Goal: Task Accomplishment & Management: Manage account settings

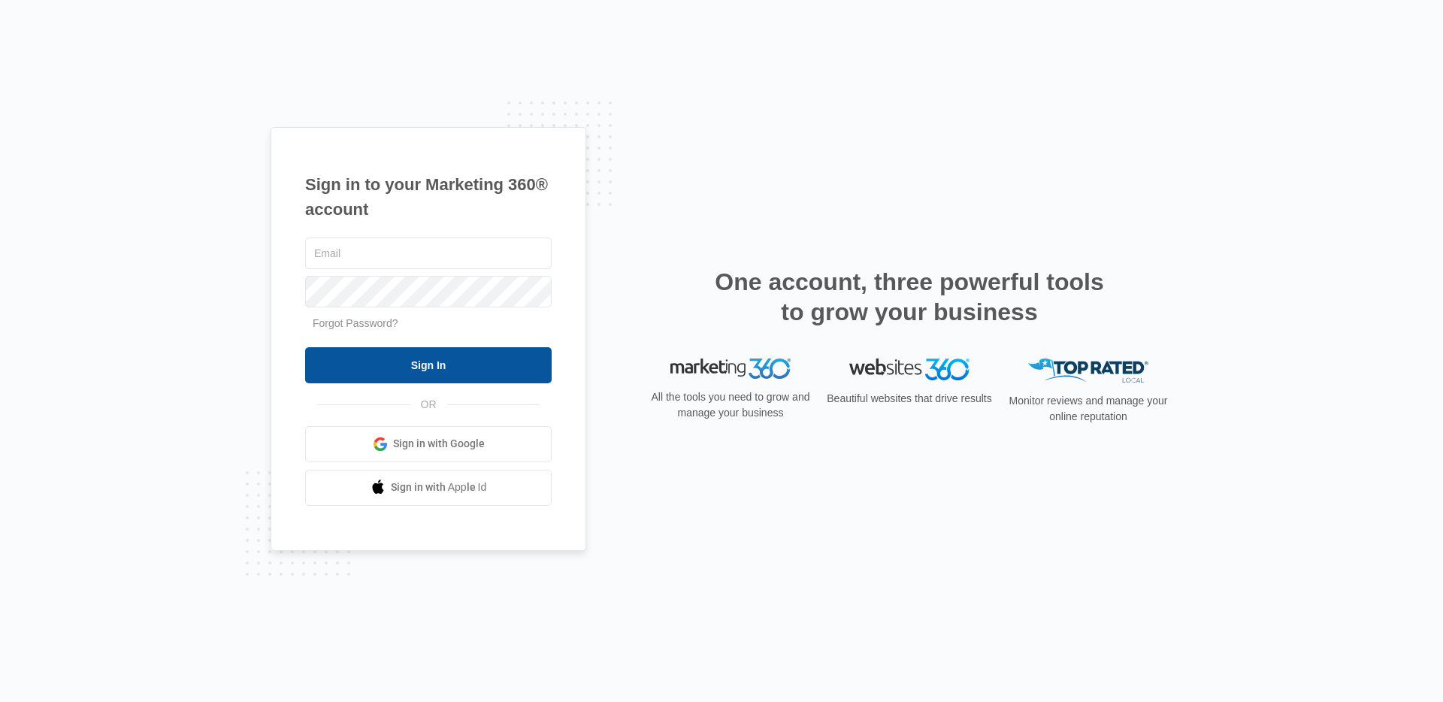
type input "[PERSON_NAME][EMAIL_ADDRESS][DOMAIN_NAME]"
click at [421, 379] on input "Sign In" at bounding box center [428, 365] width 246 height 36
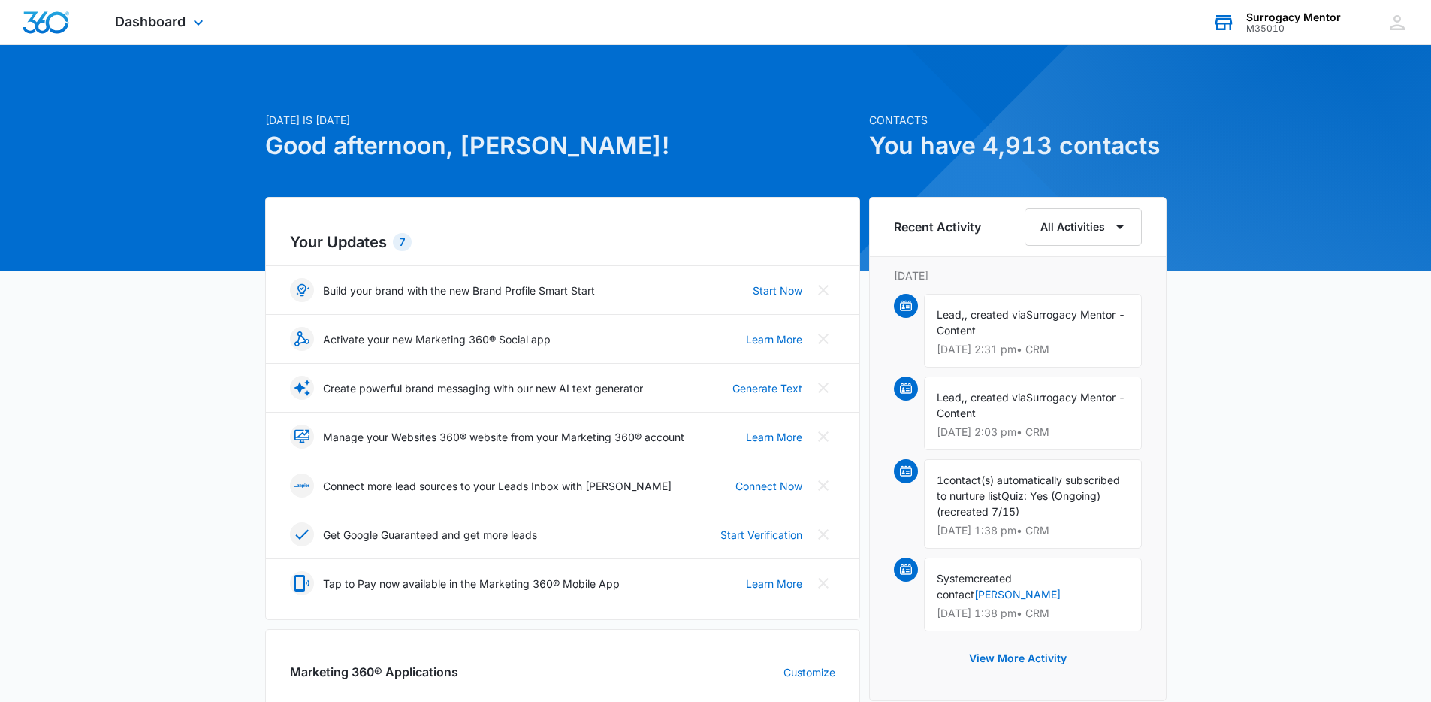
click at [1268, 13] on div "Surrogacy Mentor" at bounding box center [1294, 17] width 95 height 12
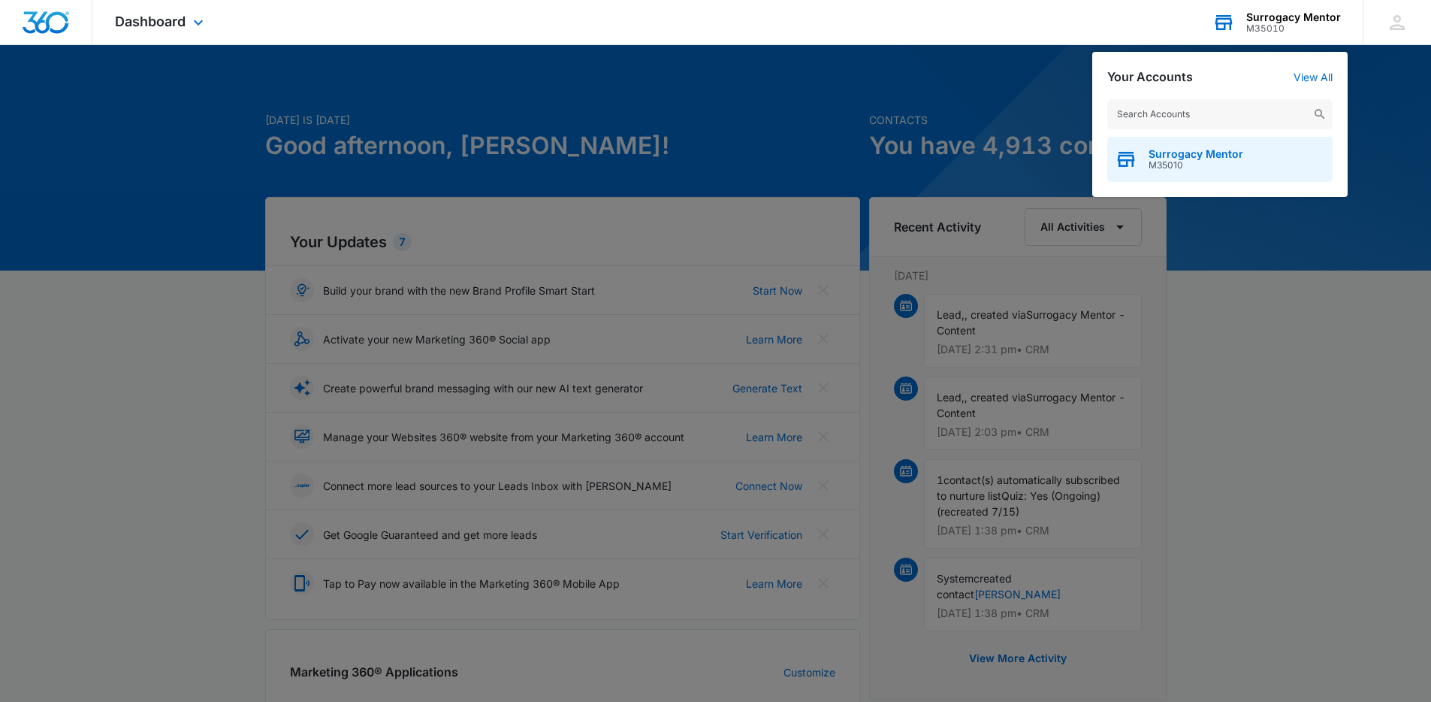
click at [1194, 163] on span "M35010" at bounding box center [1196, 165] width 95 height 11
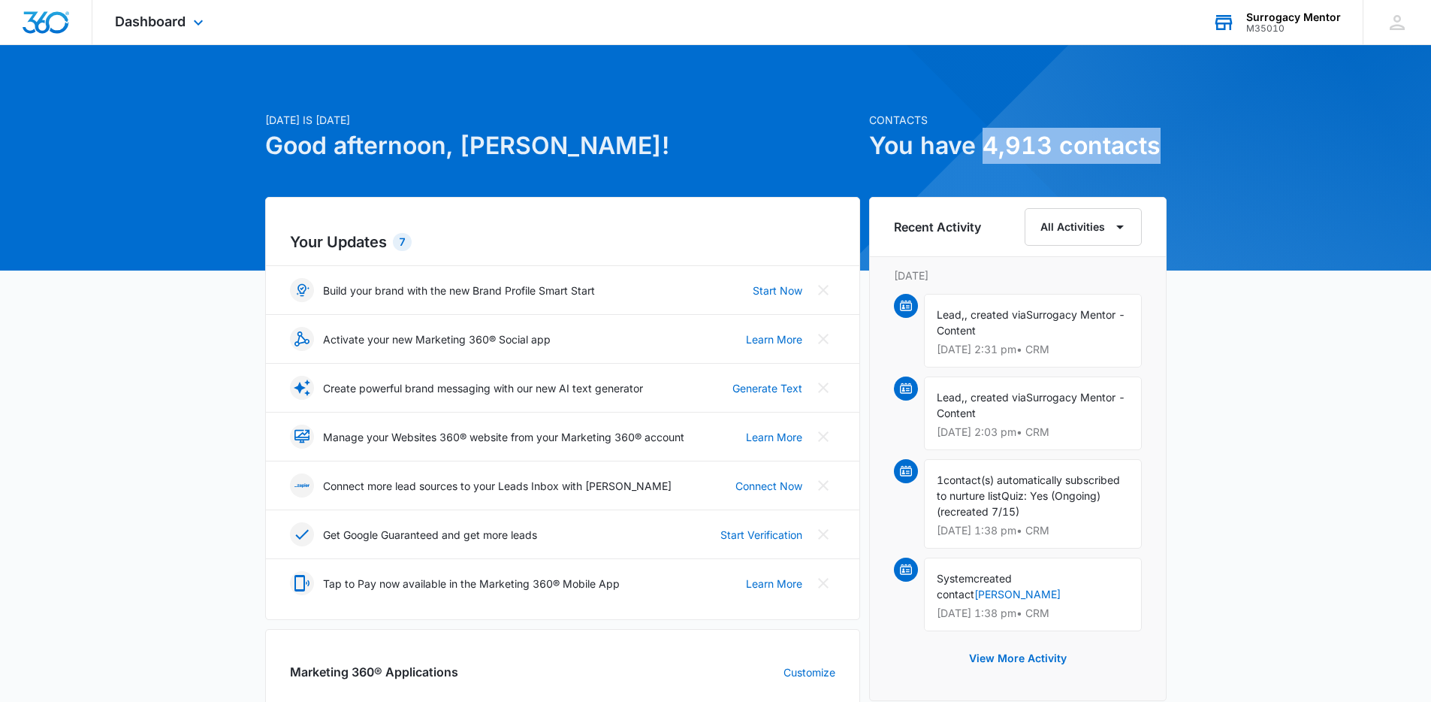
drag, startPoint x: 987, startPoint y: 142, endPoint x: 1247, endPoint y: 153, distance: 260.9
click at [1247, 153] on div "Today is Monday, September 8th Good afternoon, Lisa! Contacts You have 4,913 co…" at bounding box center [715, 700] width 1431 height 1272
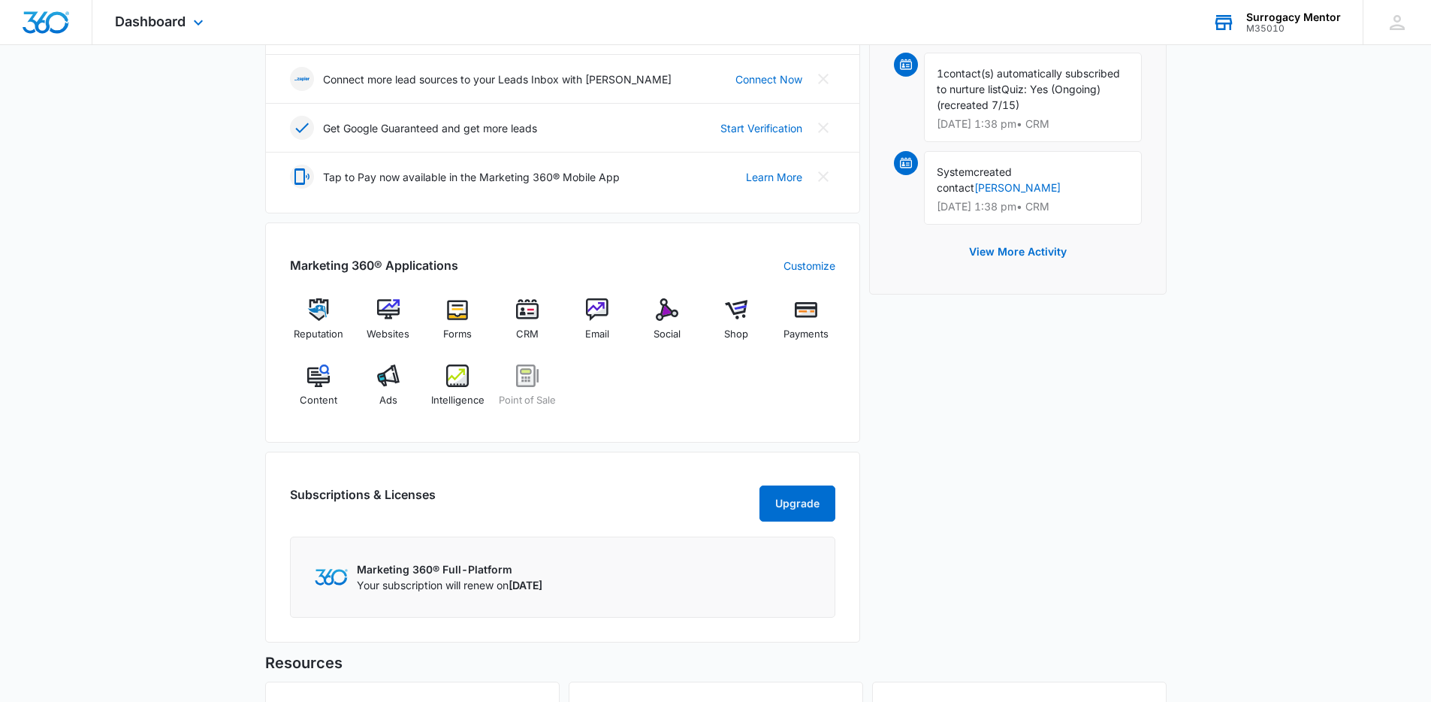
scroll to position [648, 0]
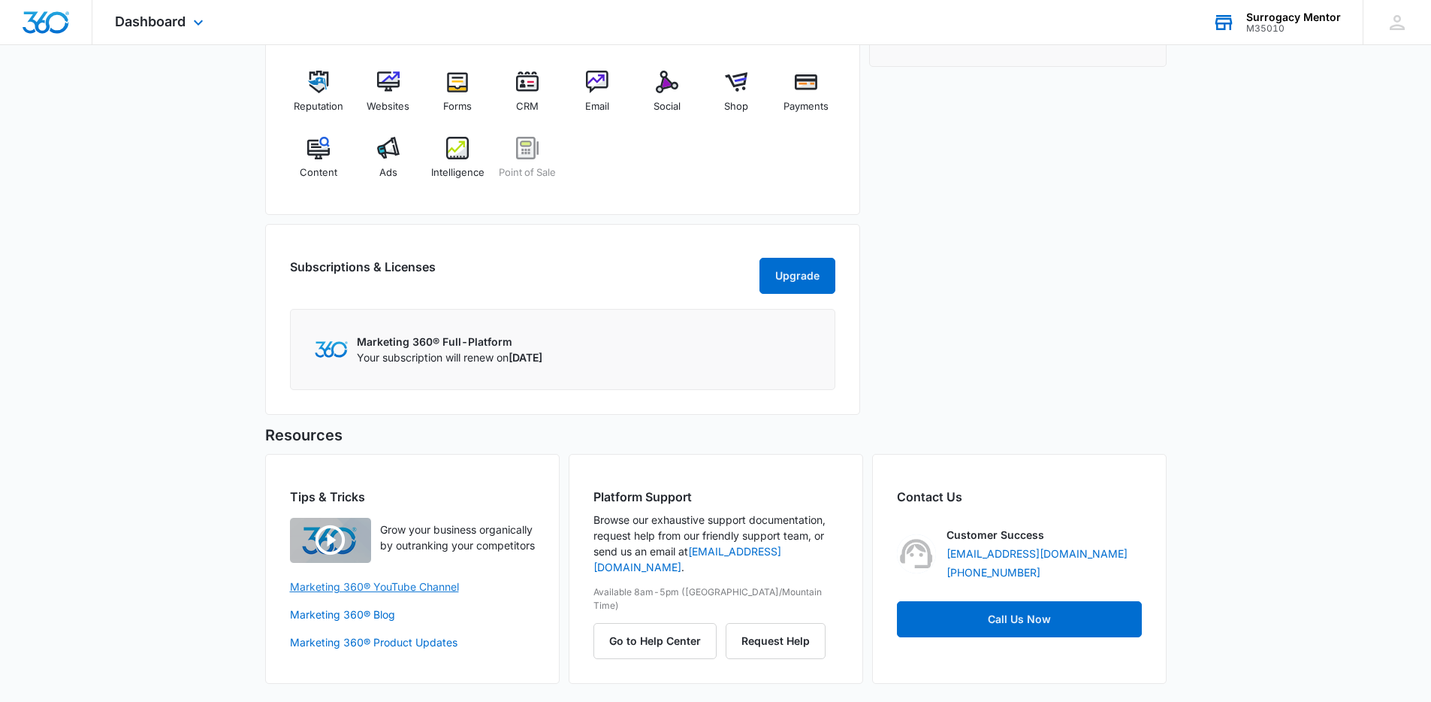
click at [416, 594] on link "Marketing 360® YouTube Channel" at bounding box center [412, 587] width 245 height 16
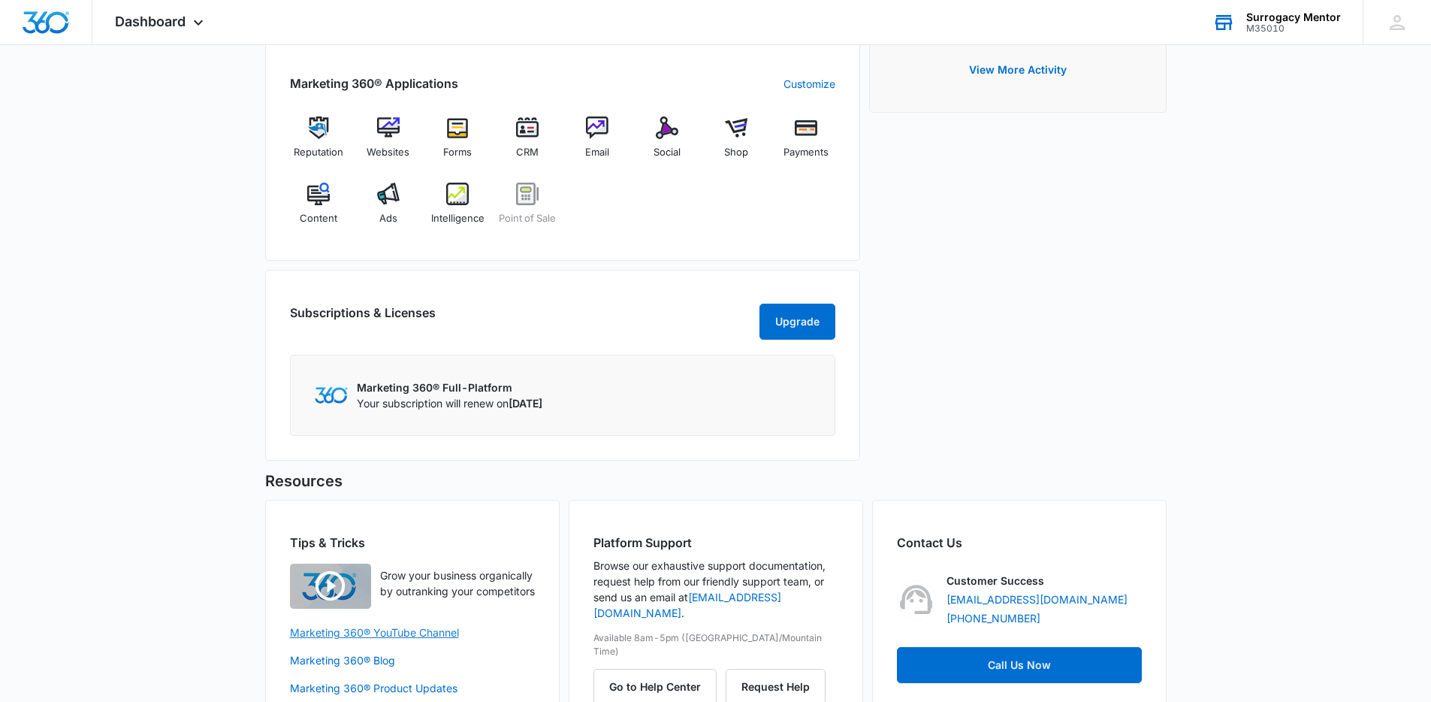
scroll to position [500, 0]
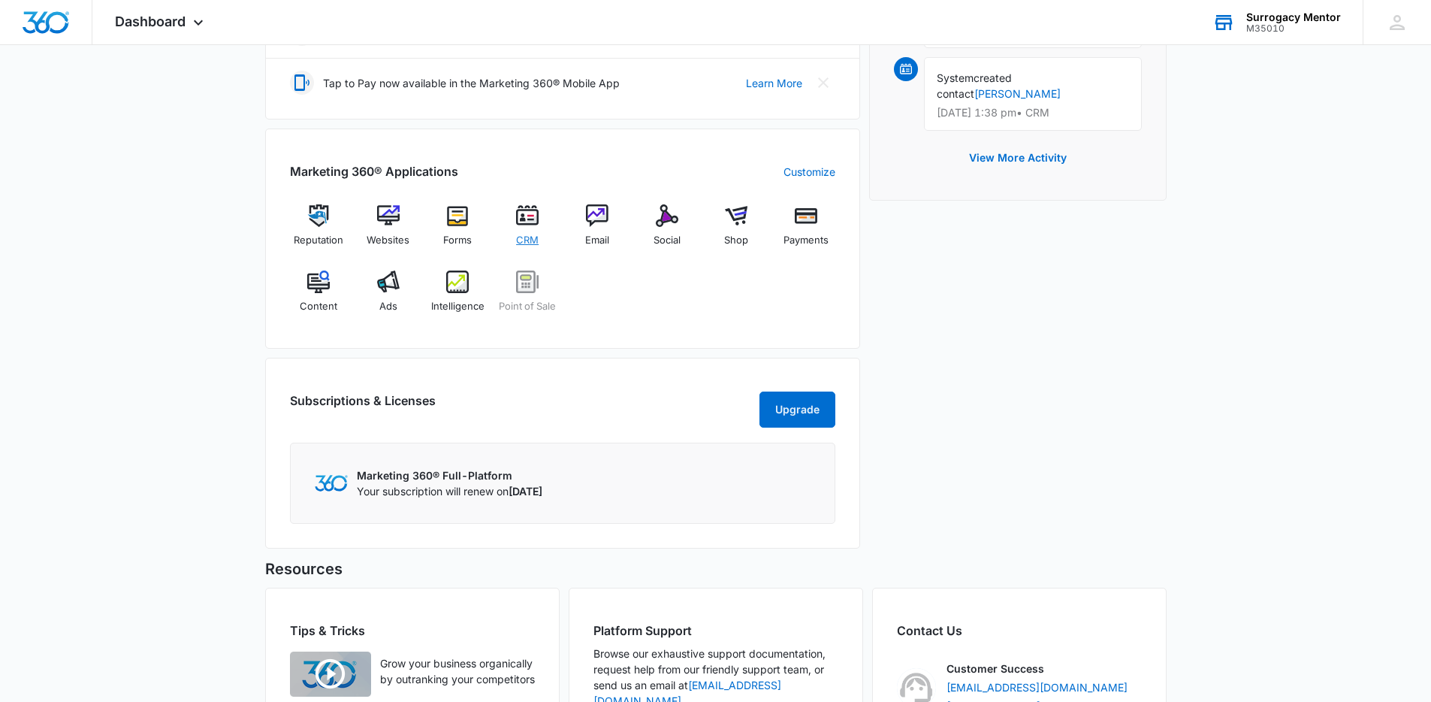
click at [515, 220] on div "CRM" at bounding box center [528, 230] width 58 height 53
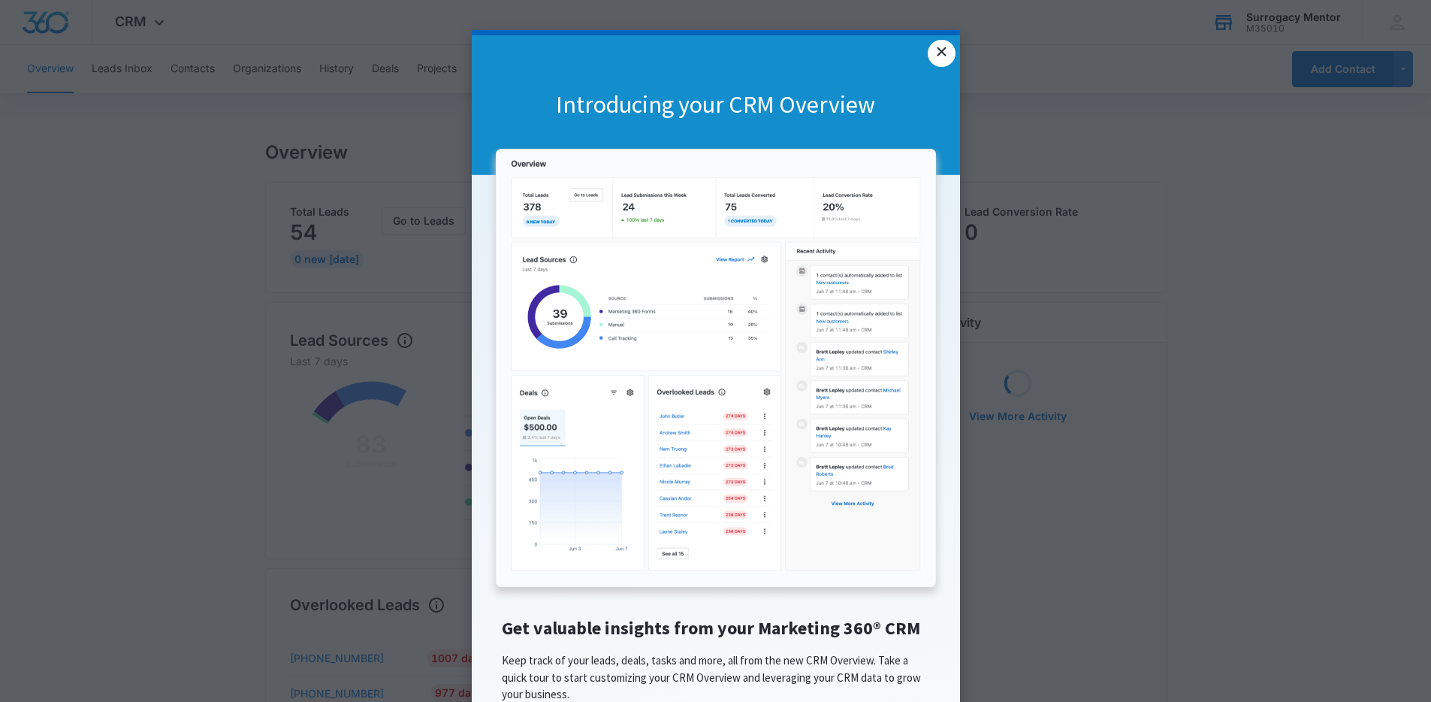
click at [932, 51] on link "×" at bounding box center [941, 53] width 27 height 27
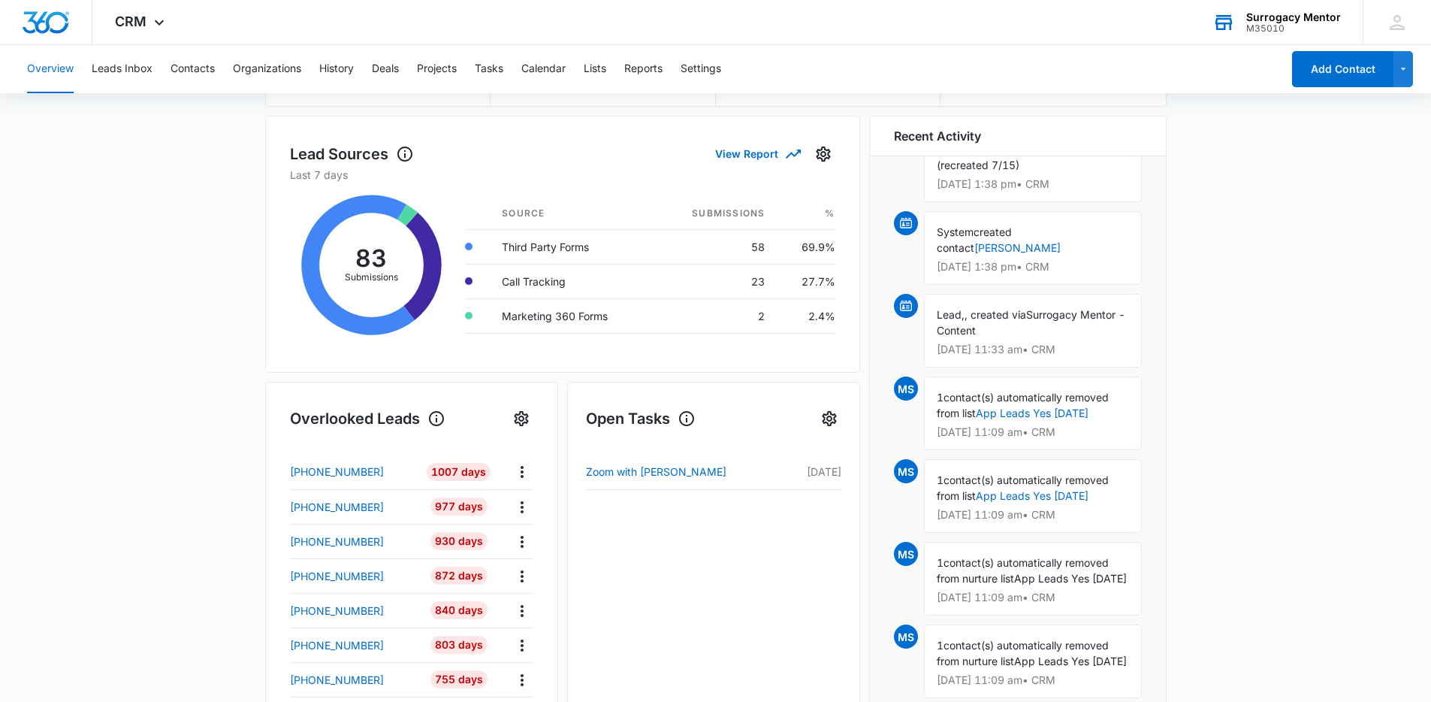
scroll to position [83, 0]
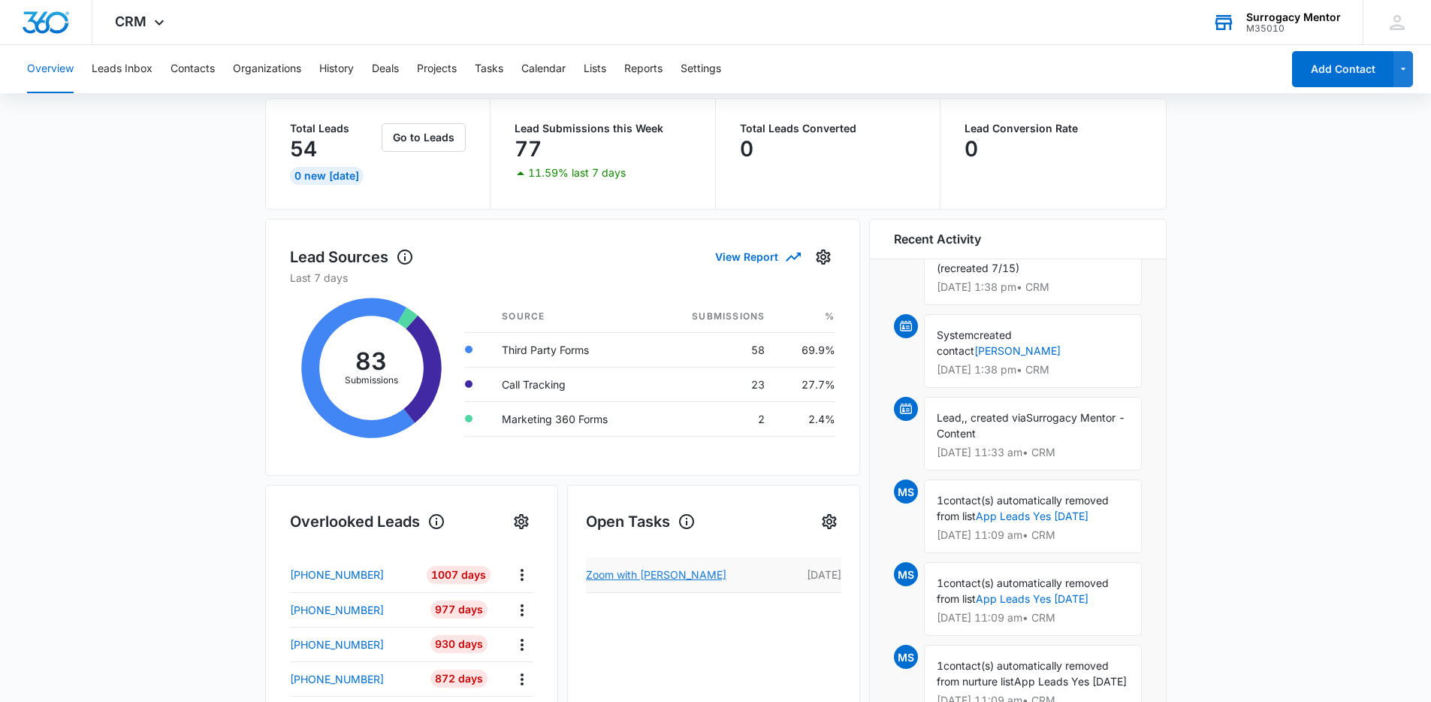
click at [744, 579] on link "Zoom with Dekeya Higgins" at bounding box center [688, 575] width 205 height 18
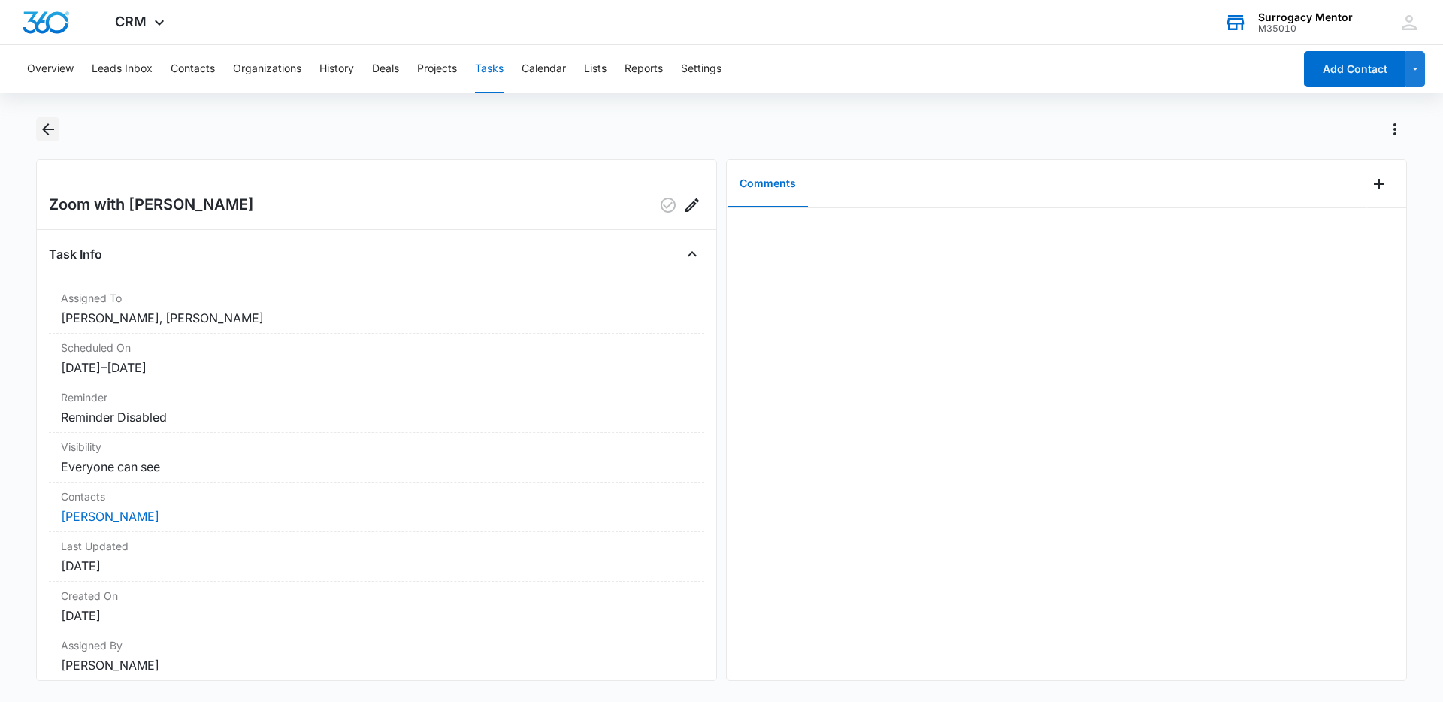
click at [53, 131] on icon "Back" at bounding box center [48, 129] width 18 height 18
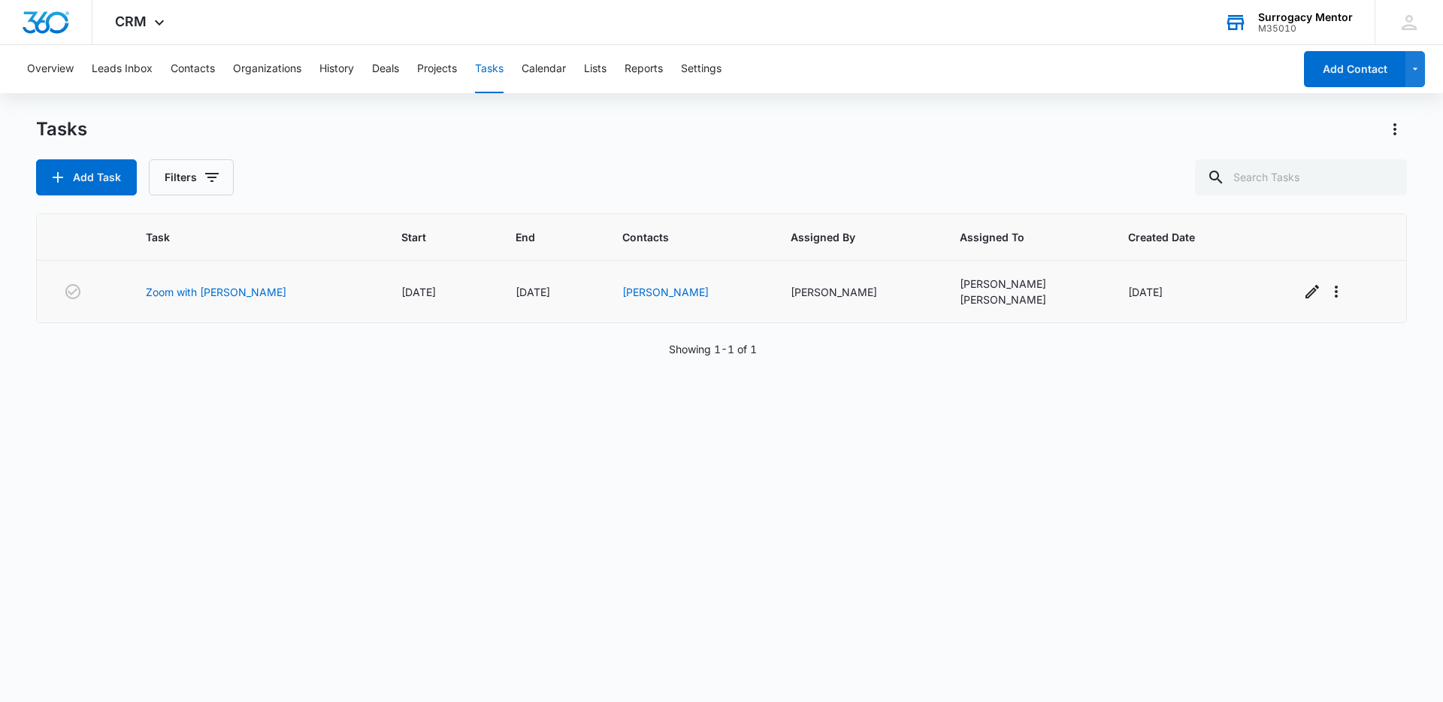
drag, startPoint x: 756, startPoint y: 295, endPoint x: 845, endPoint y: 291, distance: 88.7
click at [845, 291] on div "Carey Flamer-Powell" at bounding box center [856, 292] width 132 height 16
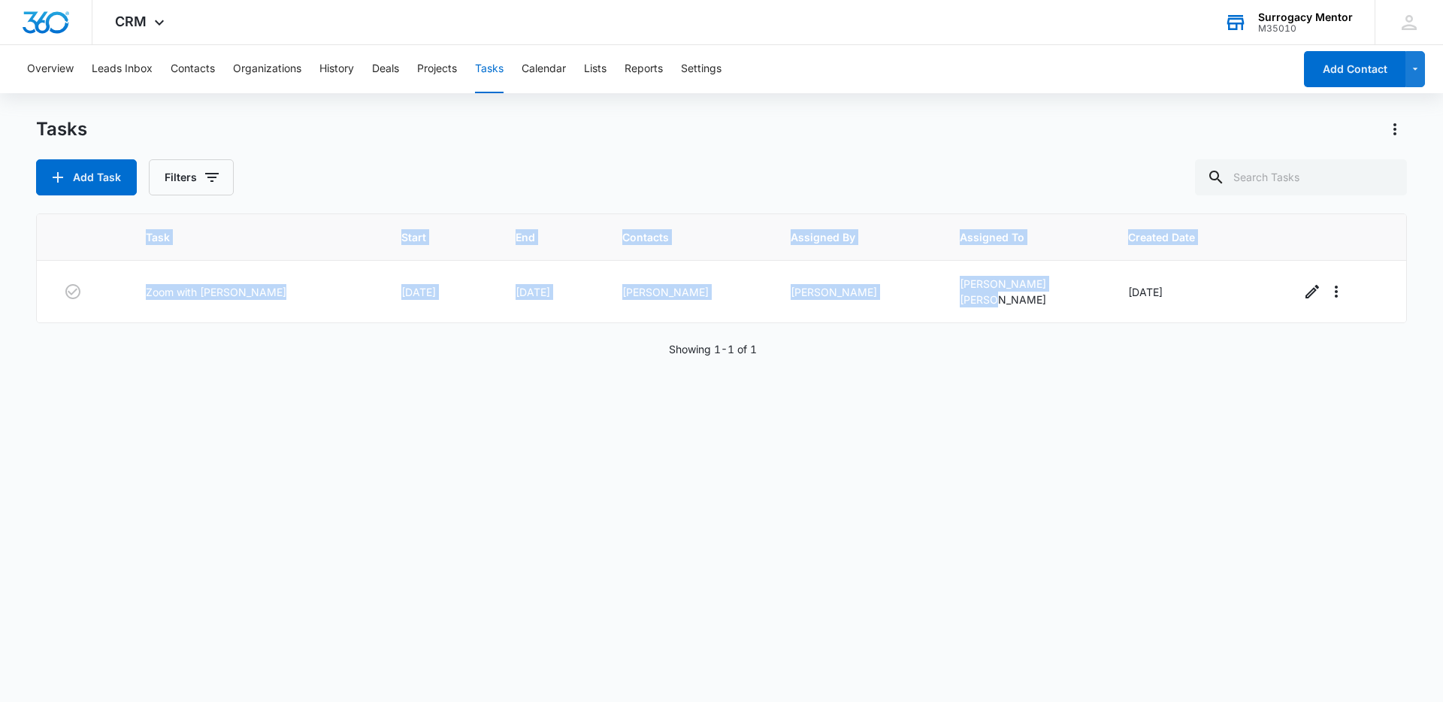
drag, startPoint x: 975, startPoint y: 293, endPoint x: 973, endPoint y: 324, distance: 30.9
click at [973, 324] on div "Task Start End Contacts Assigned By Assigned To Created Date Zoom with Dekeya H…" at bounding box center [721, 447] width 1371 height 469
click at [973, 323] on div "Task Start End Contacts Assigned By Assigned To Created Date Zoom with Dekeya H…" at bounding box center [721, 447] width 1371 height 469
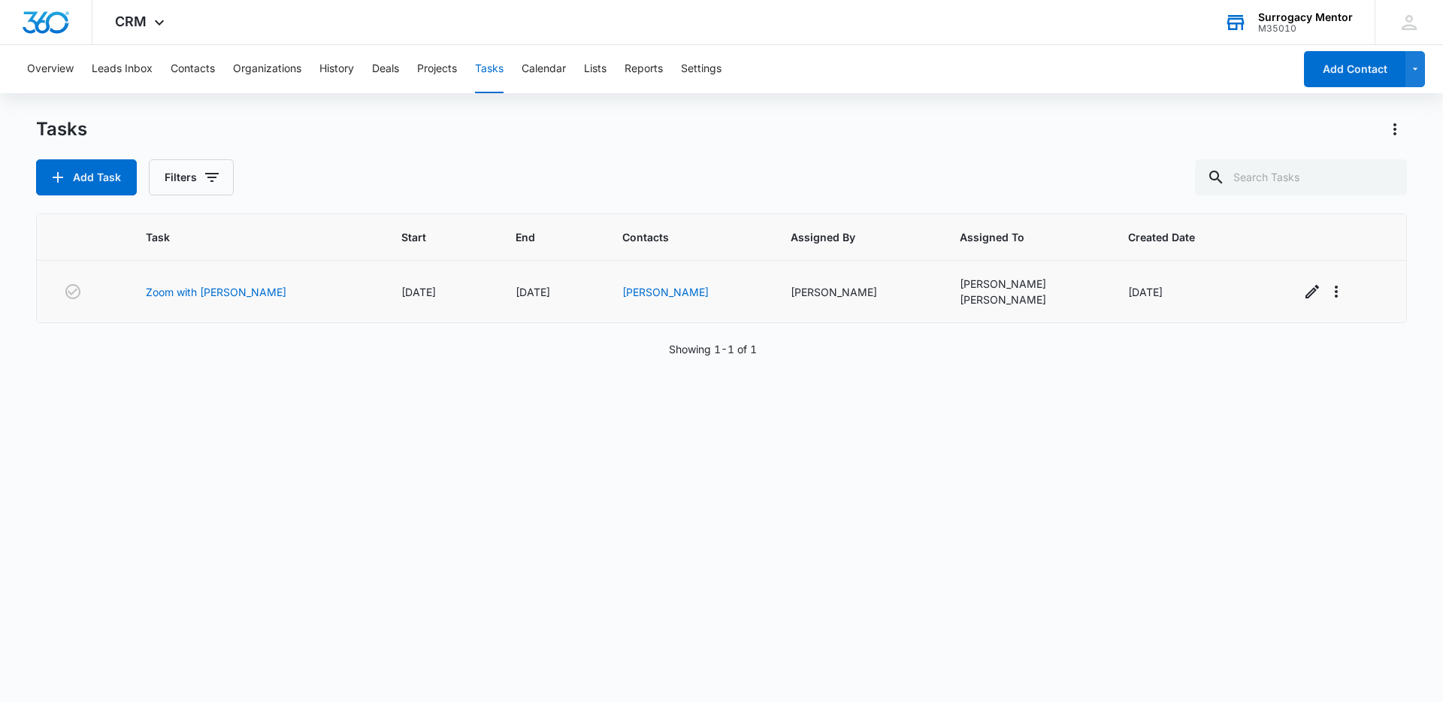
click at [404, 291] on span "11/30/21" at bounding box center [418, 292] width 35 height 13
click at [437, 68] on button "Projects" at bounding box center [437, 69] width 40 height 48
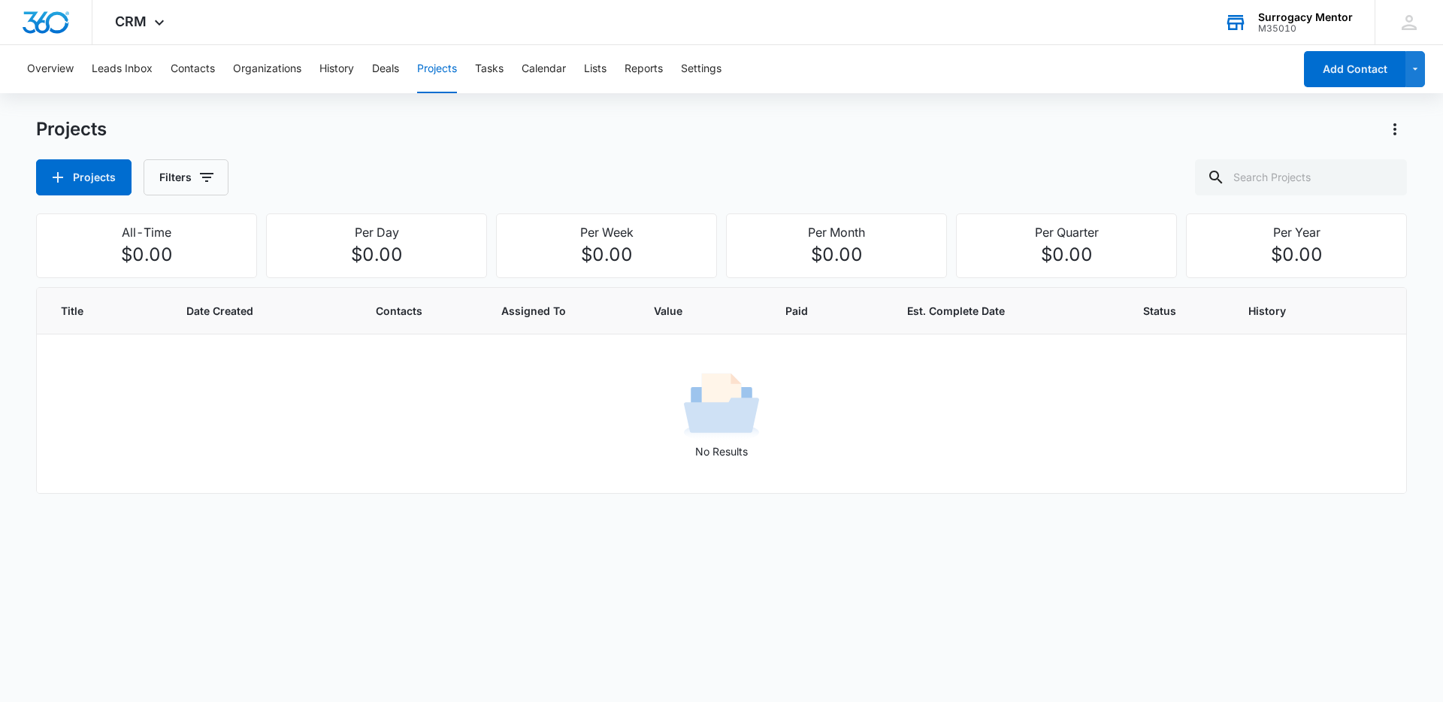
click at [365, 64] on div "Overview Leads Inbox Contacts Organizations History Deals Projects Tasks Calend…" at bounding box center [655, 69] width 1275 height 48
click at [122, 74] on button "Leads Inbox" at bounding box center [122, 69] width 61 height 48
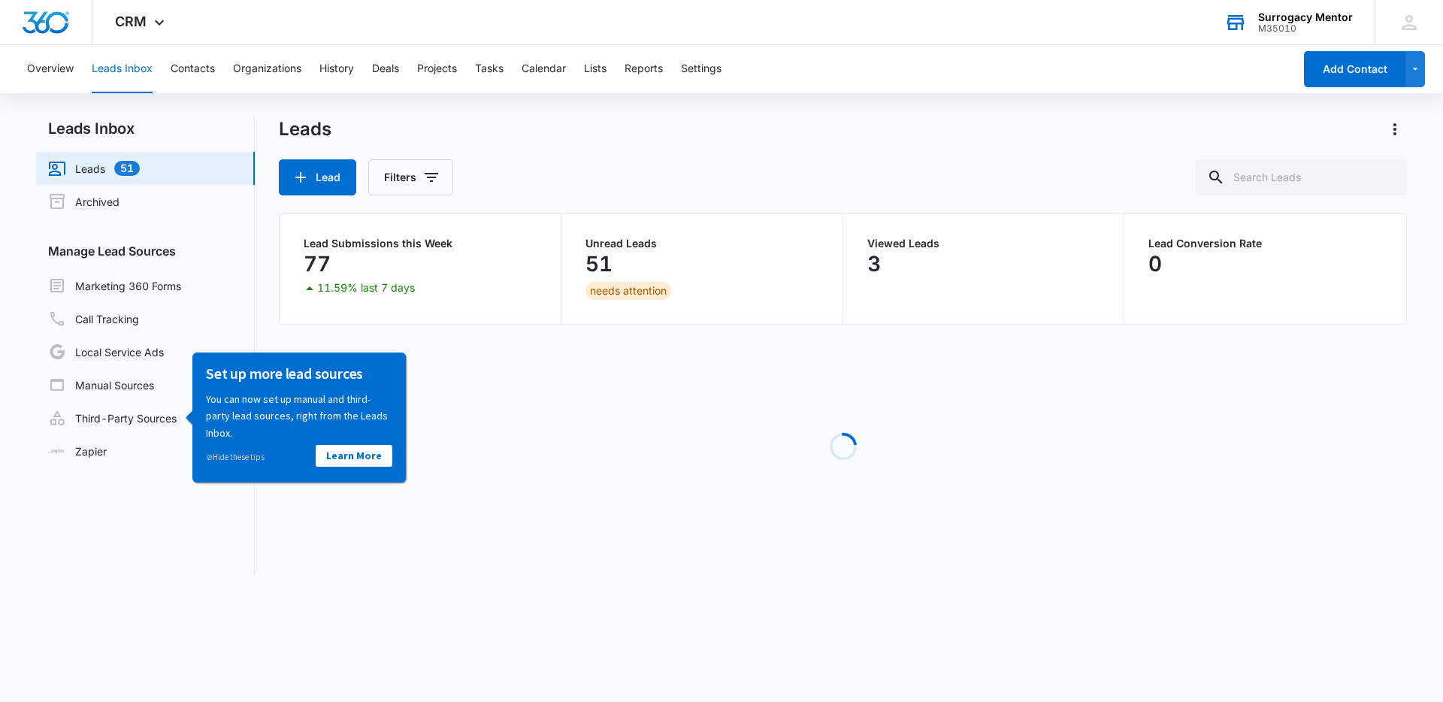
click at [666, 364] on div "Loading" at bounding box center [843, 446] width 1128 height 225
click at [600, 269] on p "51" at bounding box center [598, 264] width 27 height 24
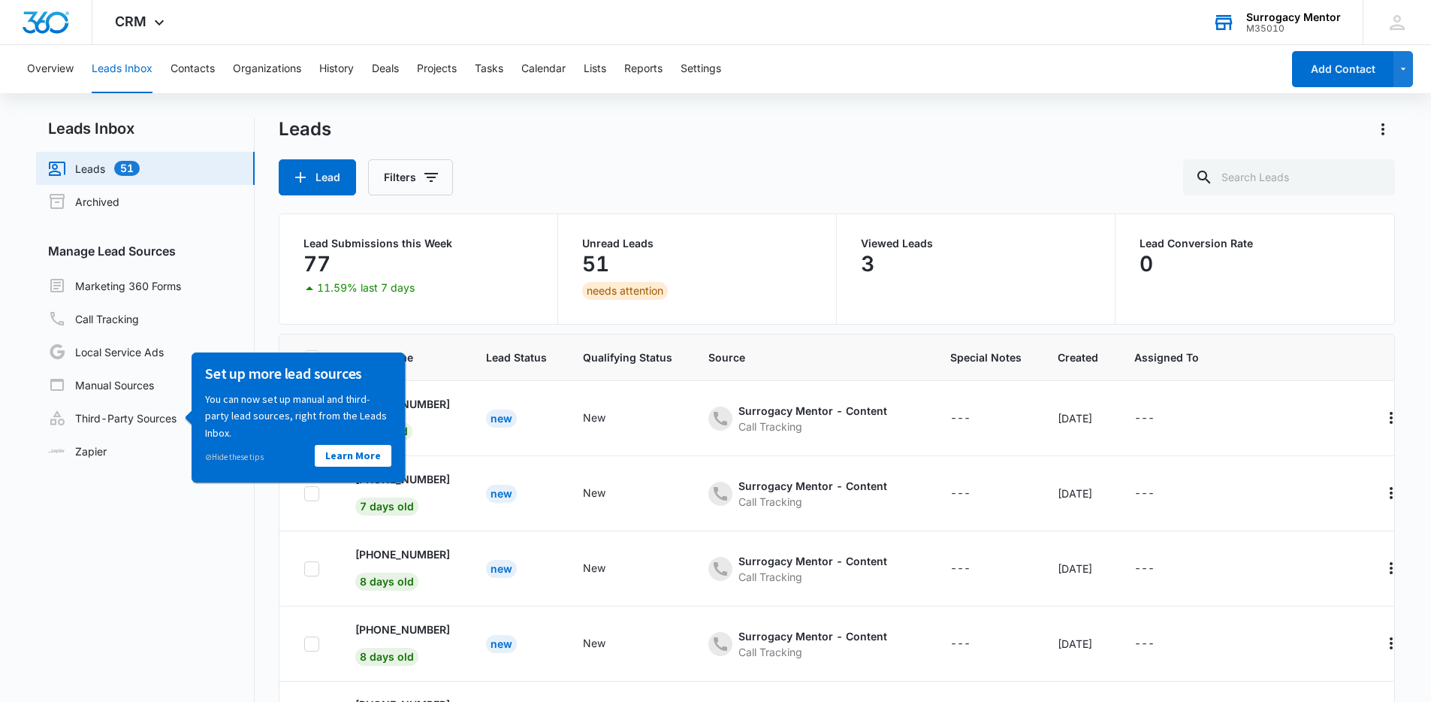
click at [866, 253] on p "3" at bounding box center [868, 264] width 14 height 24
click at [198, 530] on nav "Leads Inbox Leads 51 Archived Manage Lead Sources Marketing 360 Forms Call Trac…" at bounding box center [145, 459] width 219 height 685
click at [358, 450] on link "Learn More" at bounding box center [353, 455] width 77 height 22
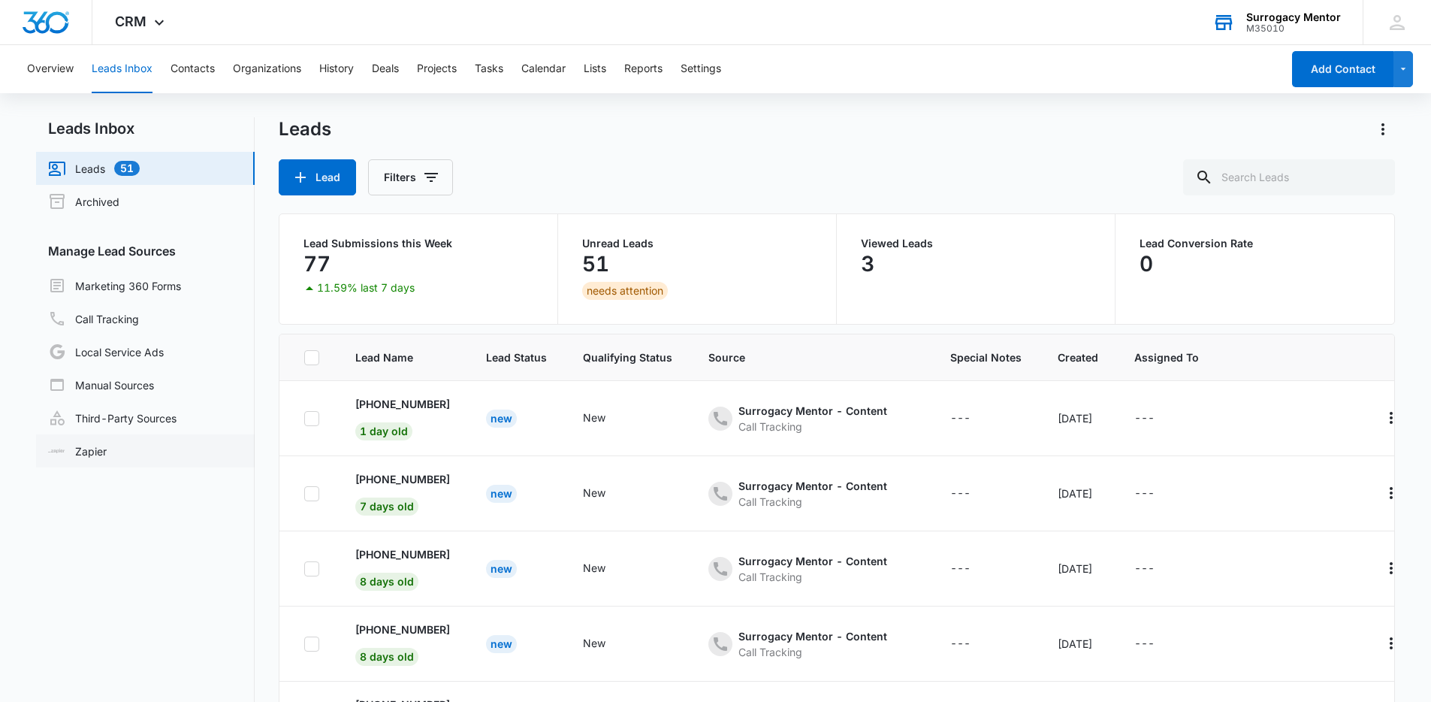
click at [107, 447] on link "Zapier" at bounding box center [77, 451] width 59 height 16
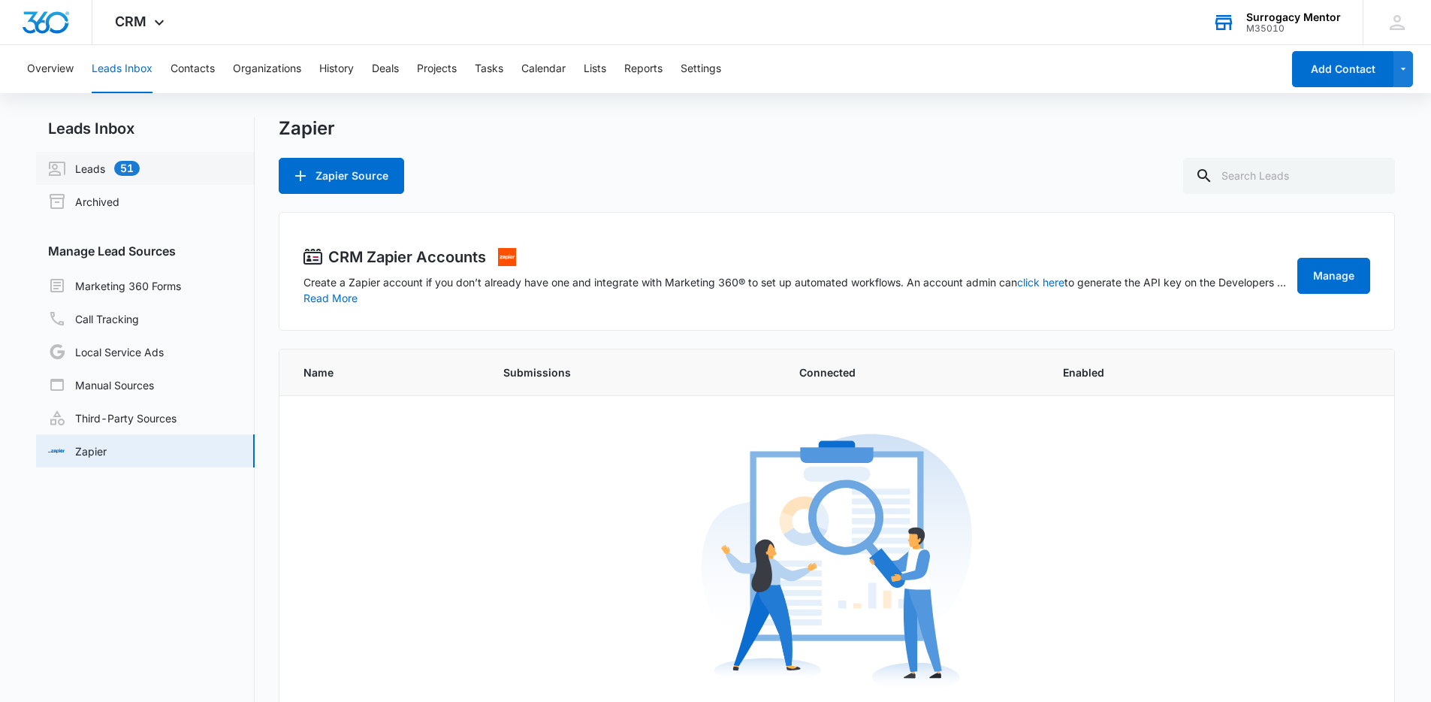
click at [98, 171] on link "Leads 51" at bounding box center [94, 168] width 92 height 18
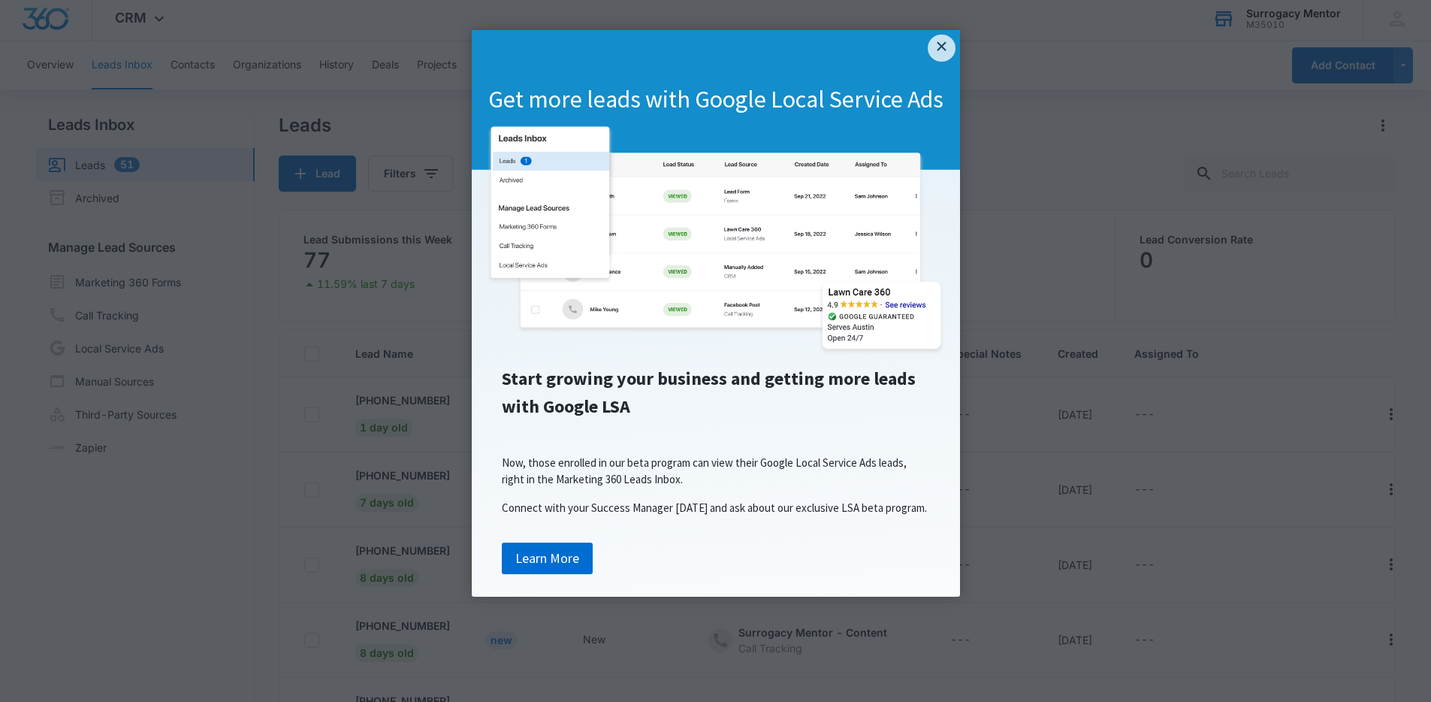
scroll to position [6, 0]
click at [940, 38] on link "×" at bounding box center [941, 48] width 27 height 27
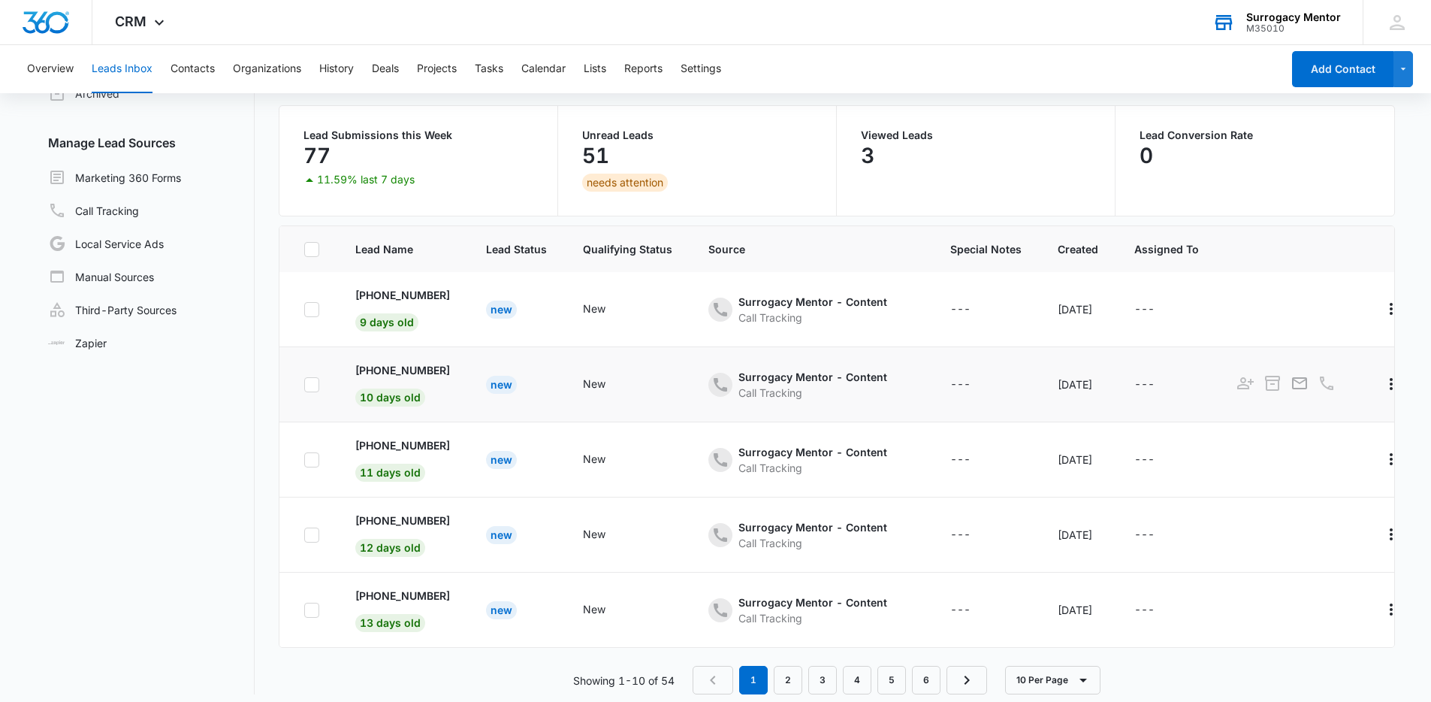
scroll to position [119, 0]
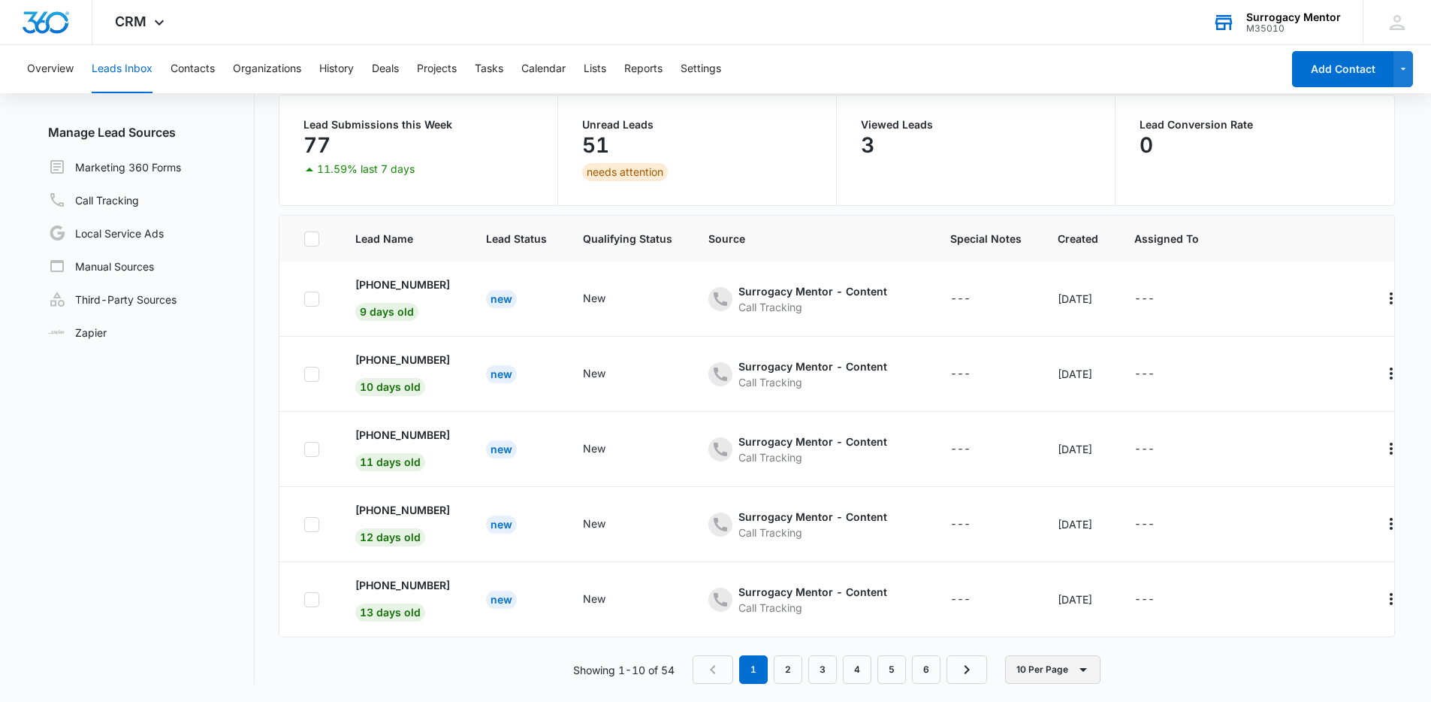
click at [1056, 665] on button "10 Per Page" at bounding box center [1052, 669] width 95 height 29
click at [1039, 629] on div "50 Per Page" at bounding box center [1057, 625] width 62 height 11
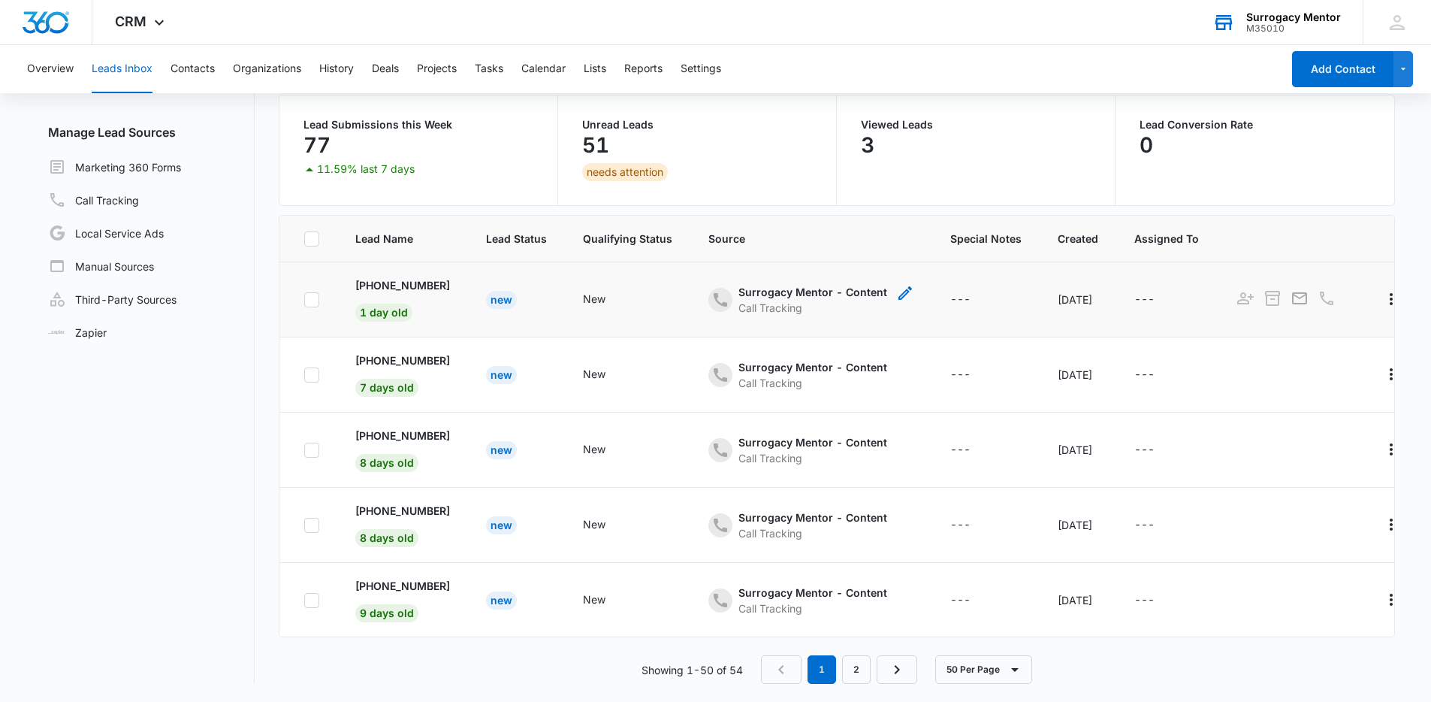
click at [866, 286] on div "Surrogacy Mentor - Content" at bounding box center [813, 292] width 149 height 16
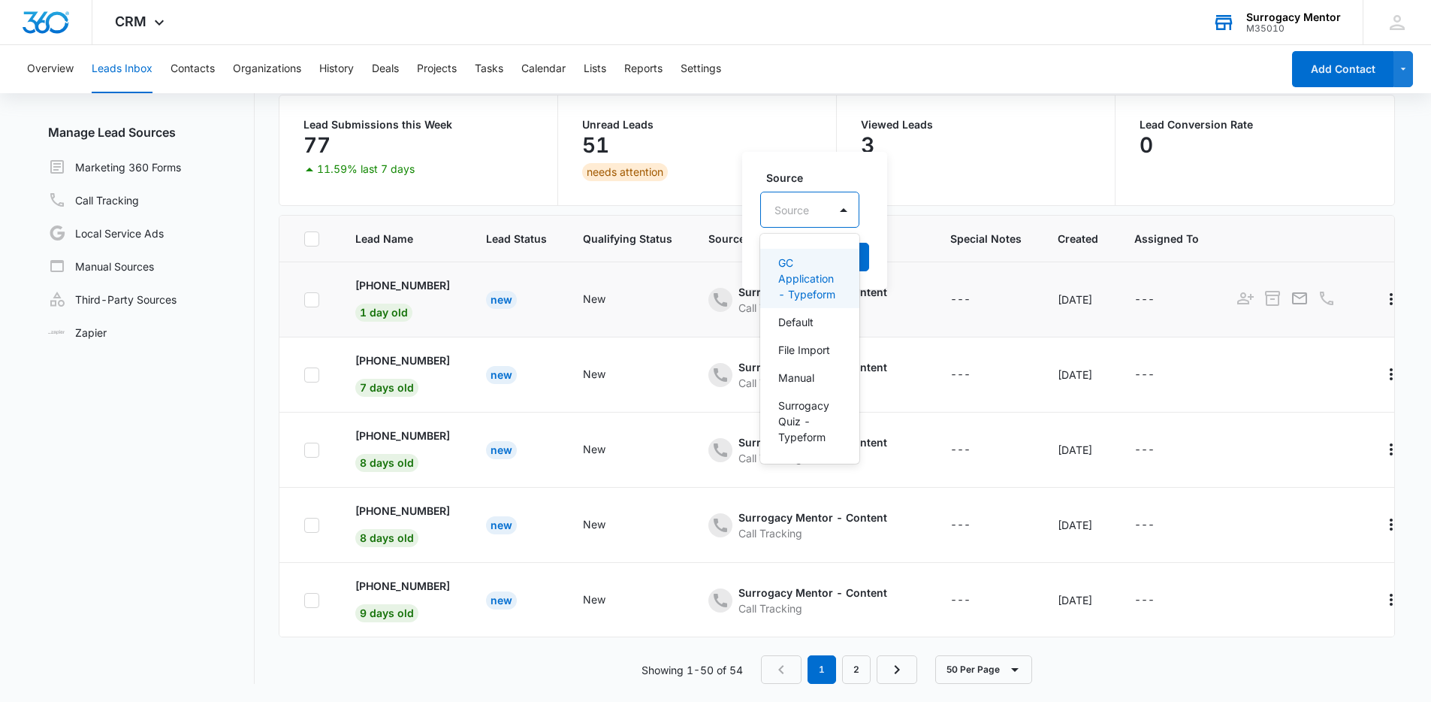
click at [807, 215] on div at bounding box center [792, 210] width 35 height 19
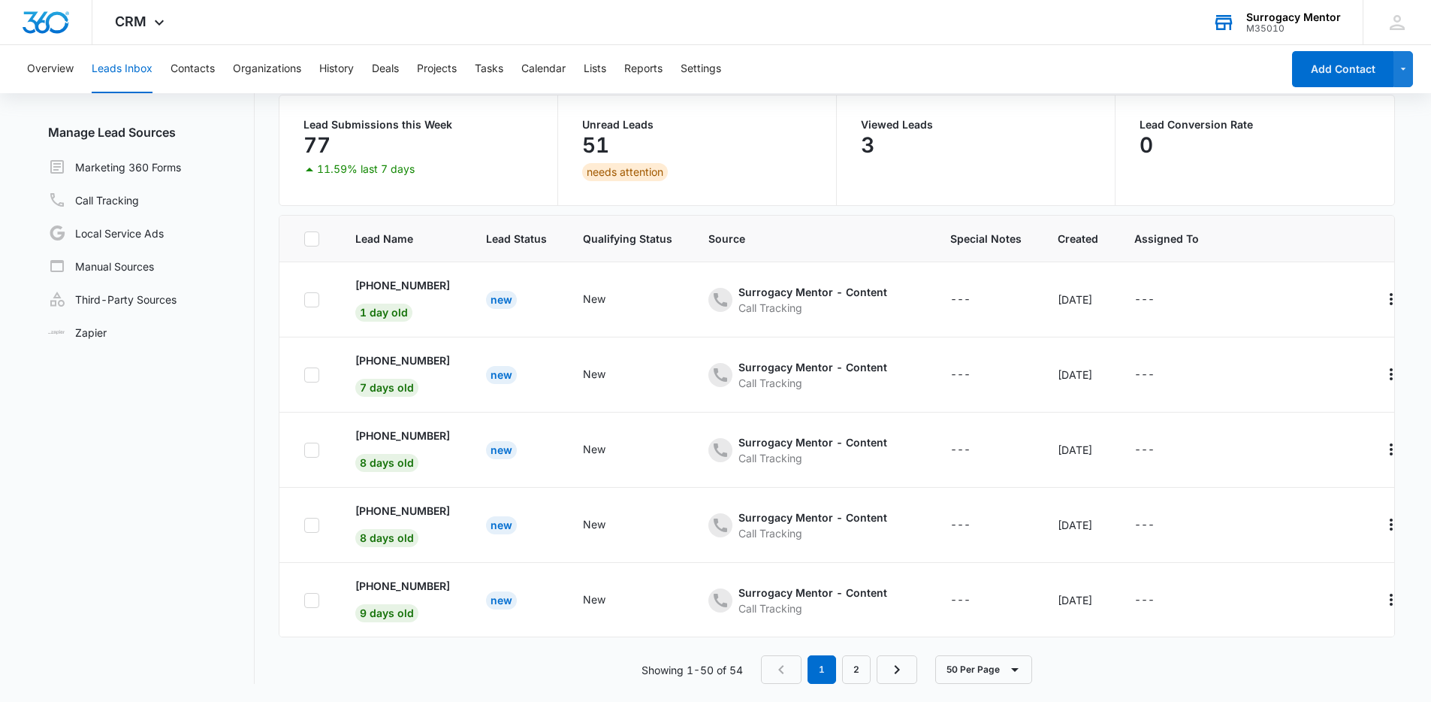
click at [930, 196] on div "Viewed Leads 3" at bounding box center [976, 150] width 279 height 110
click at [147, 22] on div "CRM Apps Reputation Websites Forms CRM Email Social Shop Payments POS Content A…" at bounding box center [141, 22] width 98 height 44
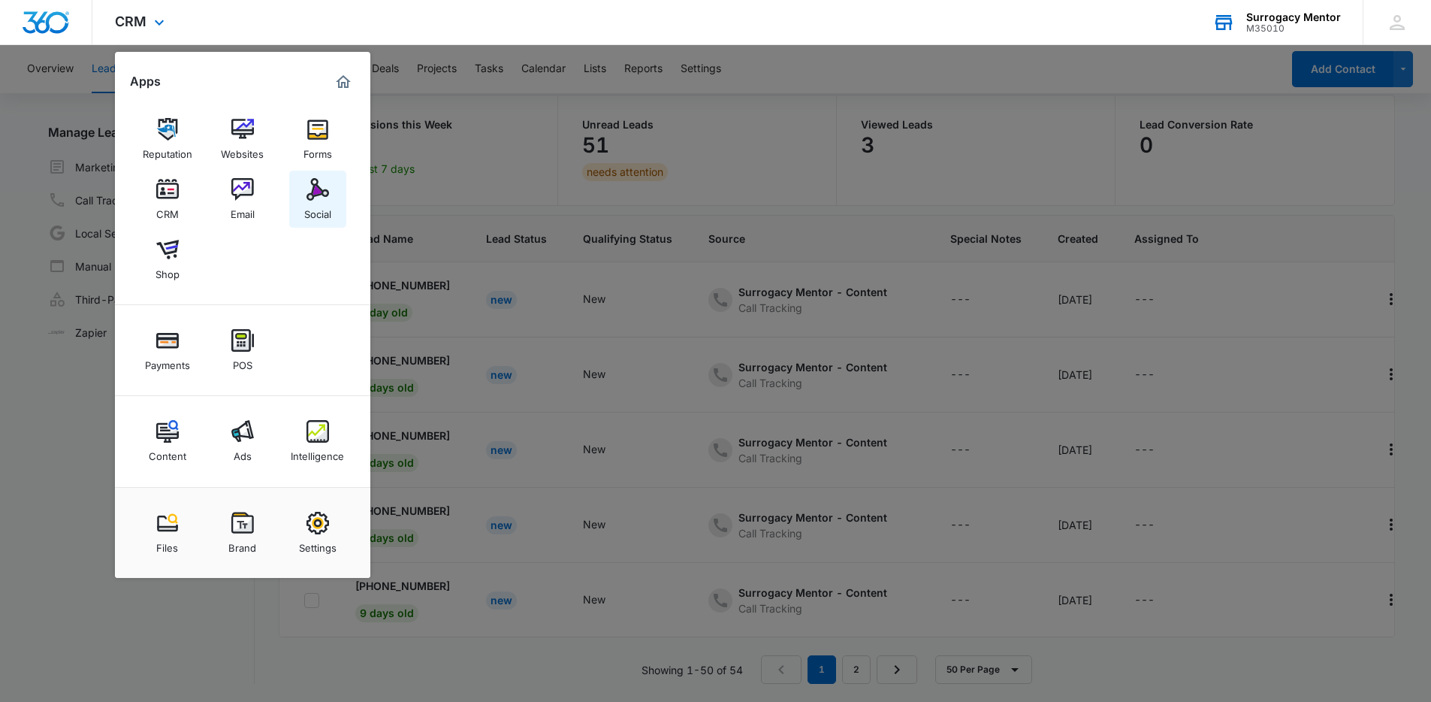
click at [331, 207] on link "Social" at bounding box center [317, 199] width 57 height 57
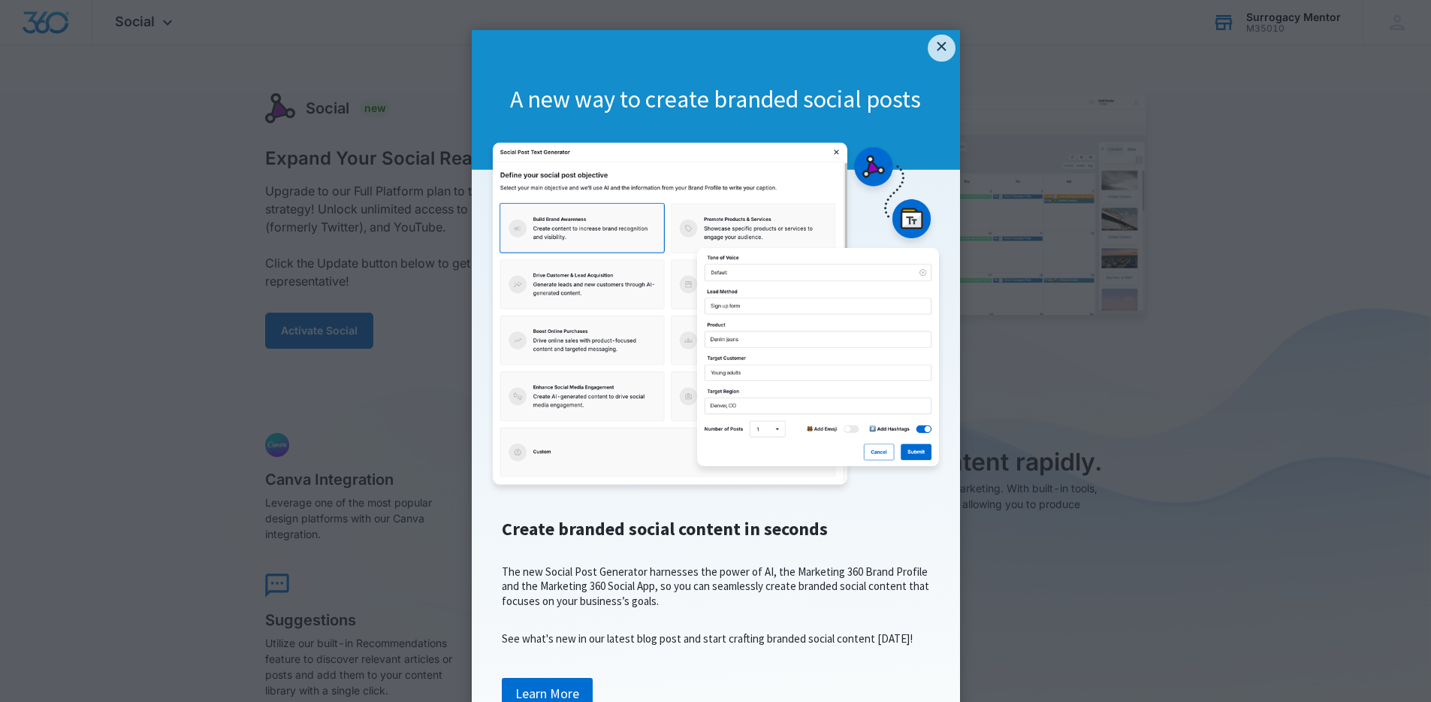
click at [382, 136] on appcues "× A new way to create branded social posts Create branded social content in sec…" at bounding box center [715, 351] width 1431 height 702
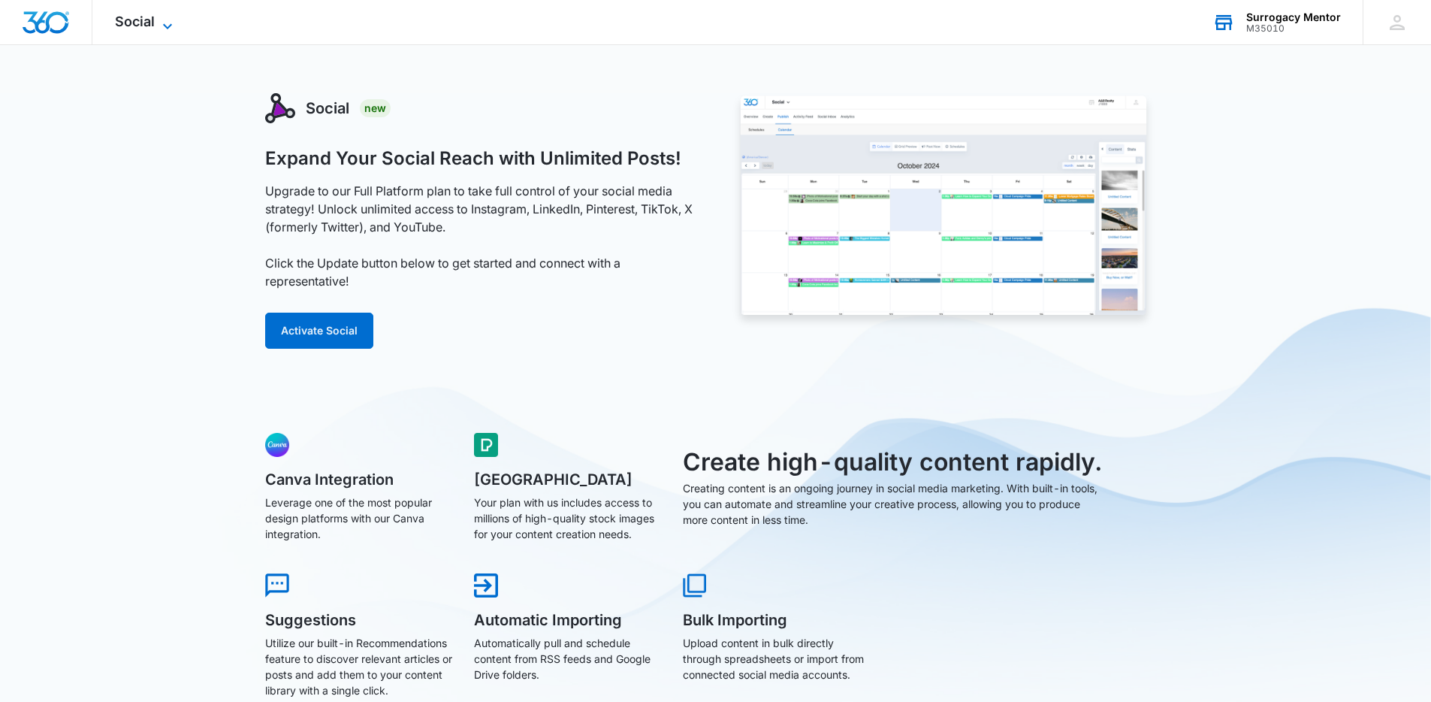
click at [159, 26] on icon at bounding box center [168, 26] width 18 height 18
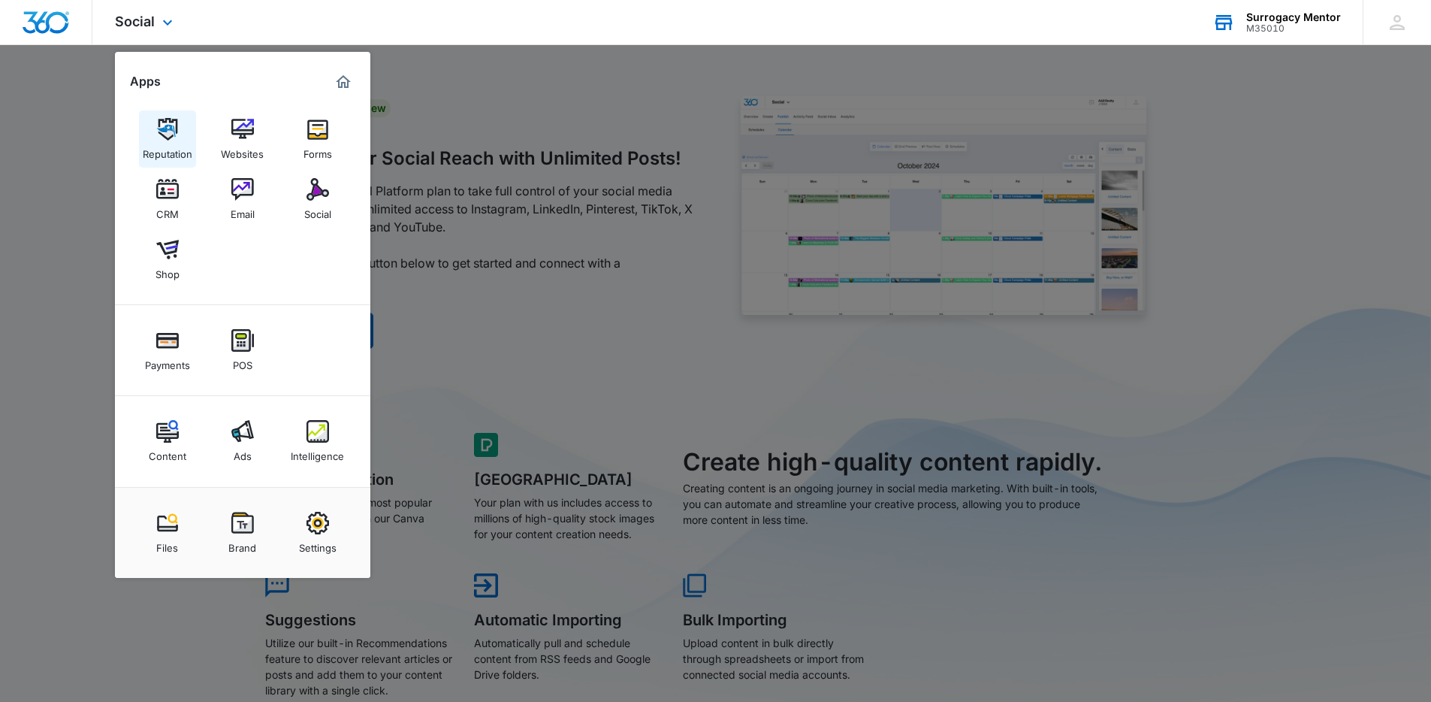
click at [174, 143] on div "Reputation" at bounding box center [168, 151] width 50 height 20
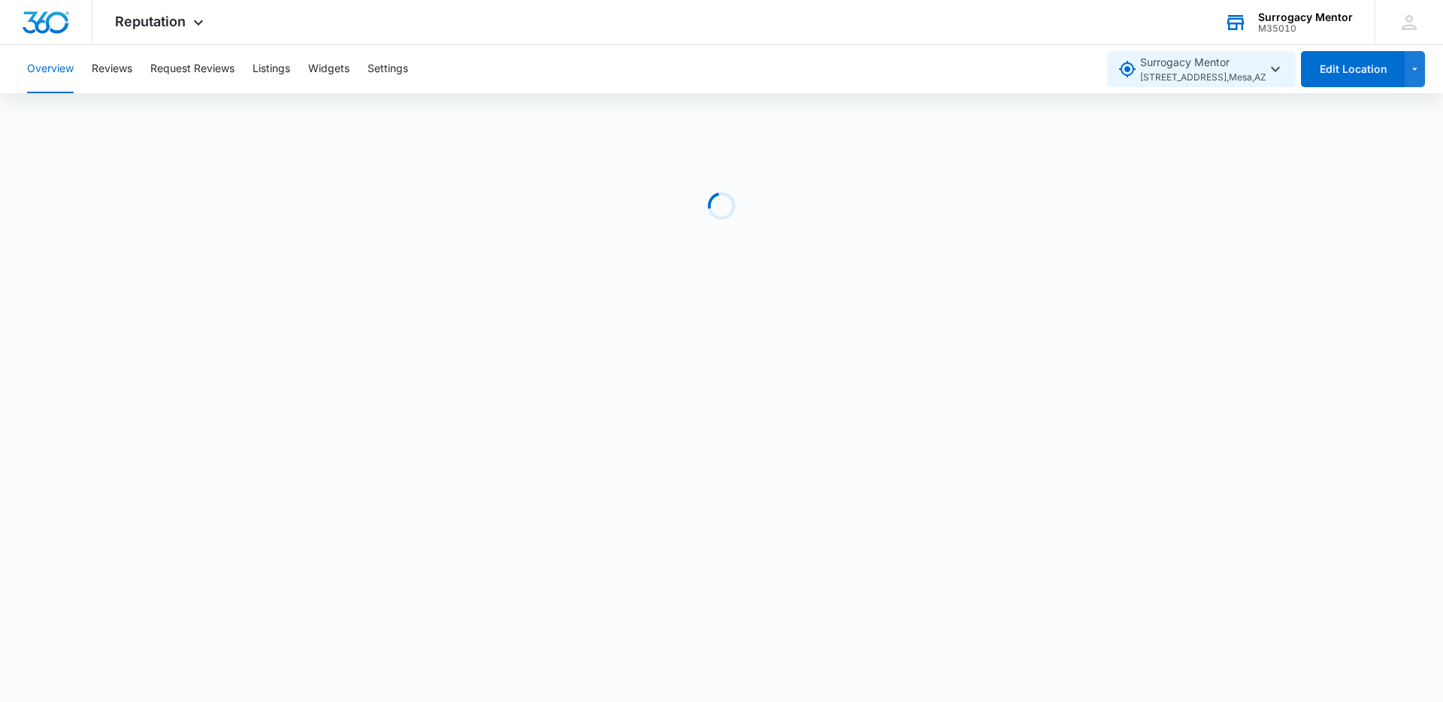
click at [1189, 76] on span "1155 S. Power Rd. , Mesa , AZ" at bounding box center [1203, 78] width 126 height 14
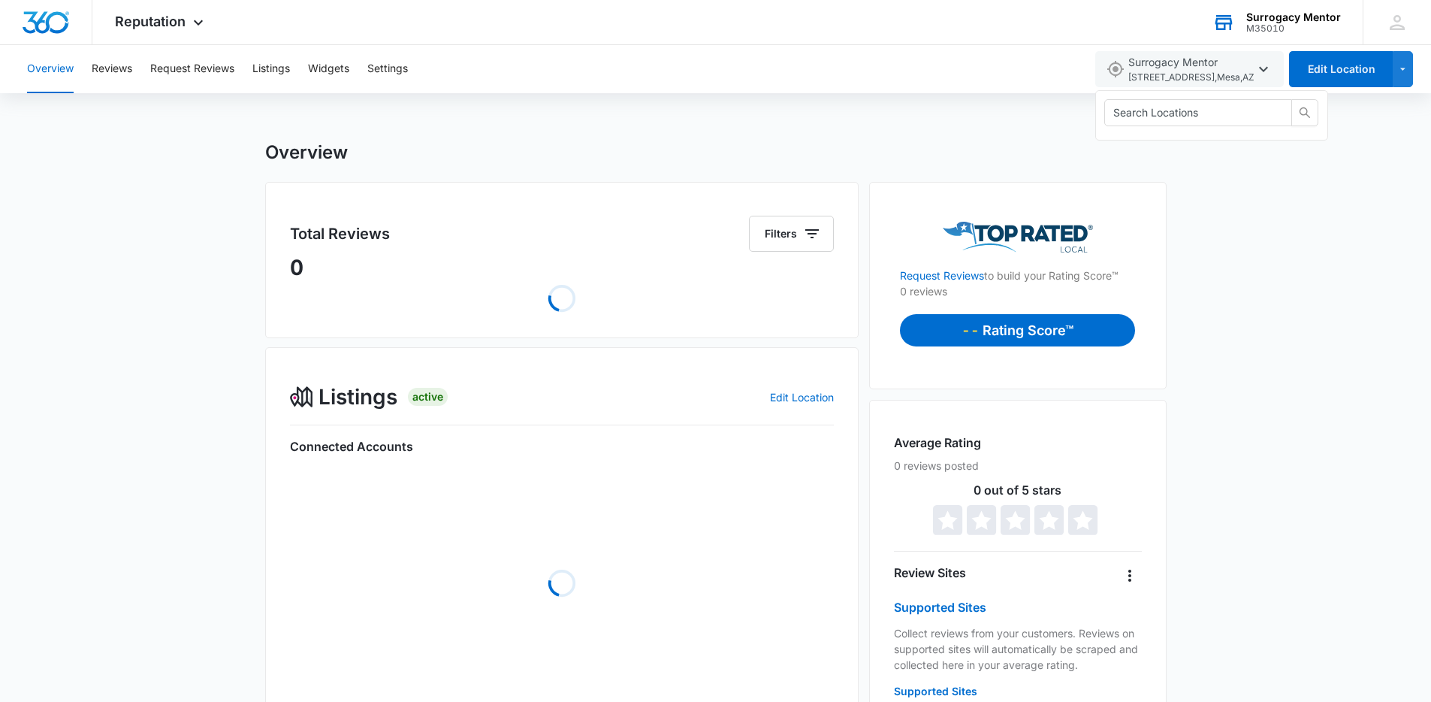
click at [812, 117] on div "Overview Reviews Request Reviews Listings Widgets Settings Surrogacy Mentor 115…" at bounding box center [715, 610] width 1431 height 1130
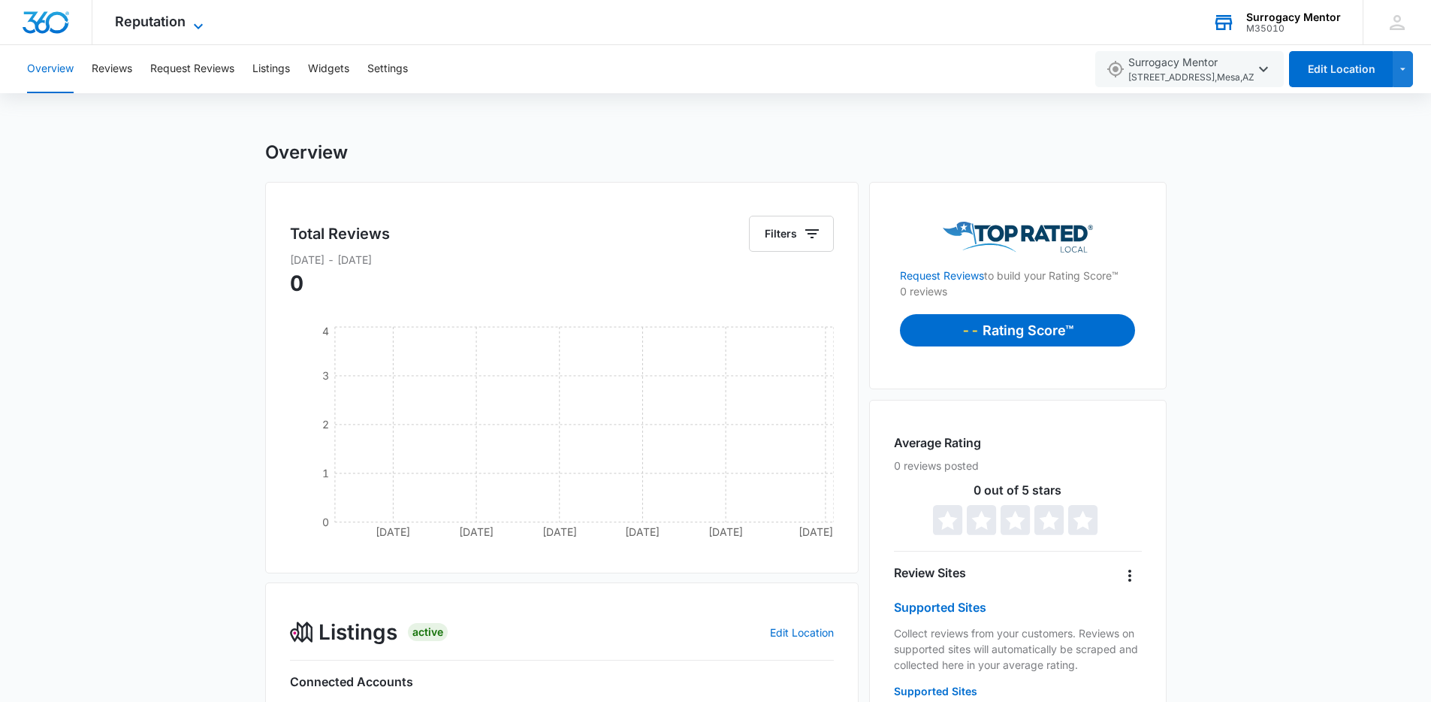
click at [137, 23] on span "Reputation" at bounding box center [150, 22] width 71 height 16
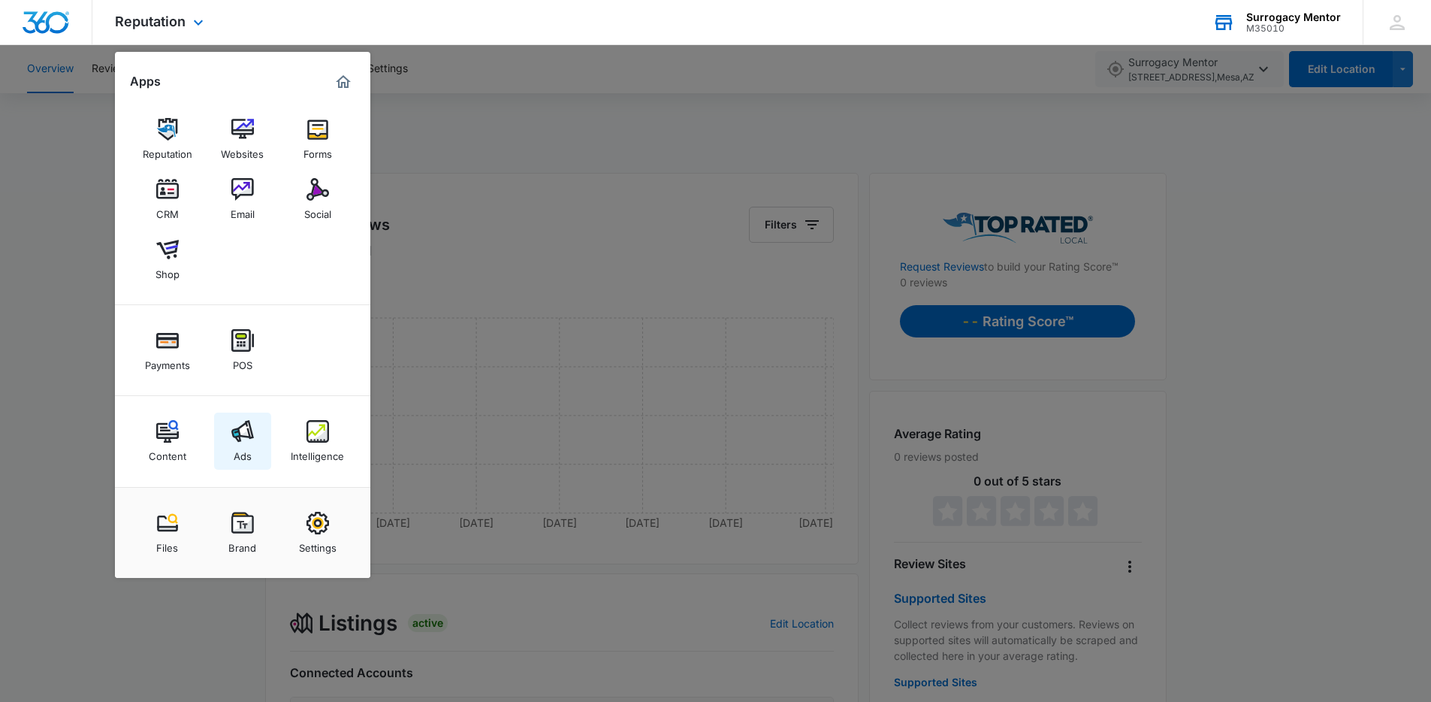
scroll to position [14, 0]
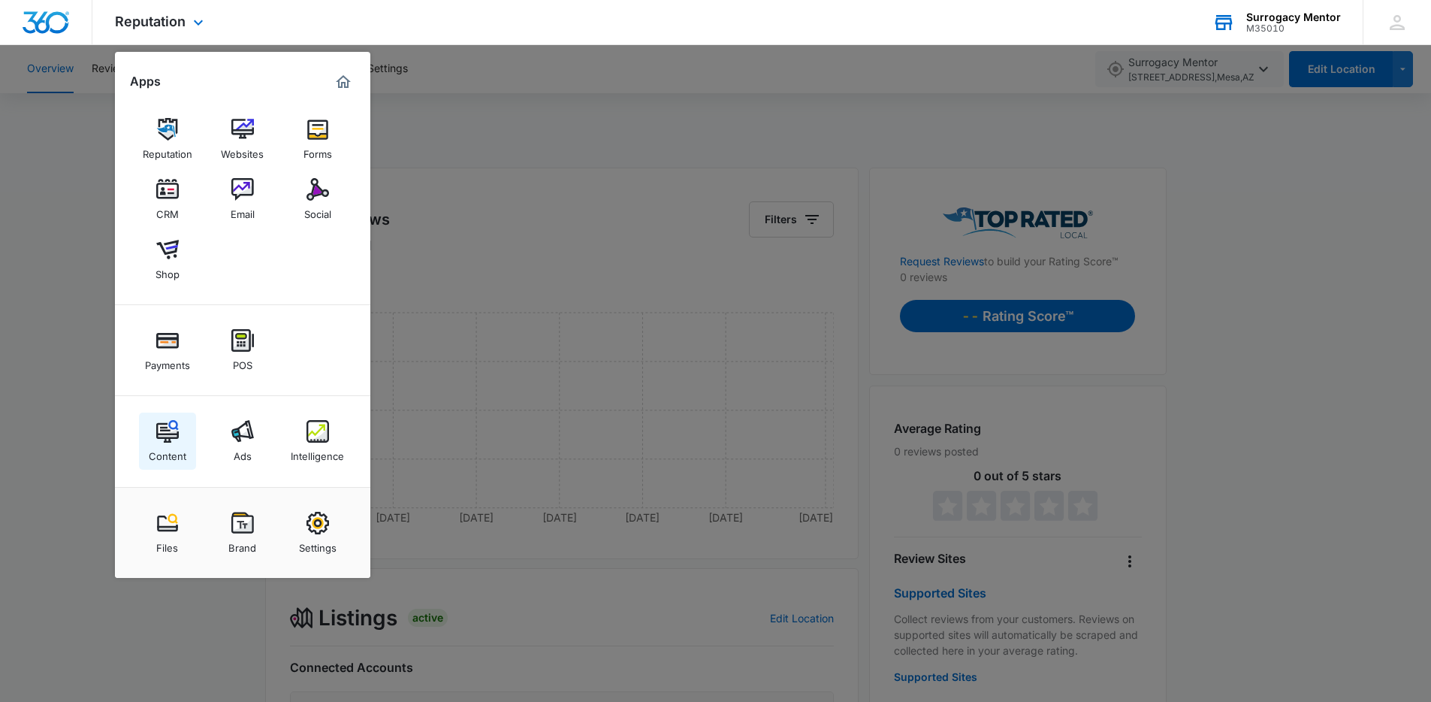
click at [163, 443] on div "Content" at bounding box center [168, 453] width 38 height 20
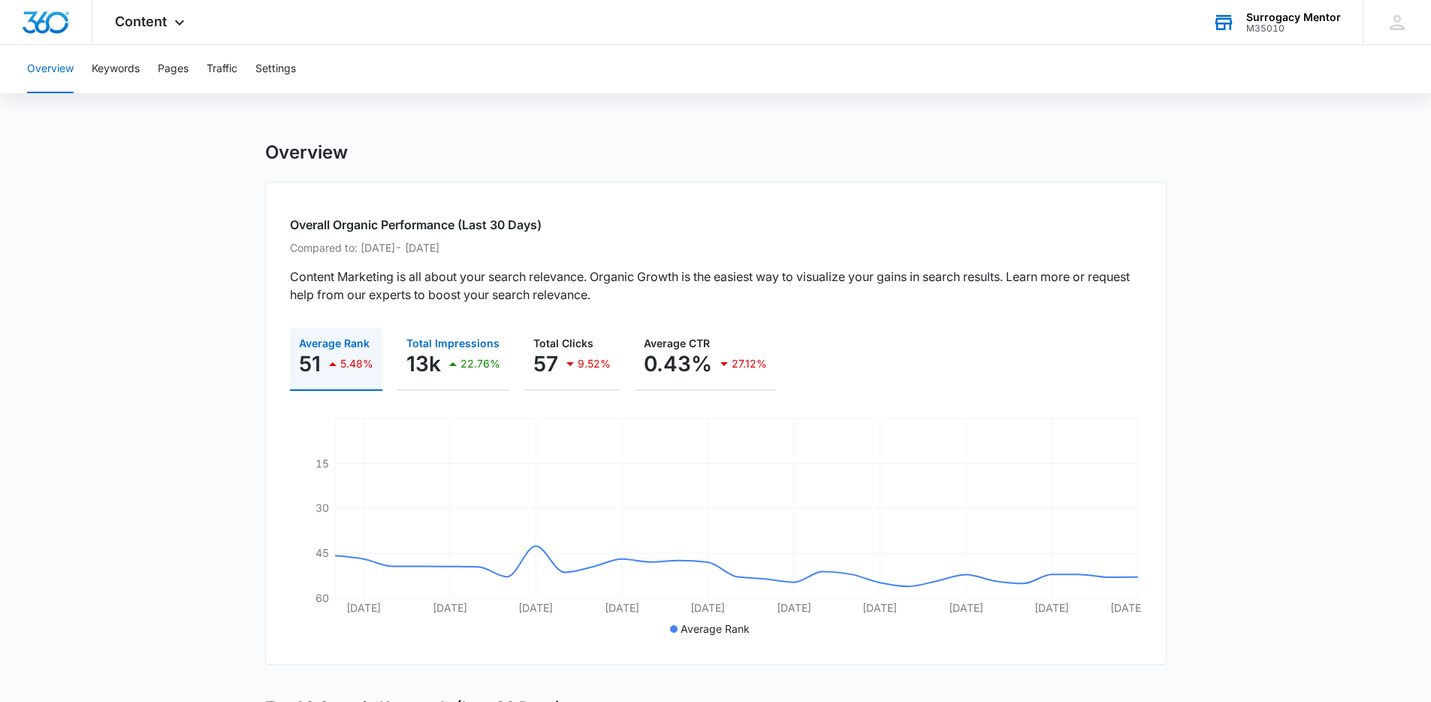
click at [497, 363] on p "22.76%" at bounding box center [481, 363] width 40 height 11
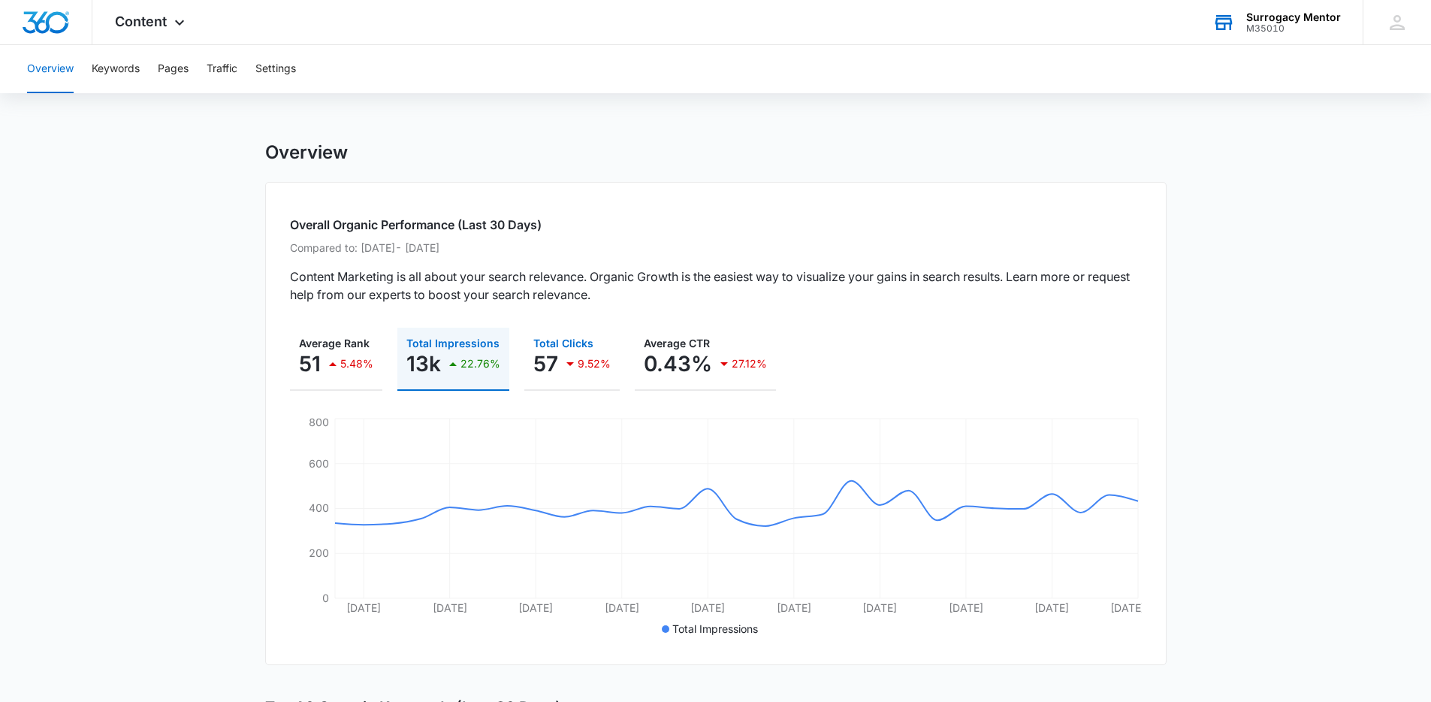
click at [582, 359] on p "9.52%" at bounding box center [594, 363] width 33 height 11
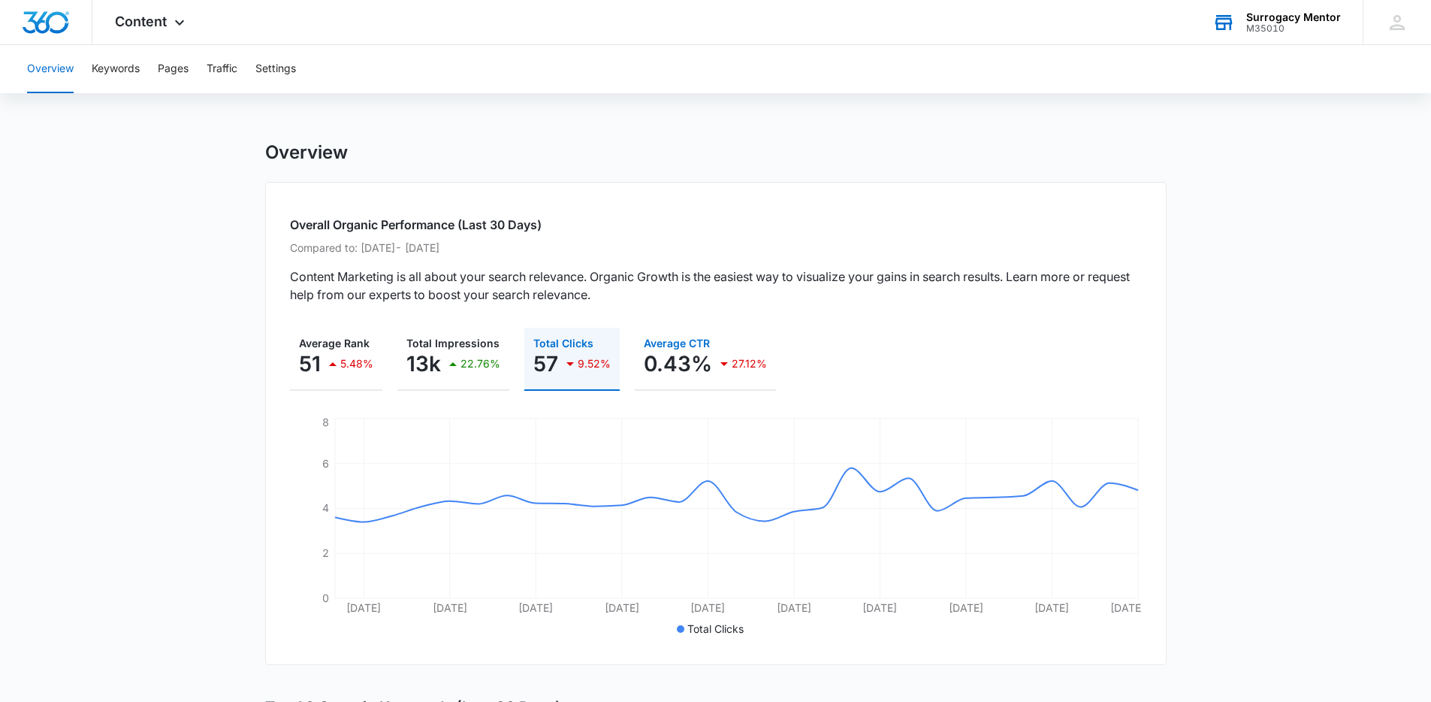
click at [648, 359] on p "0.43%" at bounding box center [678, 364] width 68 height 24
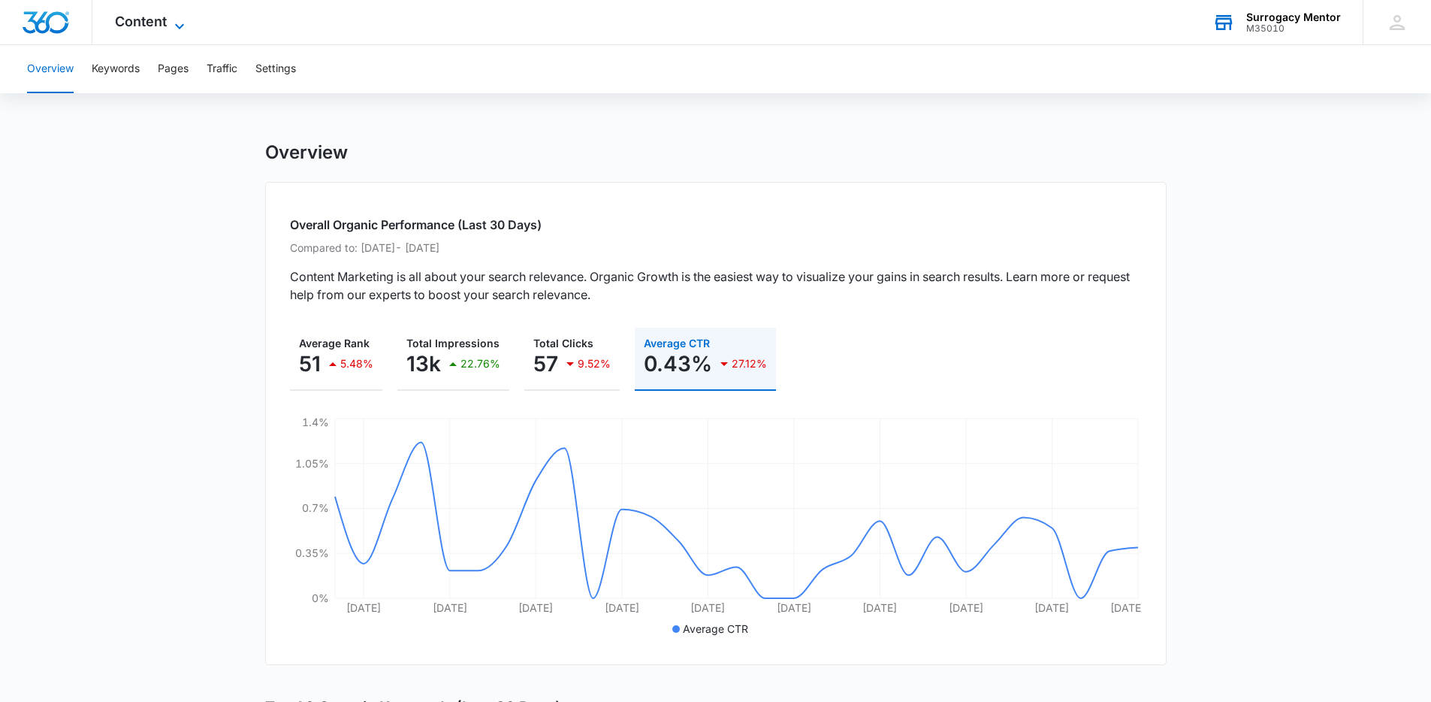
click at [149, 23] on span "Content" at bounding box center [141, 22] width 52 height 16
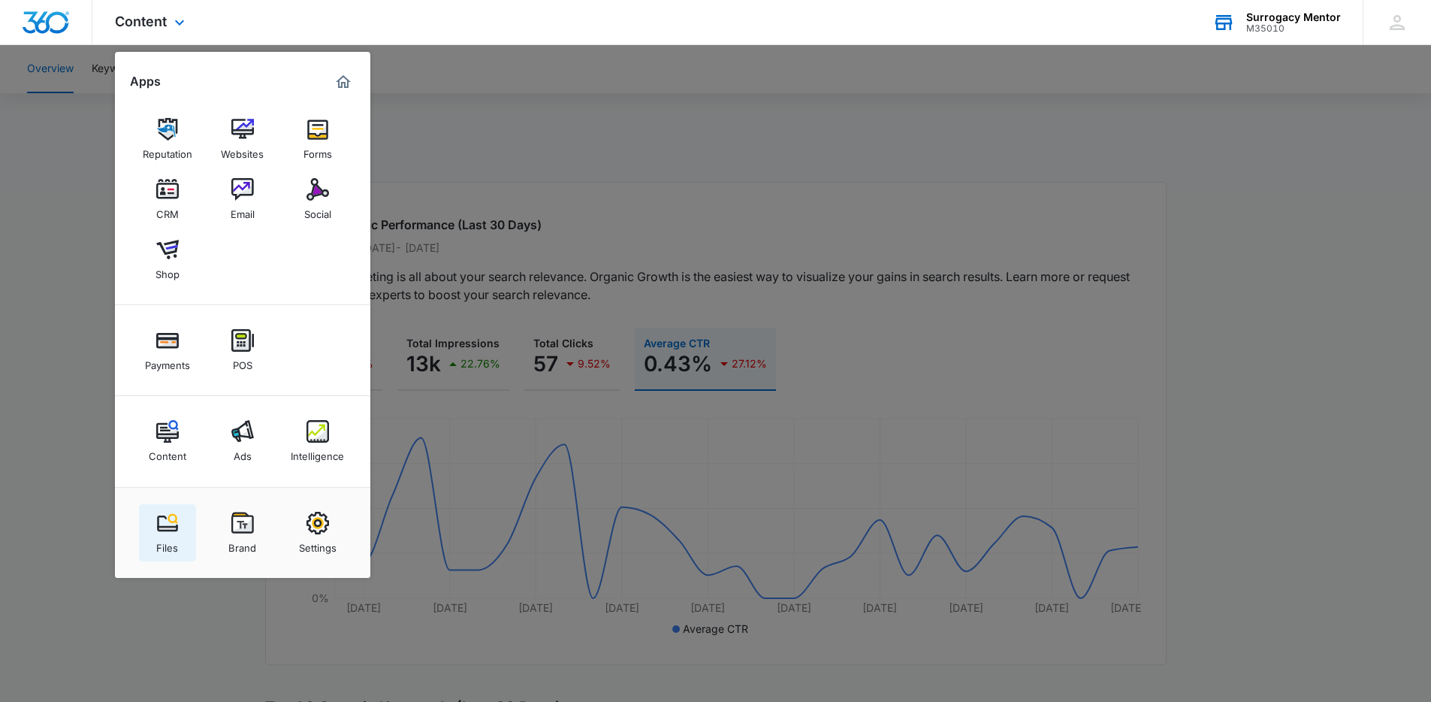
click at [169, 524] on img at bounding box center [167, 523] width 23 height 23
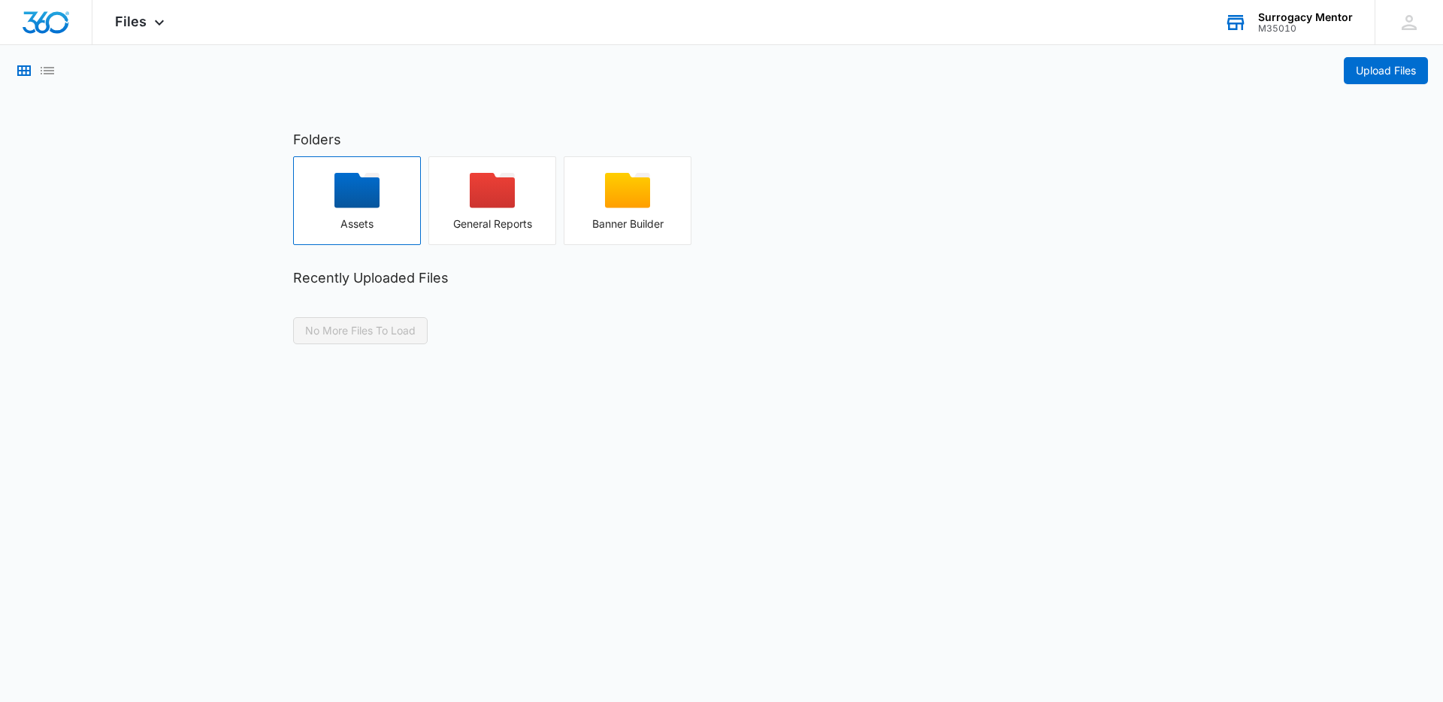
click at [368, 227] on div "Assets" at bounding box center [357, 224] width 126 height 12
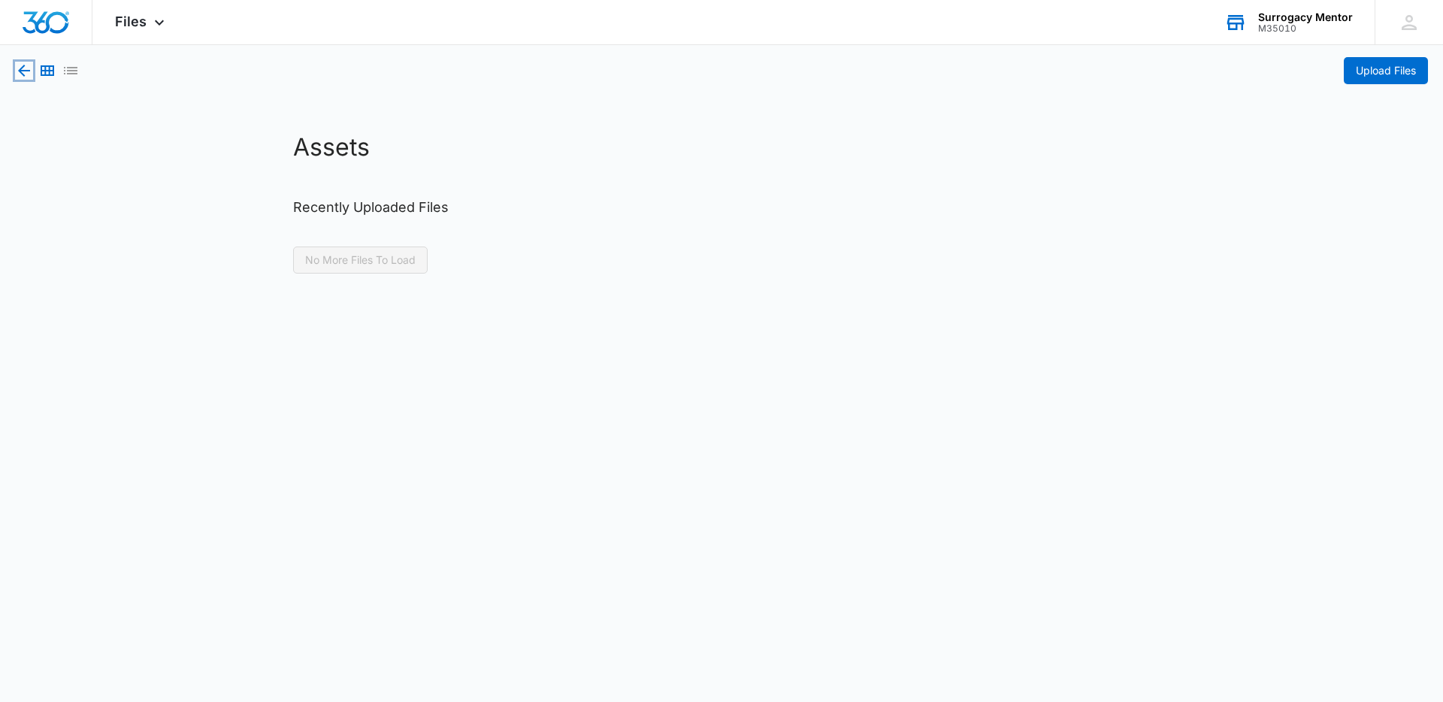
click at [28, 77] on icon "button" at bounding box center [24, 71] width 18 height 18
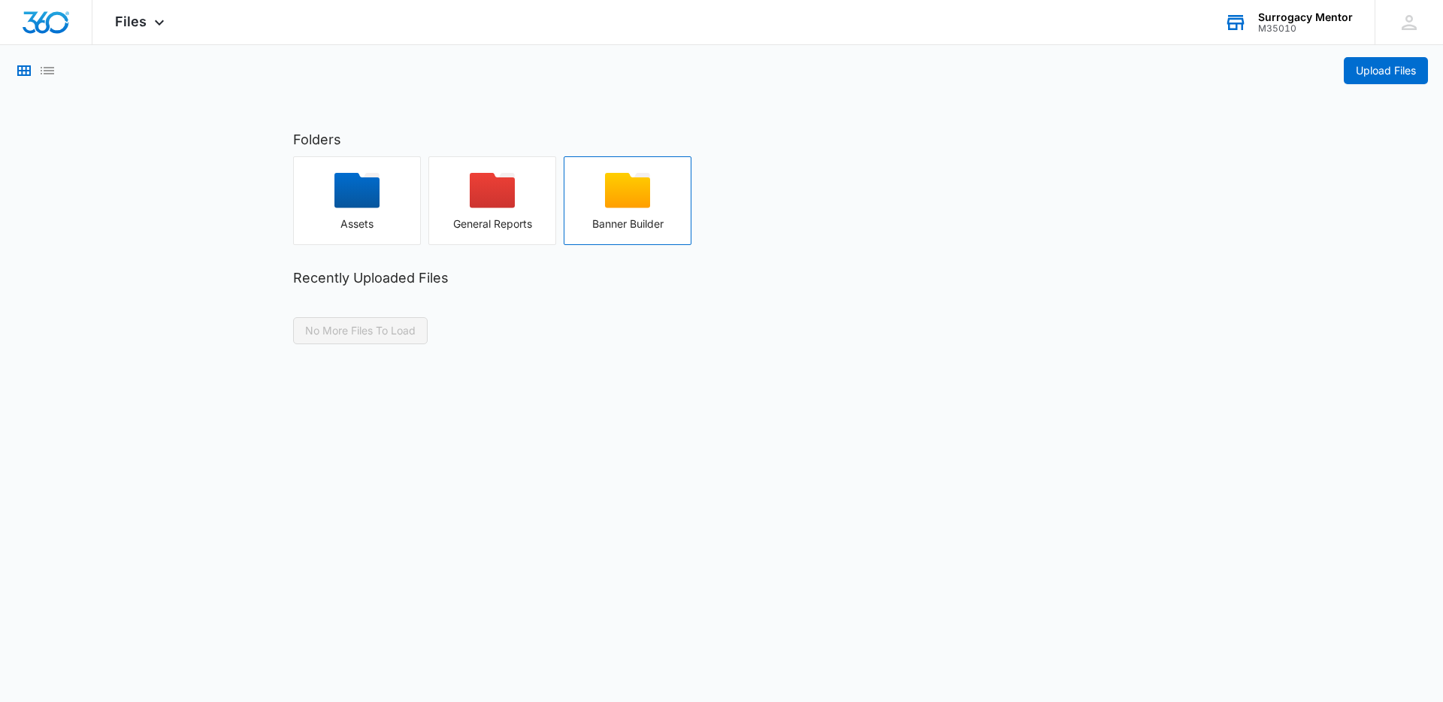
click at [570, 195] on div "button" at bounding box center [627, 195] width 126 height 45
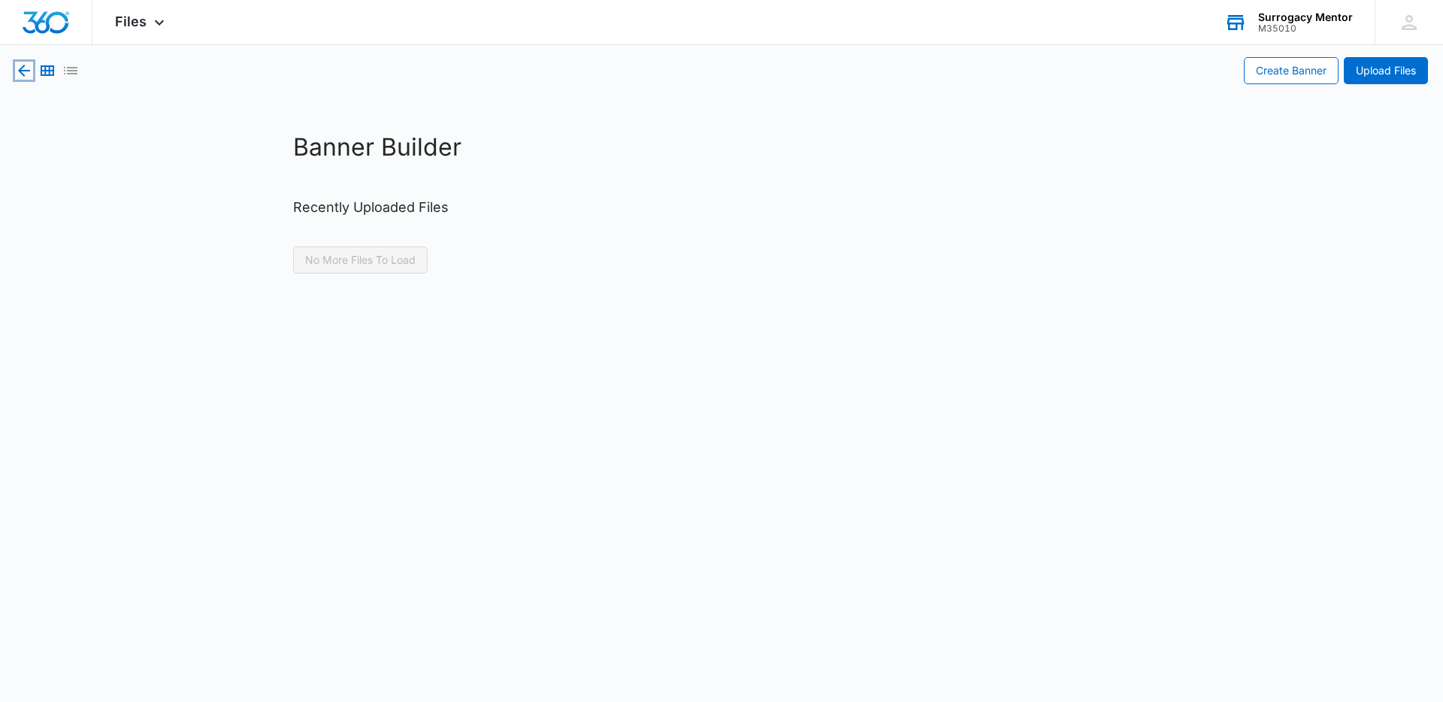
click at [26, 72] on icon "button" at bounding box center [24, 71] width 18 height 18
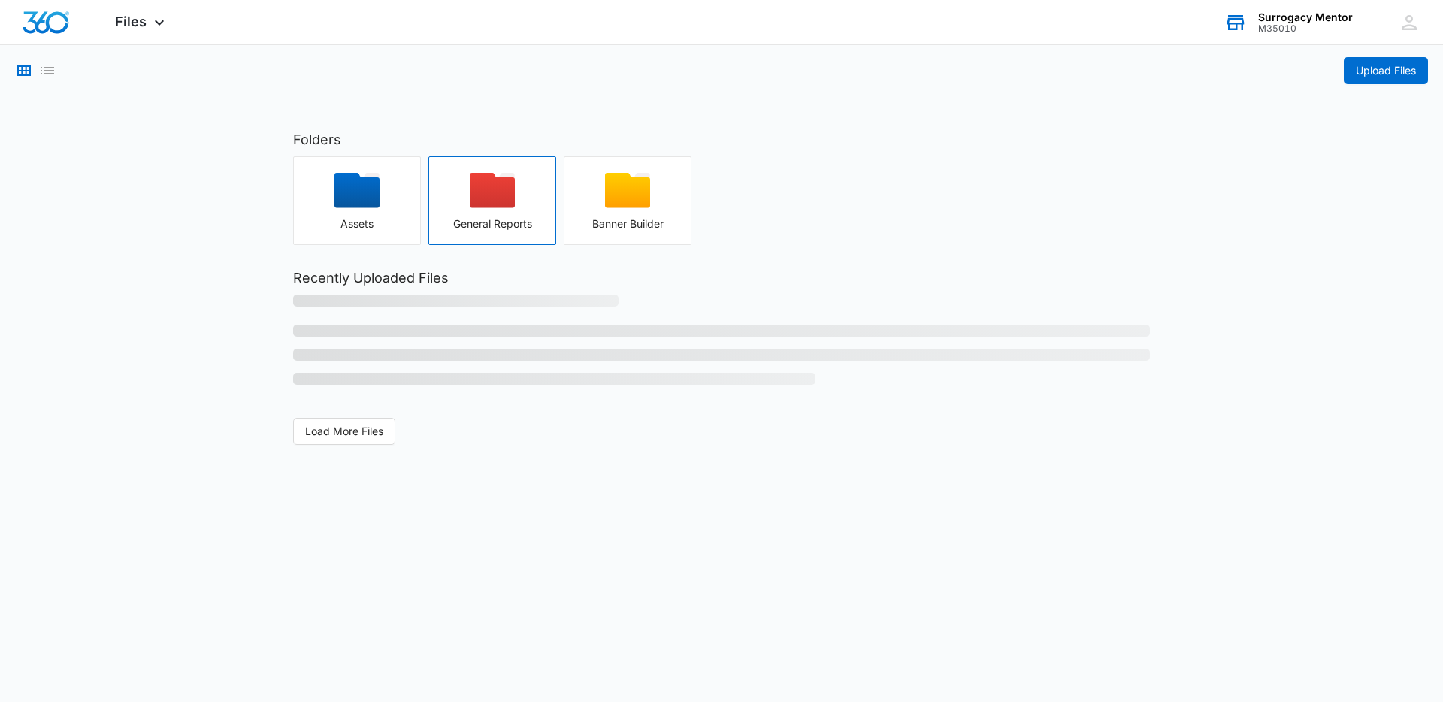
click at [465, 182] on div "button" at bounding box center [492, 195] width 126 height 45
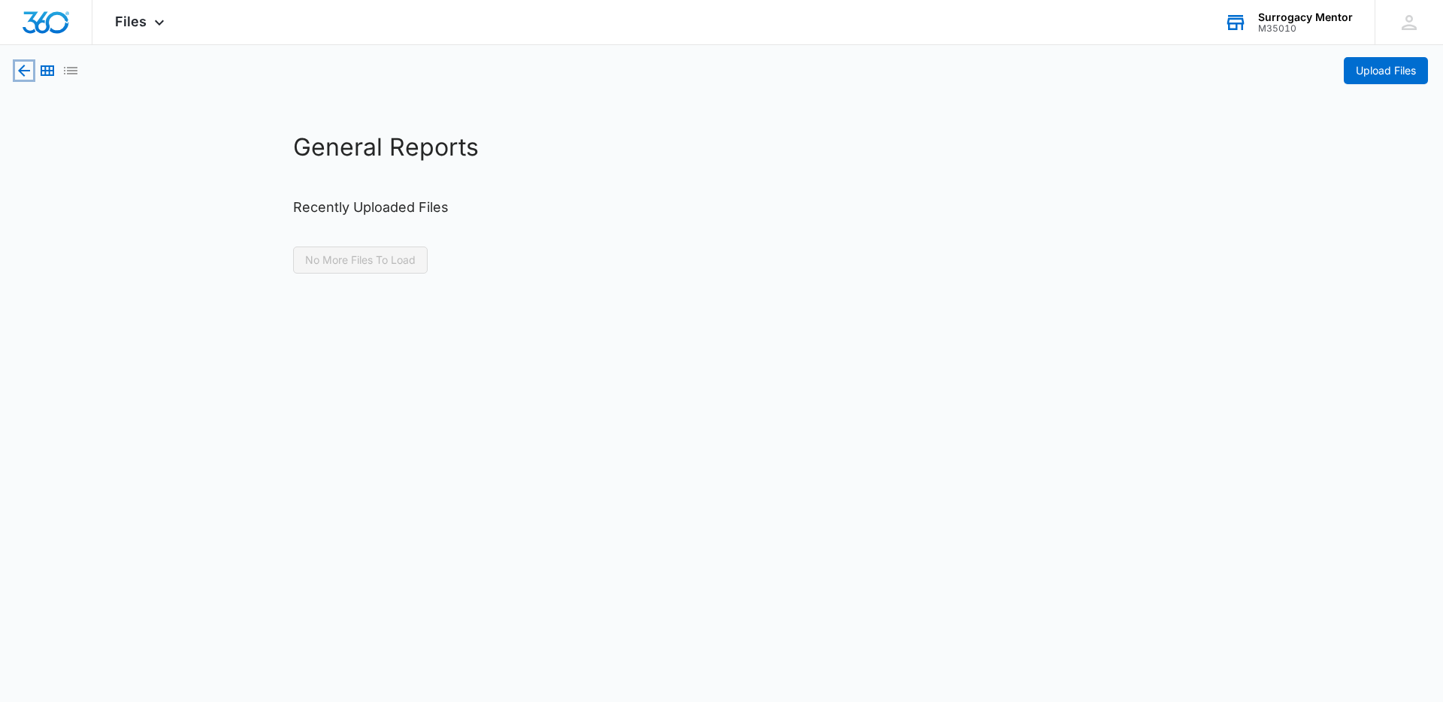
click at [24, 77] on icon "button" at bounding box center [24, 71] width 18 height 18
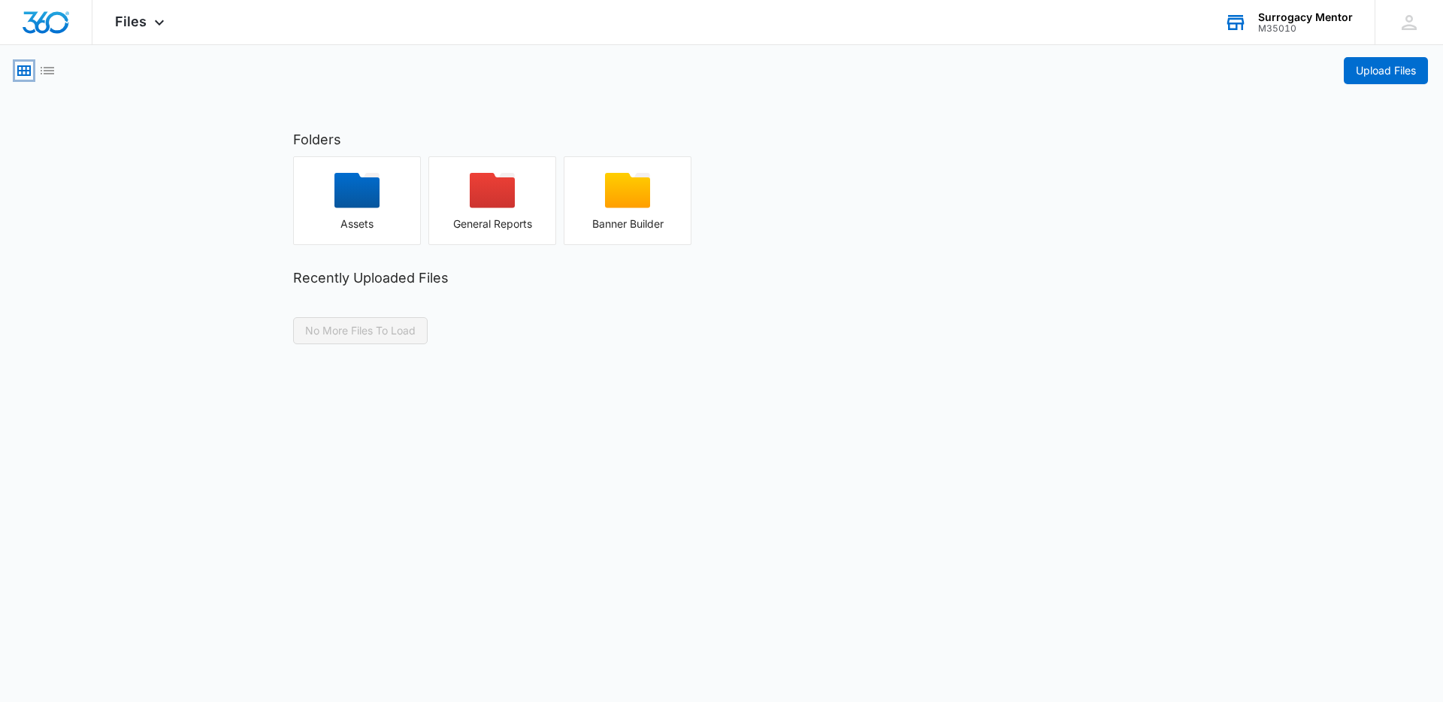
click at [24, 77] on icon "Grid View" at bounding box center [24, 71] width 18 height 18
click at [156, 18] on icon at bounding box center [159, 26] width 18 height 18
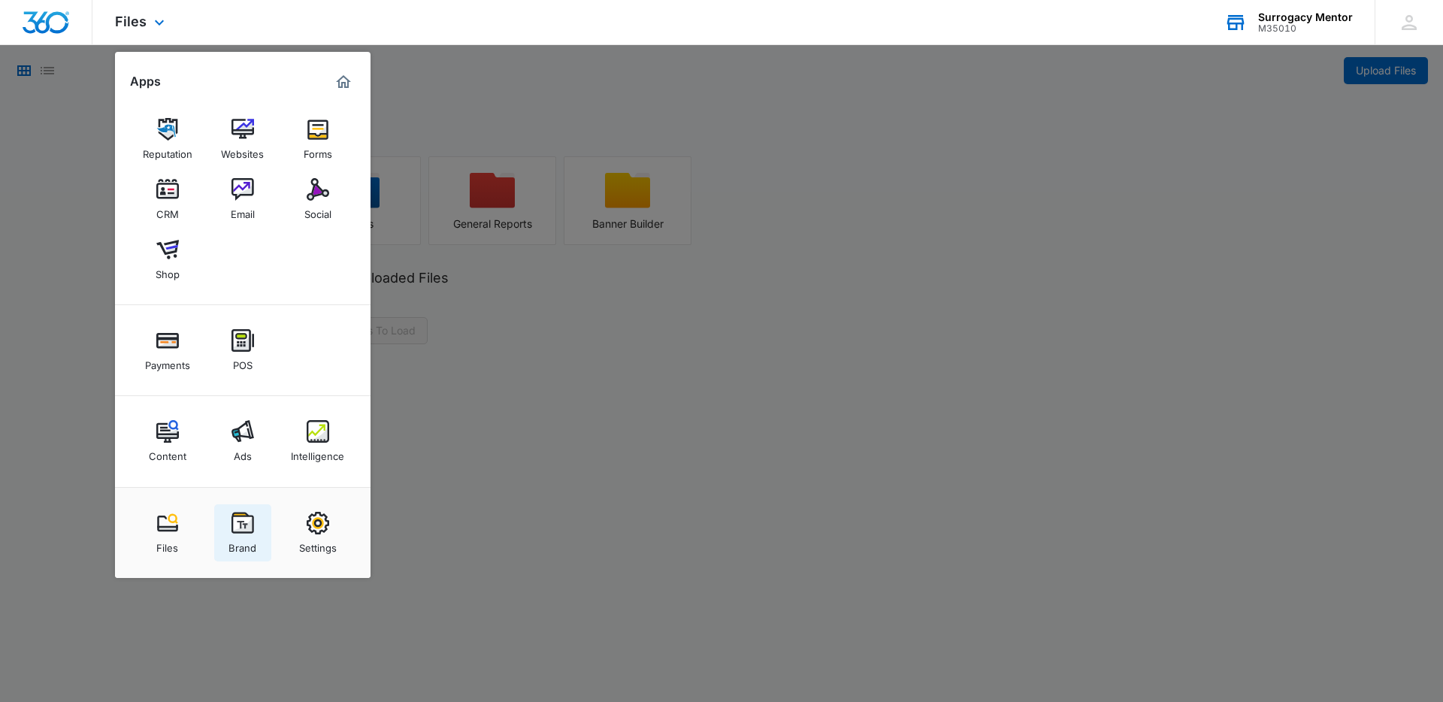
click at [249, 521] on img at bounding box center [242, 523] width 23 height 23
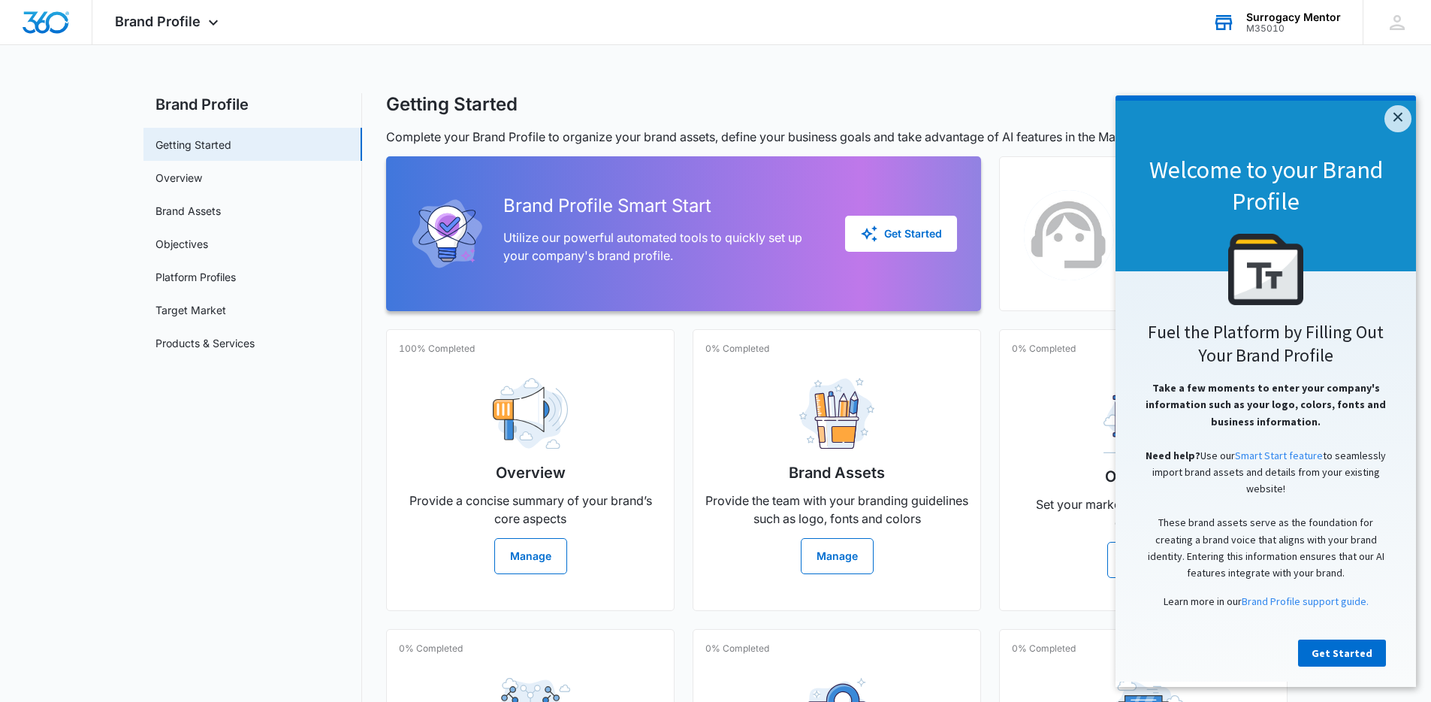
click at [1409, 130] on div "Welcome to your Brand Profile" at bounding box center [1266, 186] width 301 height 171
click at [1399, 121] on link "×" at bounding box center [1398, 118] width 27 height 27
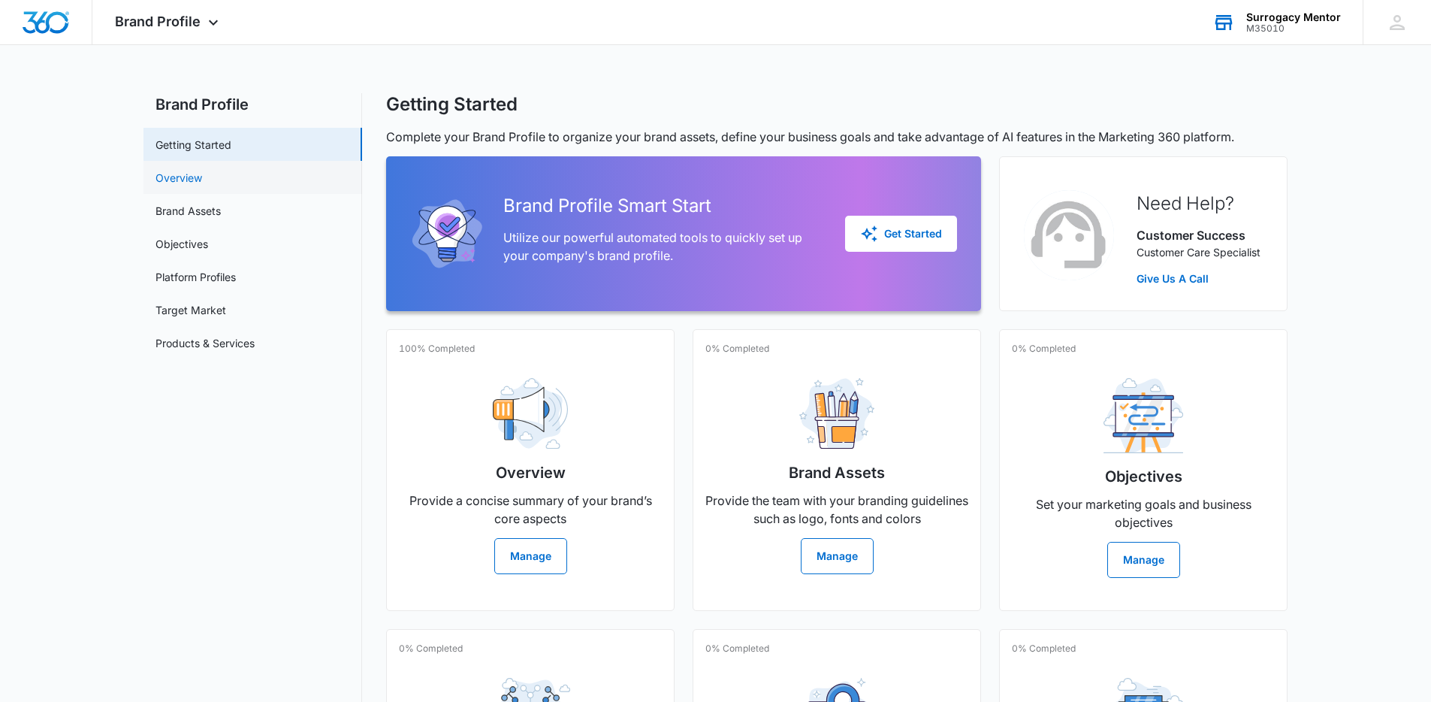
click at [173, 170] on link "Overview" at bounding box center [179, 178] width 47 height 16
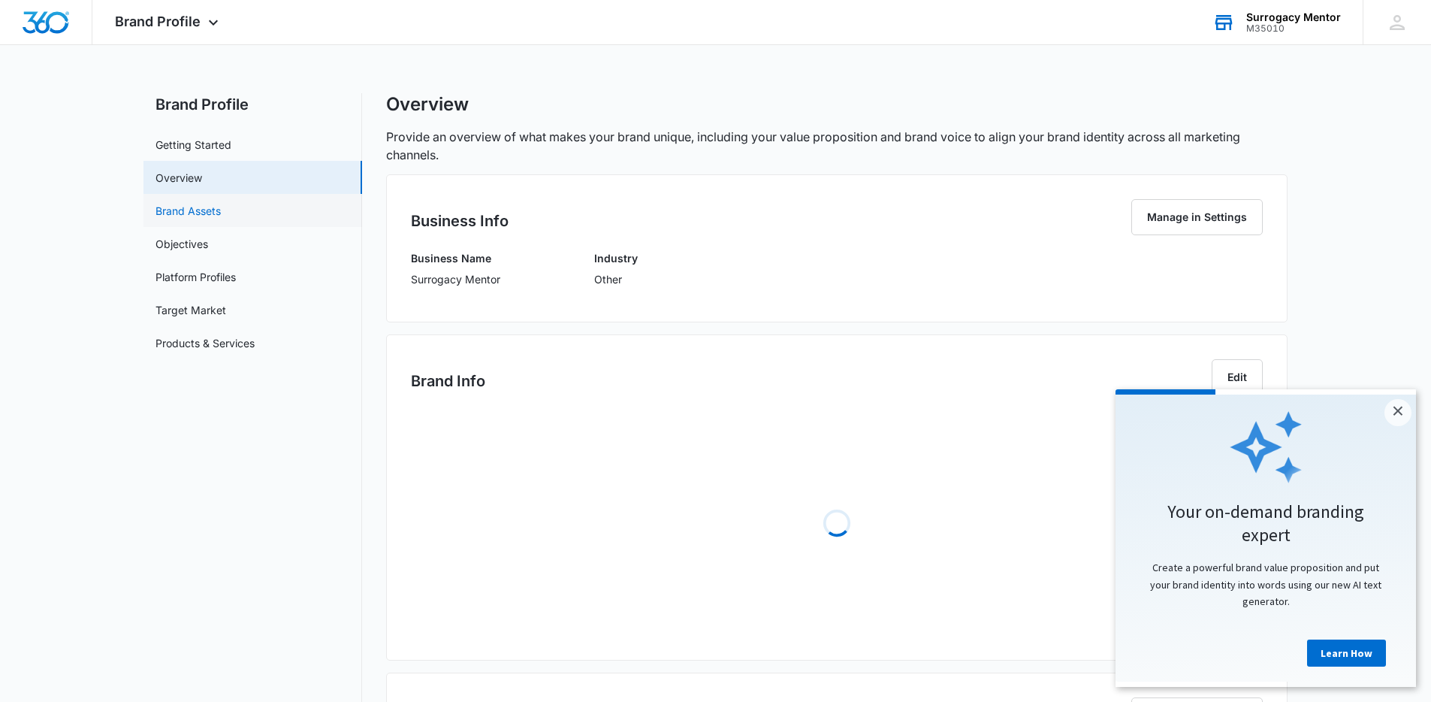
click at [221, 208] on link "Brand Assets" at bounding box center [188, 211] width 65 height 16
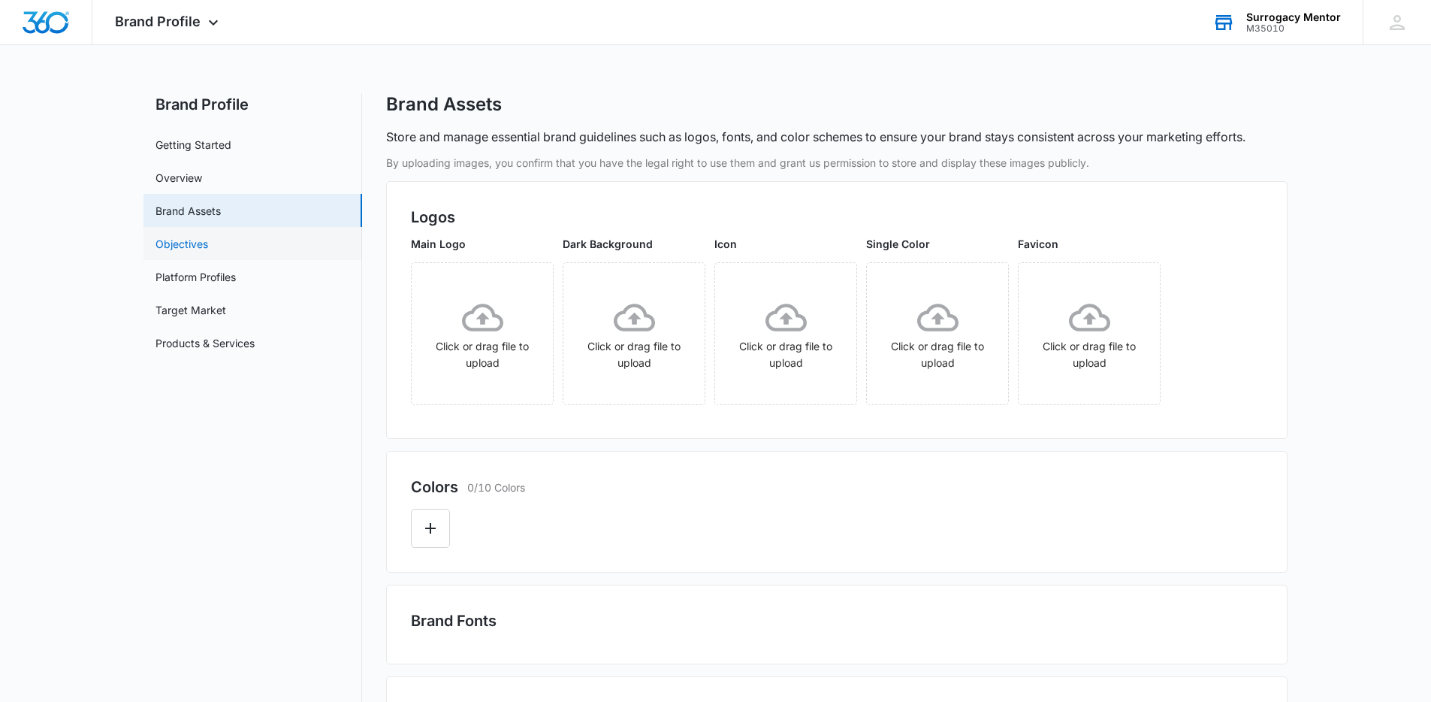
click at [208, 236] on link "Objectives" at bounding box center [182, 244] width 53 height 16
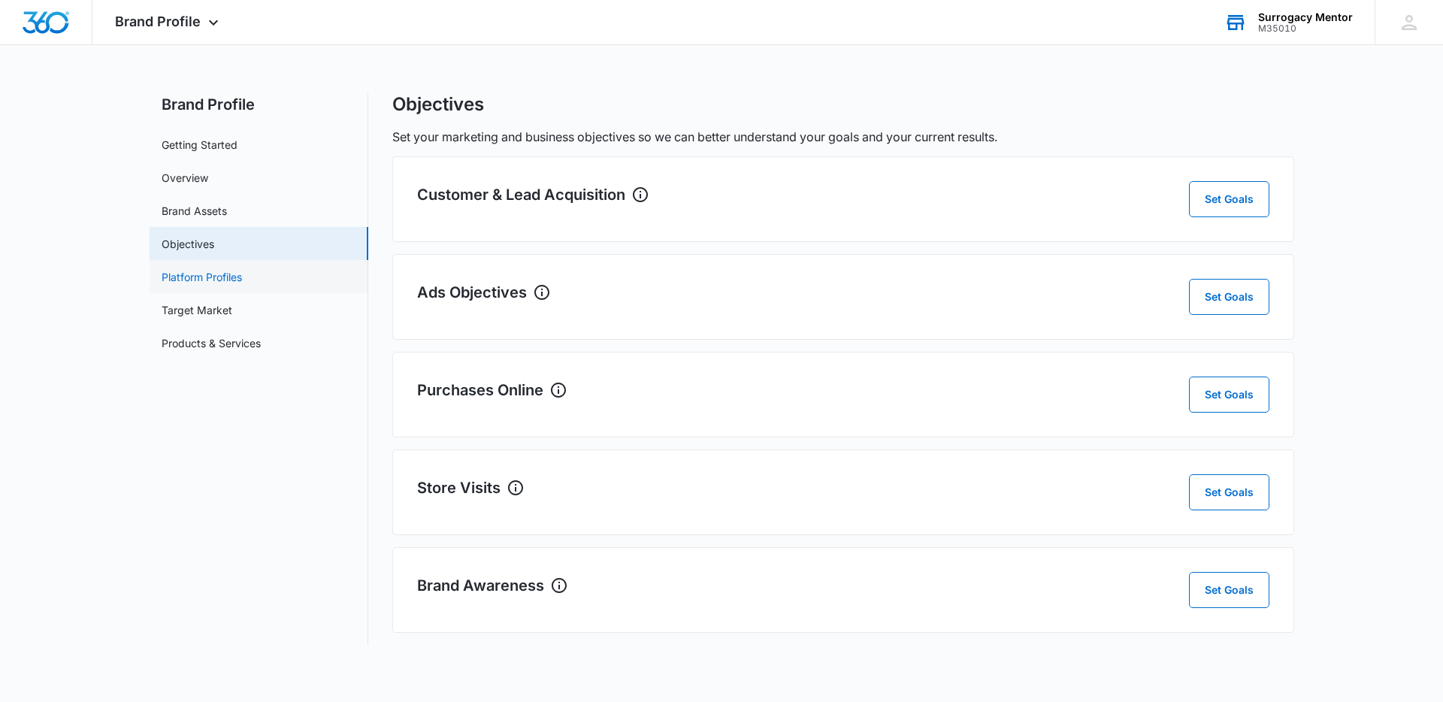
click at [242, 274] on link "Platform Profiles" at bounding box center [202, 277] width 80 height 16
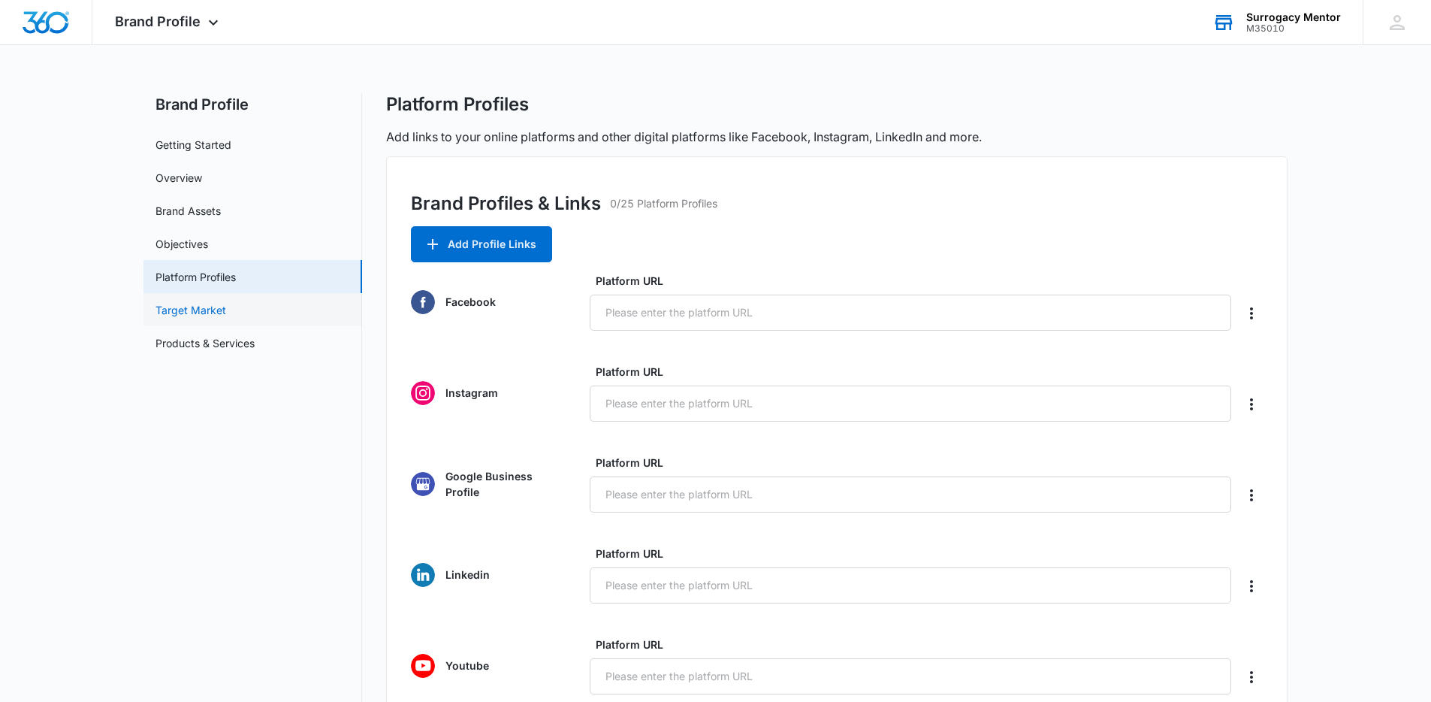
click at [226, 302] on link "Target Market" at bounding box center [191, 310] width 71 height 16
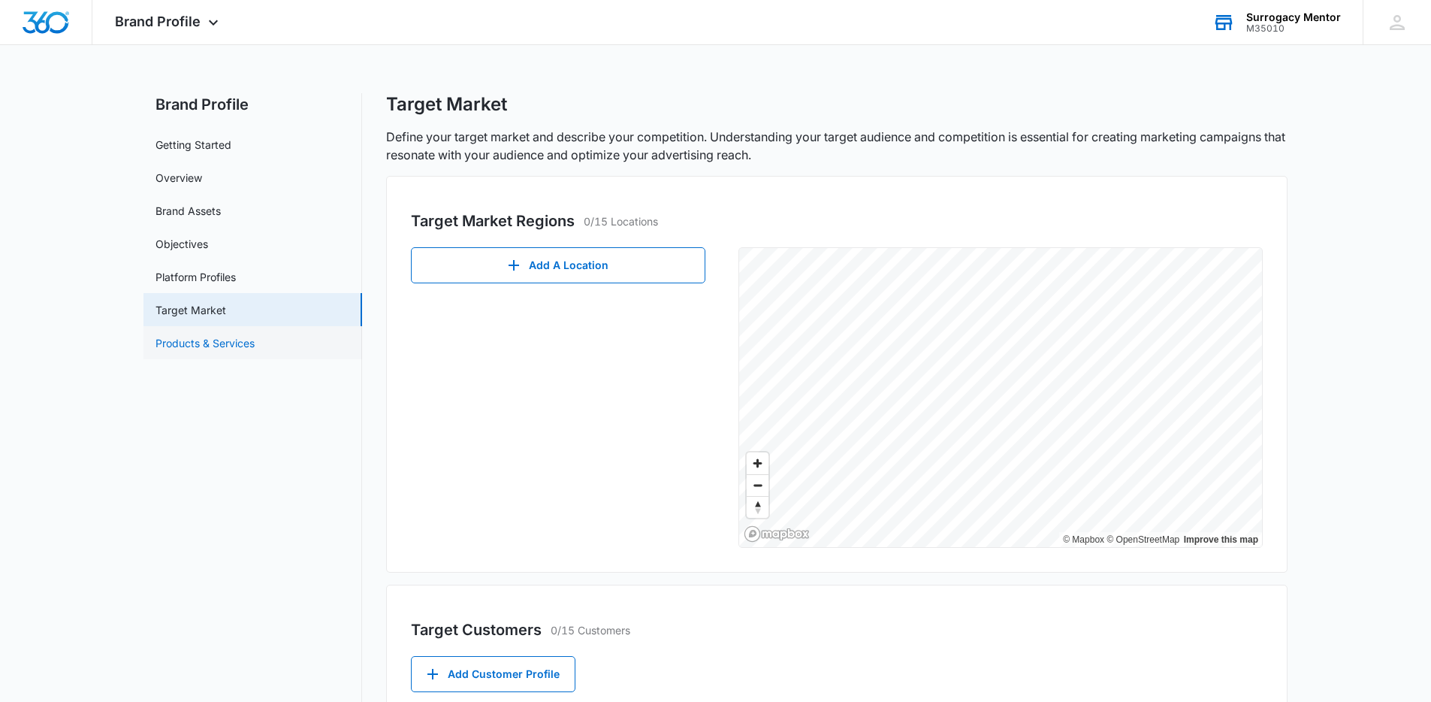
click at [255, 340] on link "Products & Services" at bounding box center [205, 343] width 99 height 16
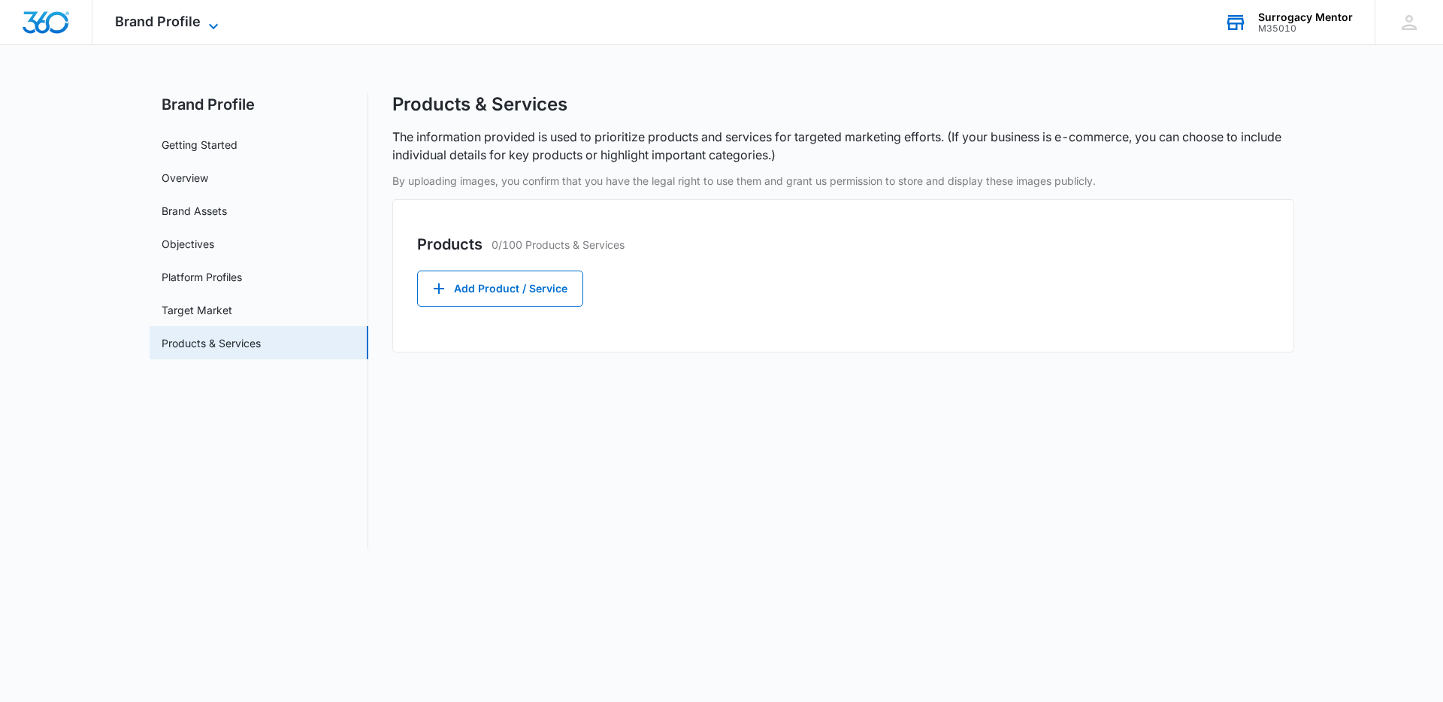
click at [159, 25] on span "Brand Profile" at bounding box center [158, 22] width 86 height 16
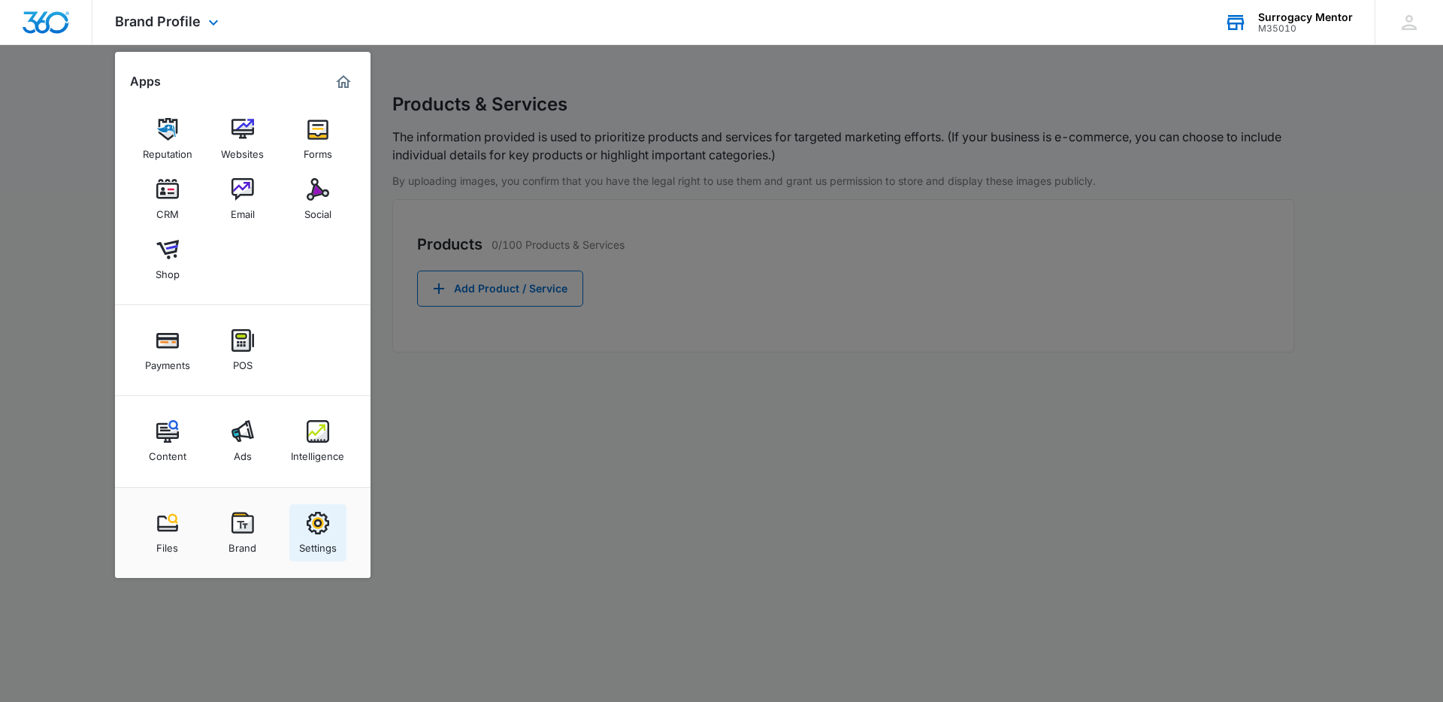
click at [310, 524] on img at bounding box center [318, 523] width 23 height 23
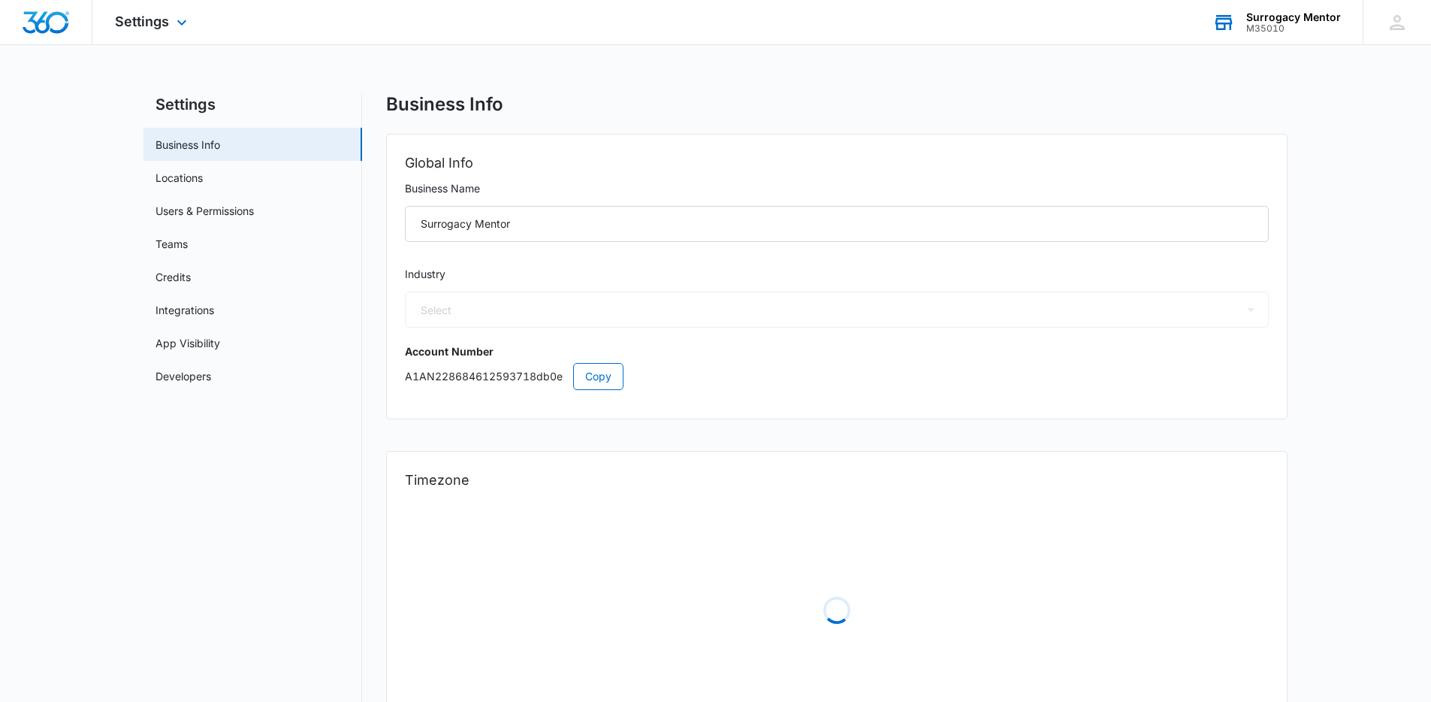
select select "52"
select select "US"
select select "America/Phoenix"
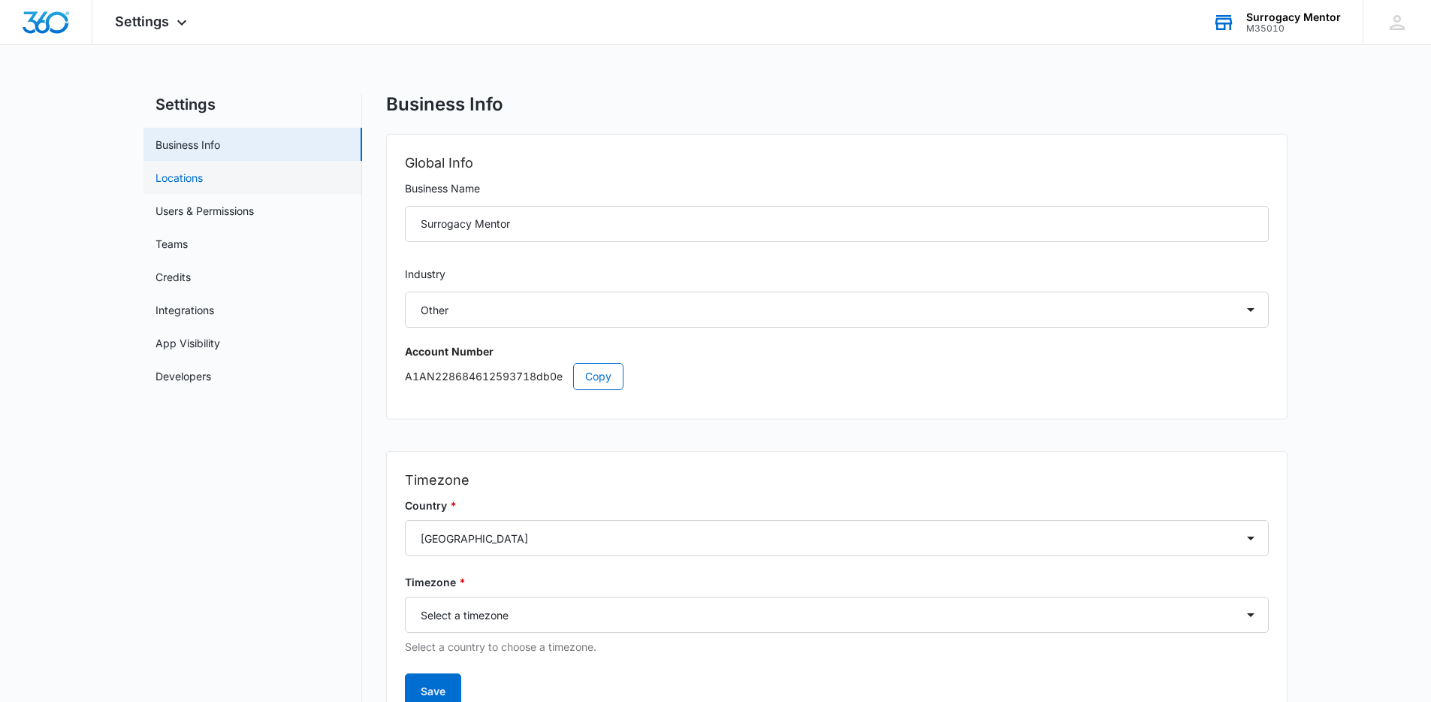
click at [203, 177] on link "Locations" at bounding box center [179, 178] width 47 height 16
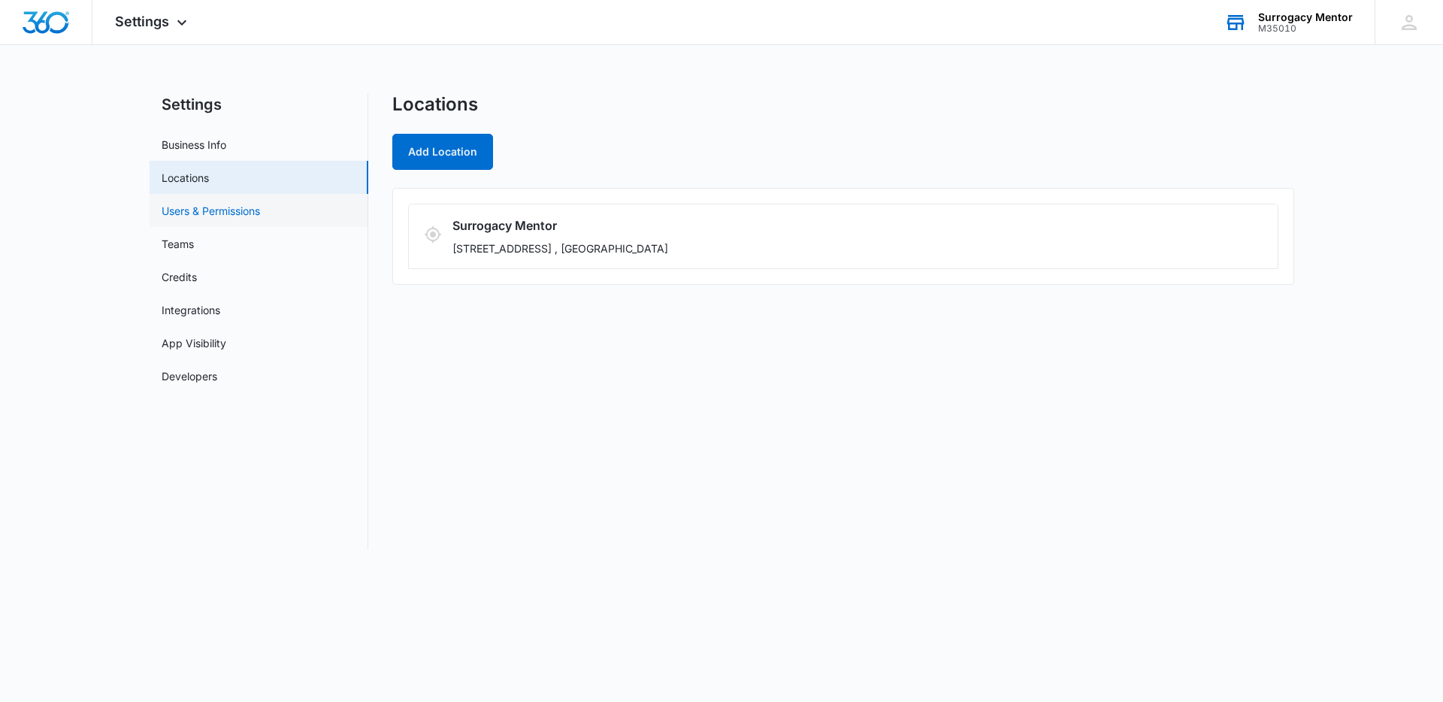
click at [260, 208] on link "Users & Permissions" at bounding box center [211, 211] width 98 height 16
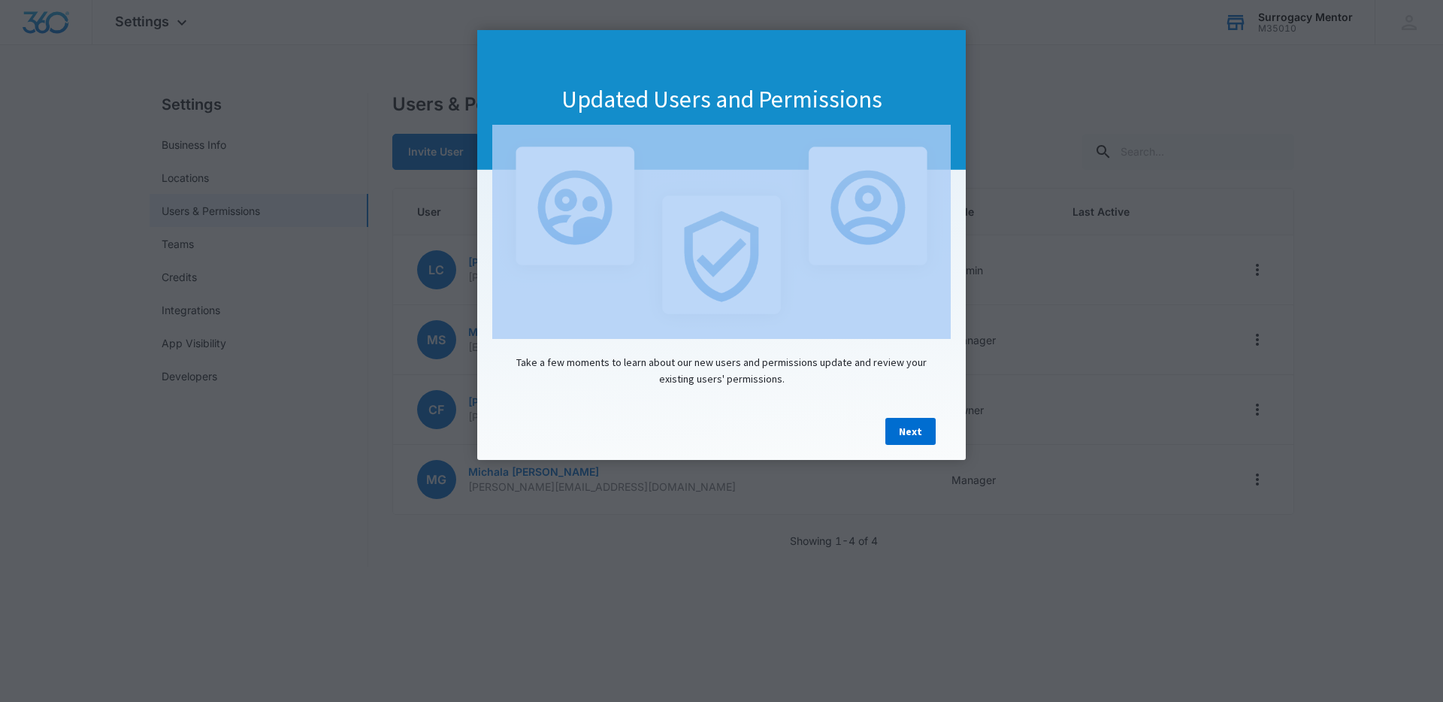
click at [1056, 345] on appcues "Updated Users and Permissions Take a few moments to learn about our new users a…" at bounding box center [721, 351] width 1443 height 702
click at [910, 437] on link "Next" at bounding box center [910, 431] width 50 height 27
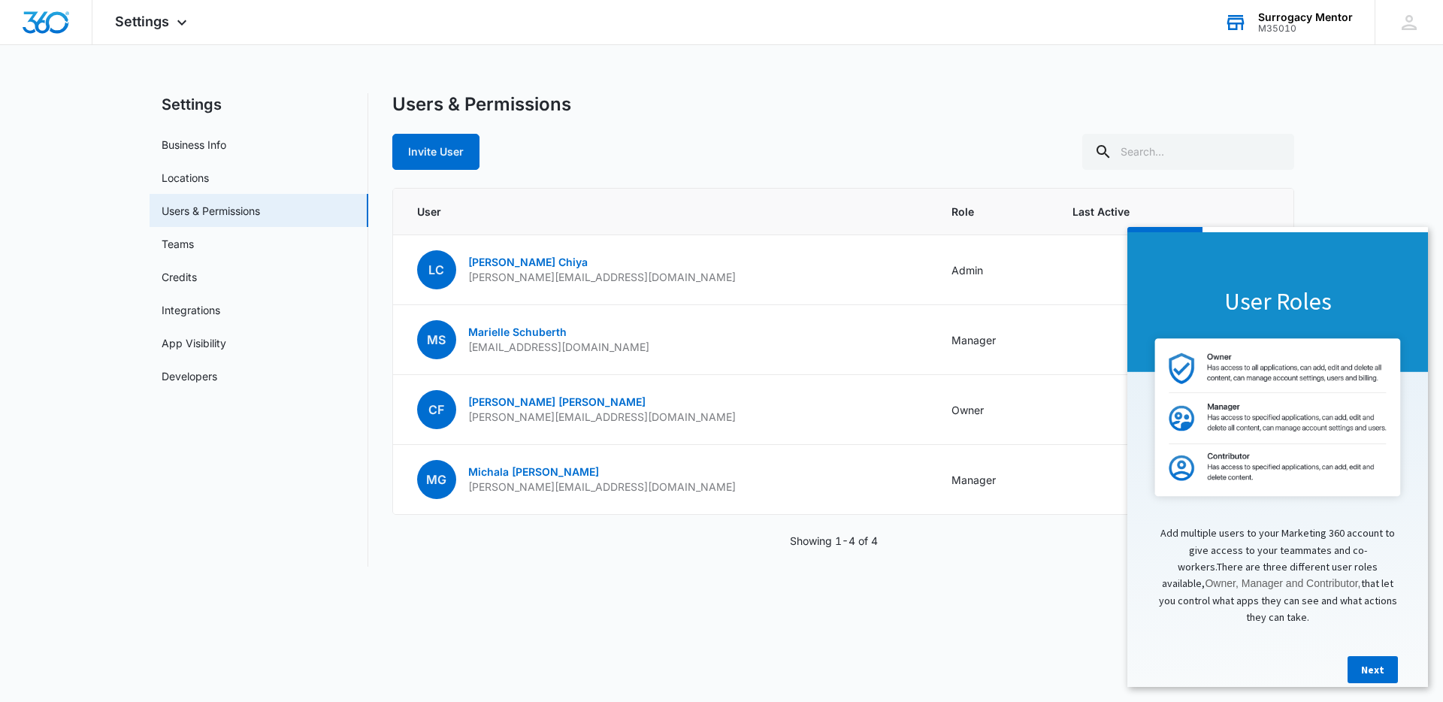
click at [1360, 181] on main "Settings Business Info Locations Users & Permissions Teams Credits Integrations…" at bounding box center [721, 338] width 1443 height 491
click at [1368, 656] on link "Next" at bounding box center [1372, 669] width 50 height 27
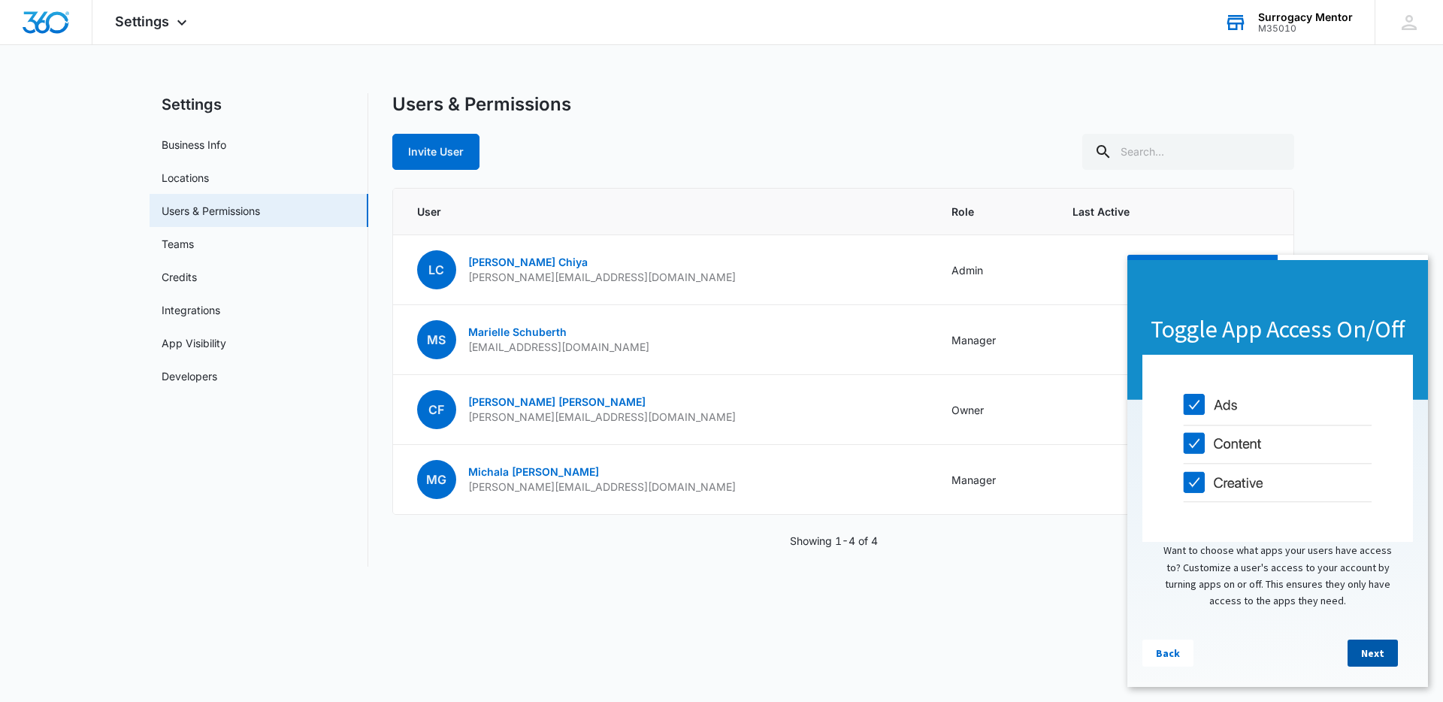
click at [1372, 654] on link "Next" at bounding box center [1372, 652] width 50 height 27
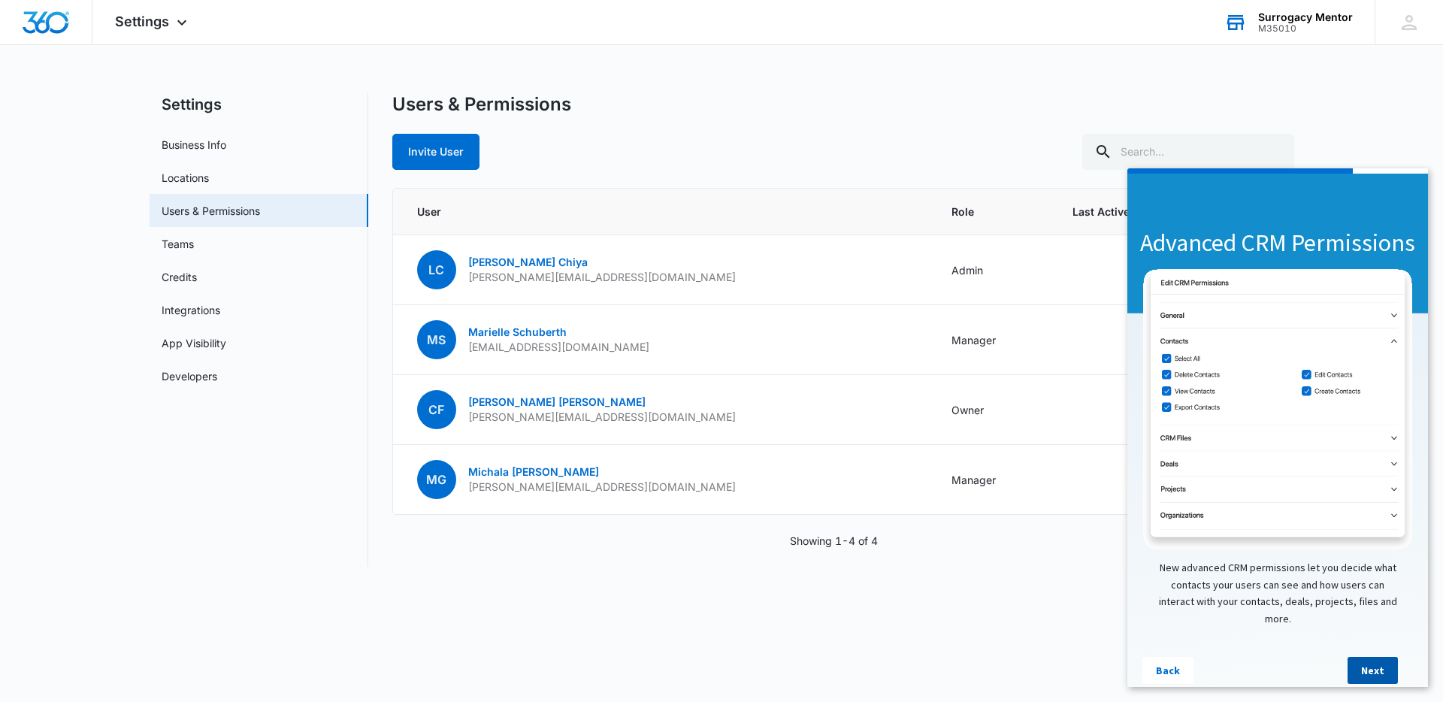
click at [1359, 657] on link "Next" at bounding box center [1372, 670] width 50 height 27
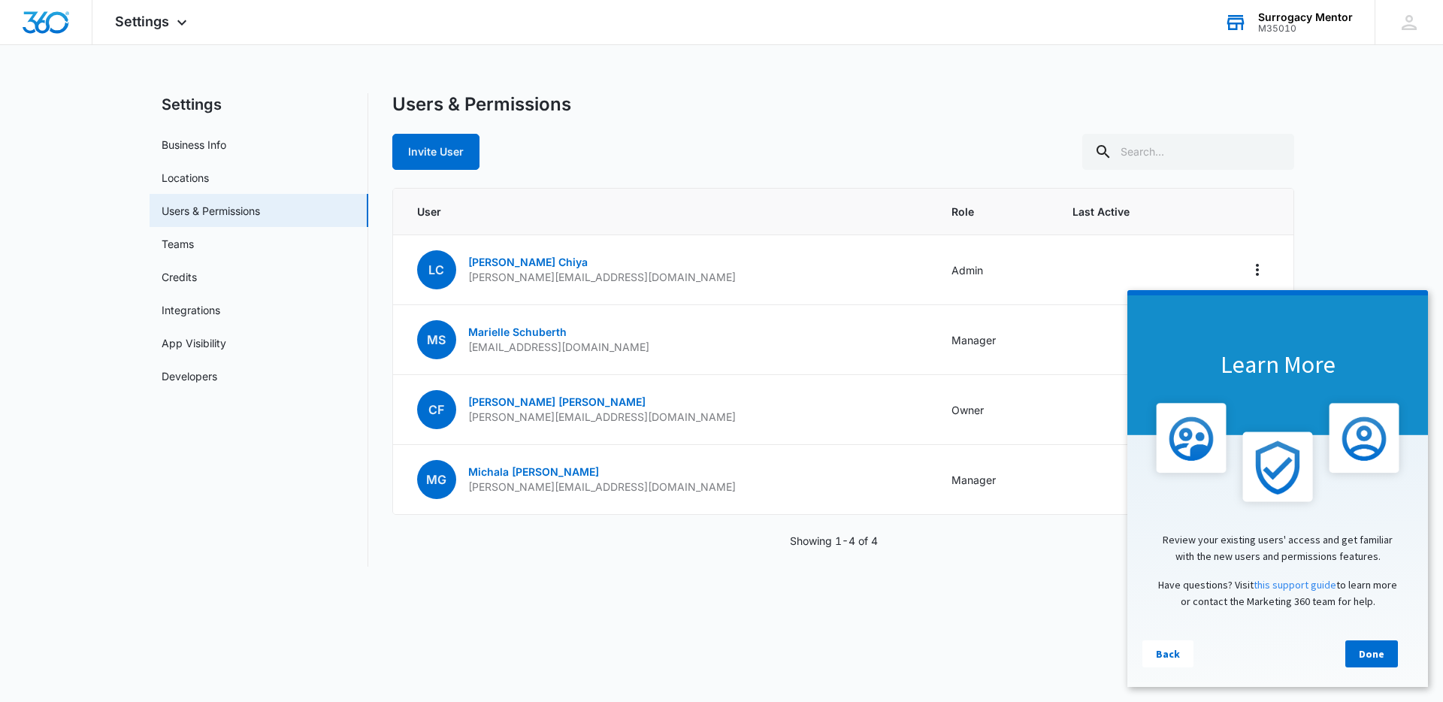
click at [1359, 650] on link "Done" at bounding box center [1371, 653] width 53 height 27
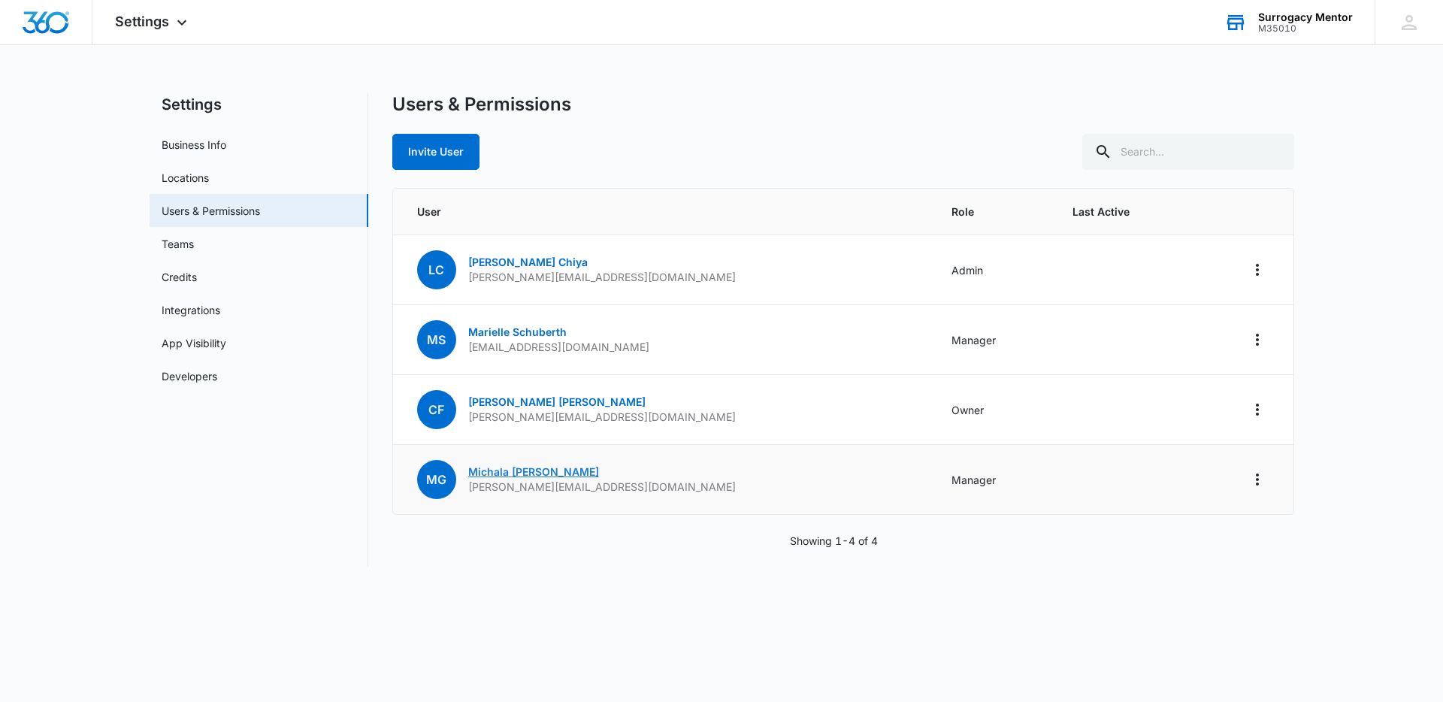
click at [489, 472] on link "Michala Gallina" at bounding box center [533, 471] width 131 height 13
click at [217, 381] on link "Developers" at bounding box center [190, 376] width 56 height 16
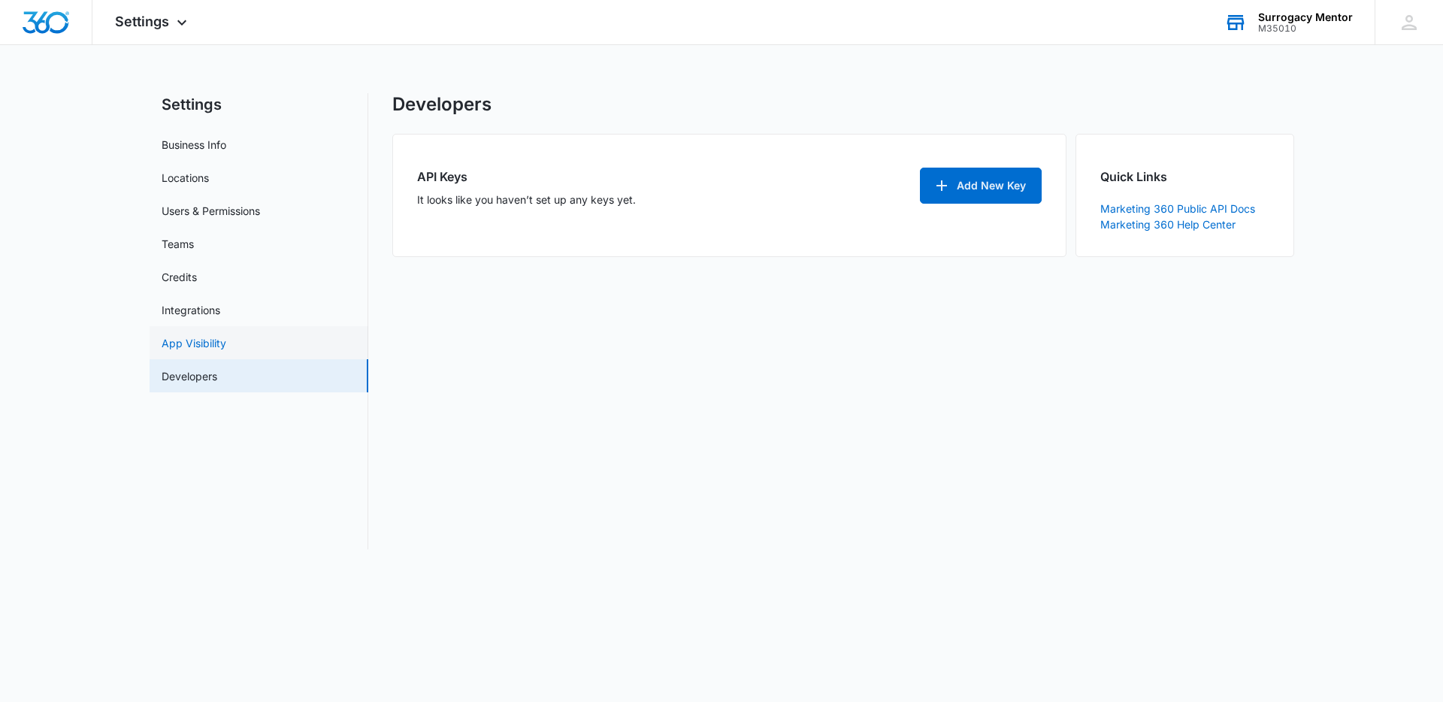
click at [226, 342] on link "App Visibility" at bounding box center [194, 343] width 65 height 16
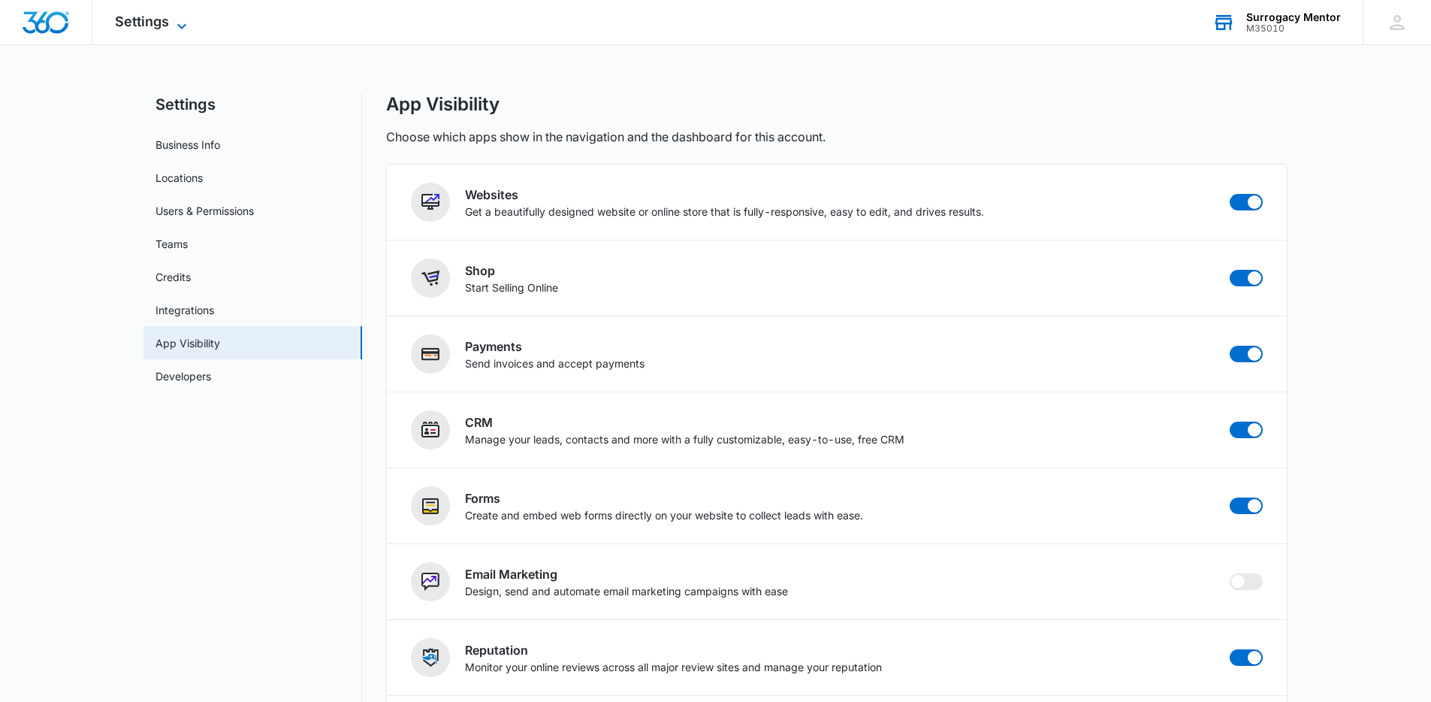
click at [138, 23] on span "Settings" at bounding box center [142, 22] width 54 height 16
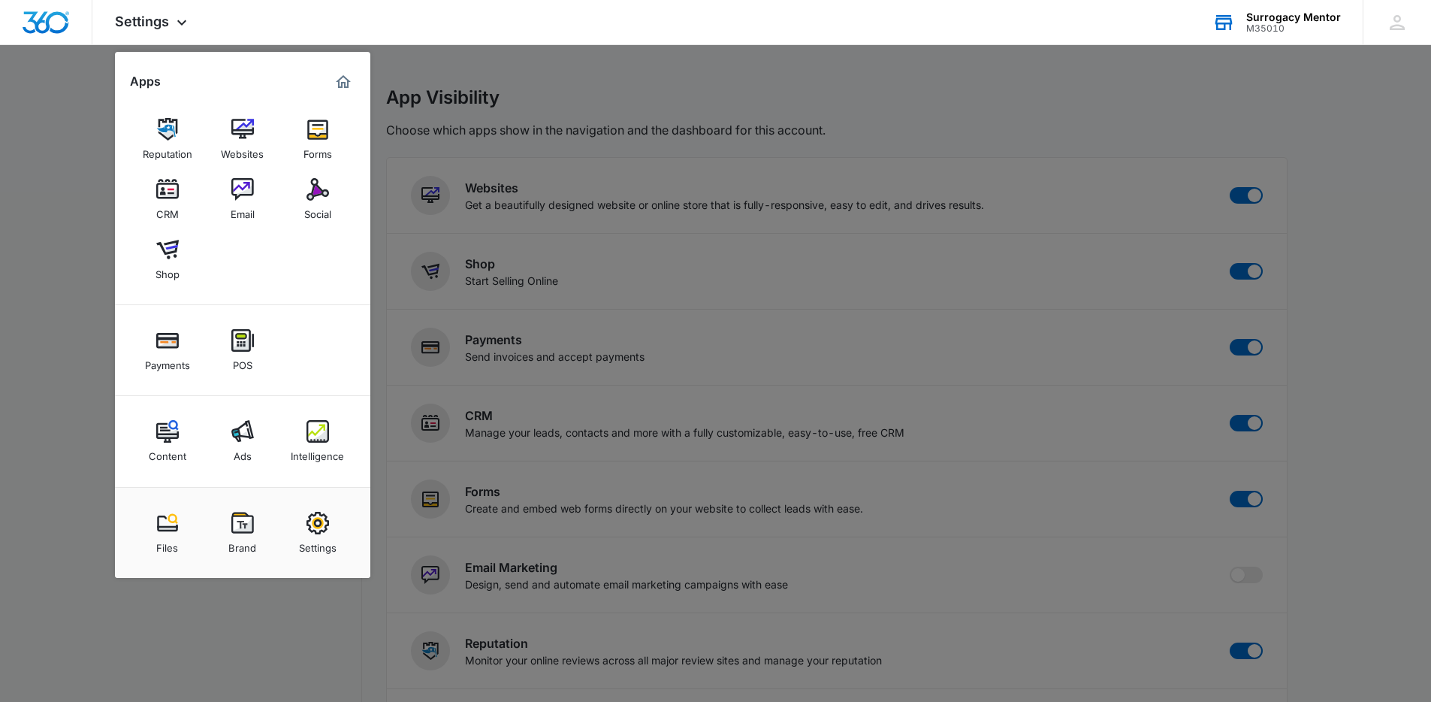
scroll to position [17, 0]
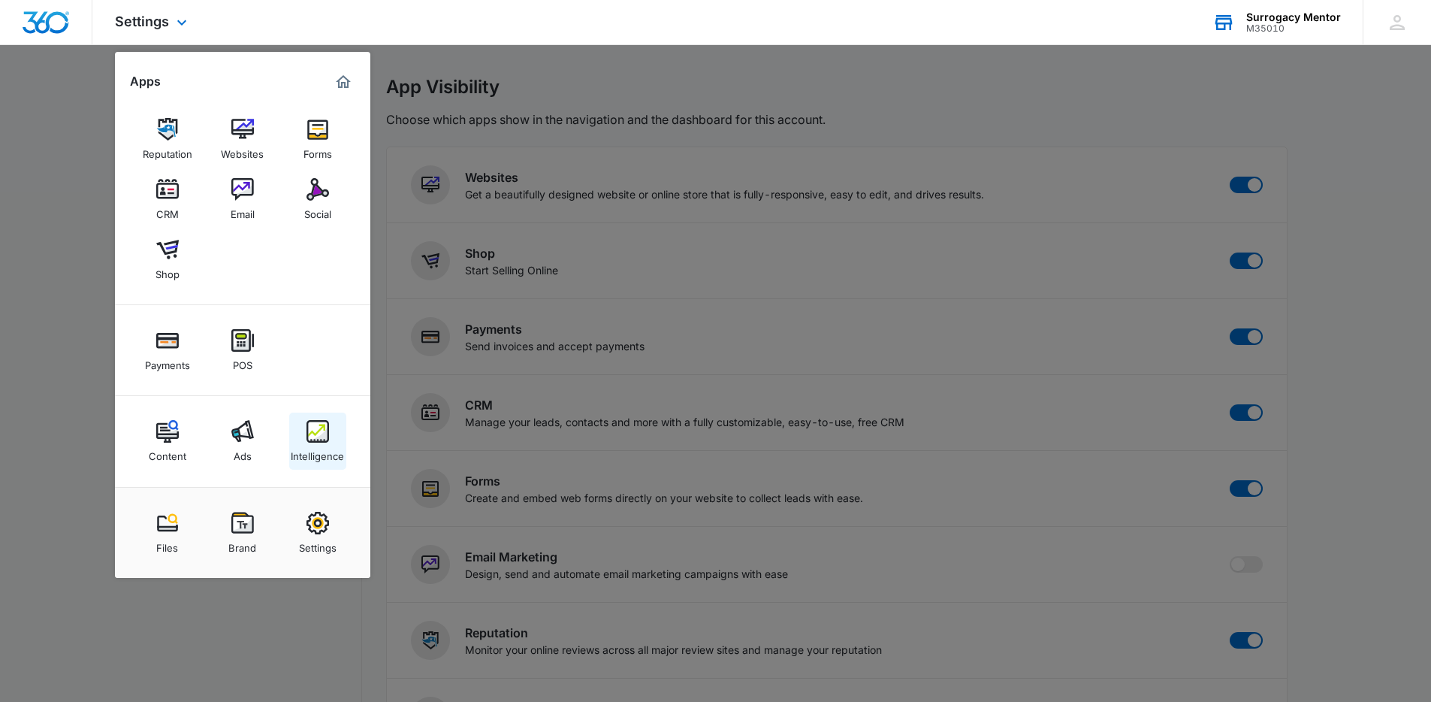
click at [328, 438] on img at bounding box center [318, 431] width 23 height 23
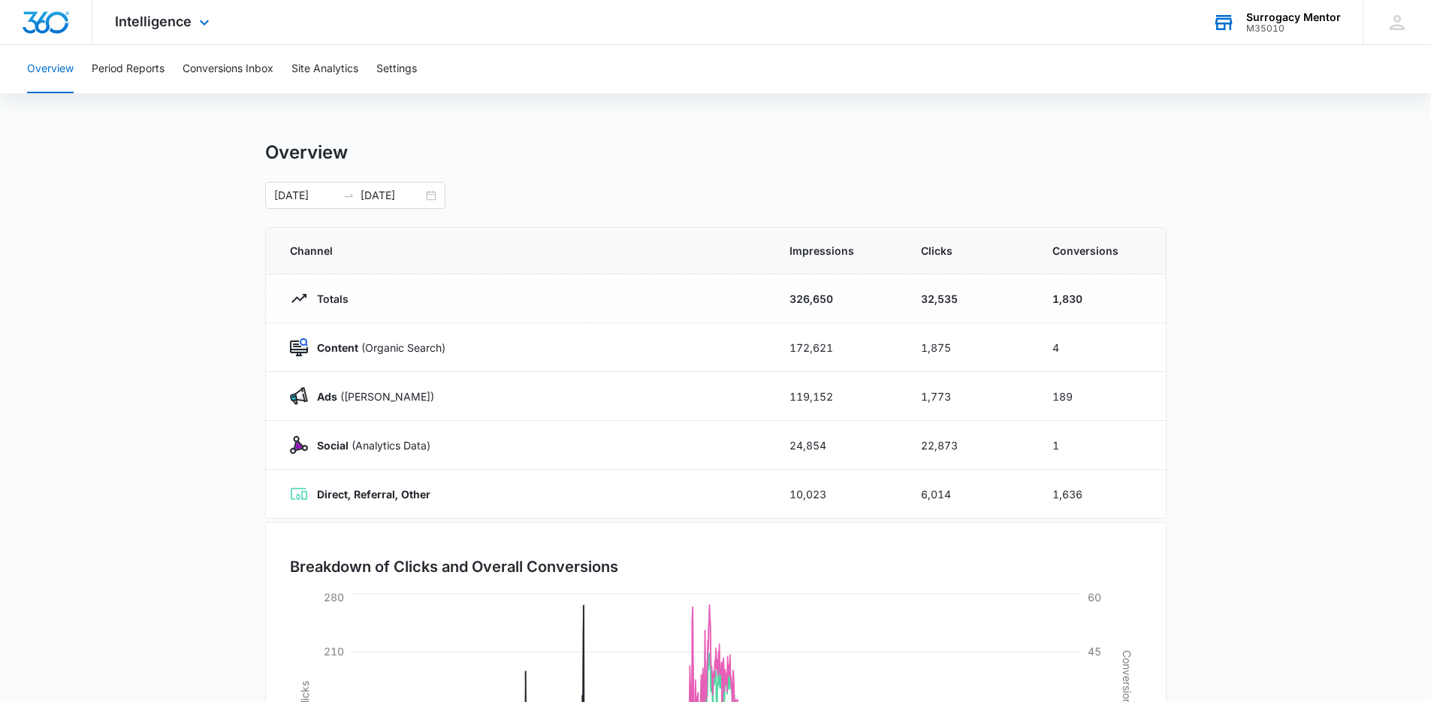
click at [200, 31] on div "Intelligence Apps Reputation Websites Forms CRM Email Social Shop Payments POS …" at bounding box center [164, 22] width 144 height 44
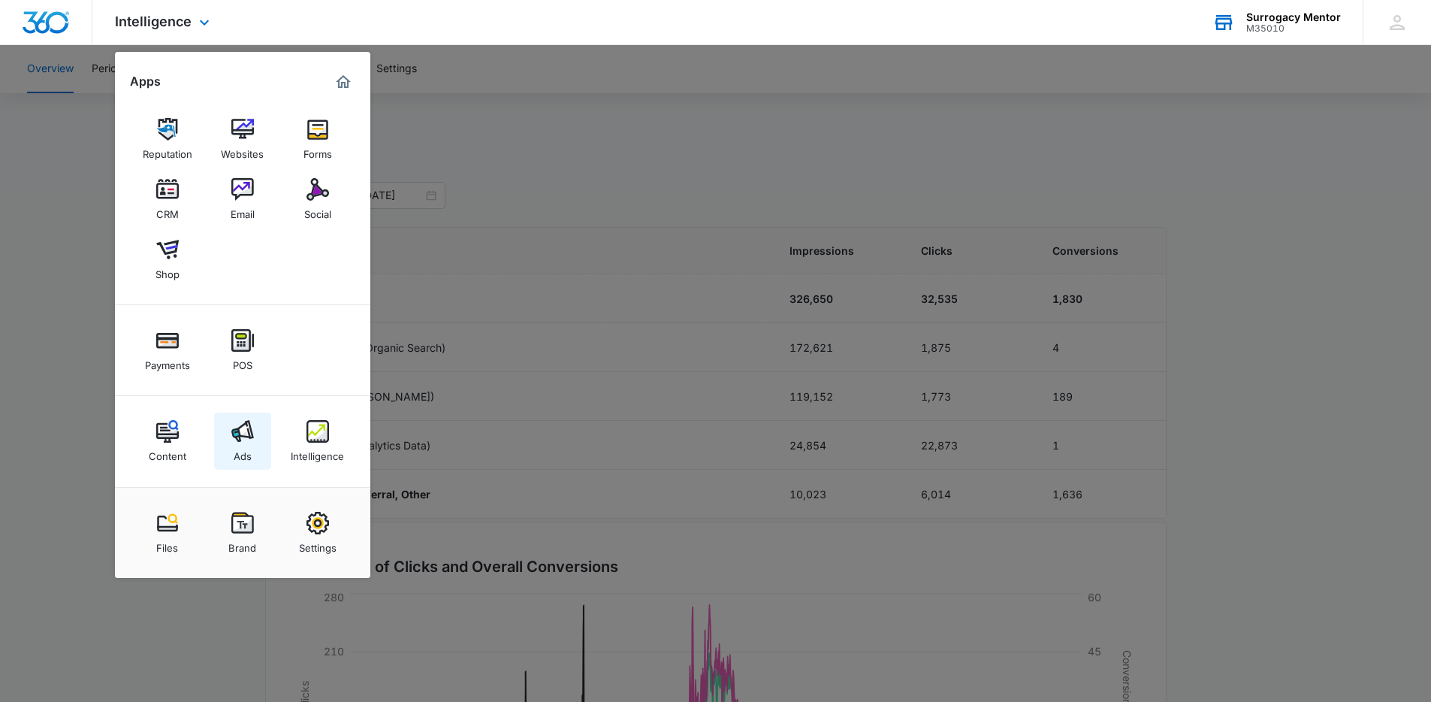
click at [252, 443] on link "Ads" at bounding box center [242, 441] width 57 height 57
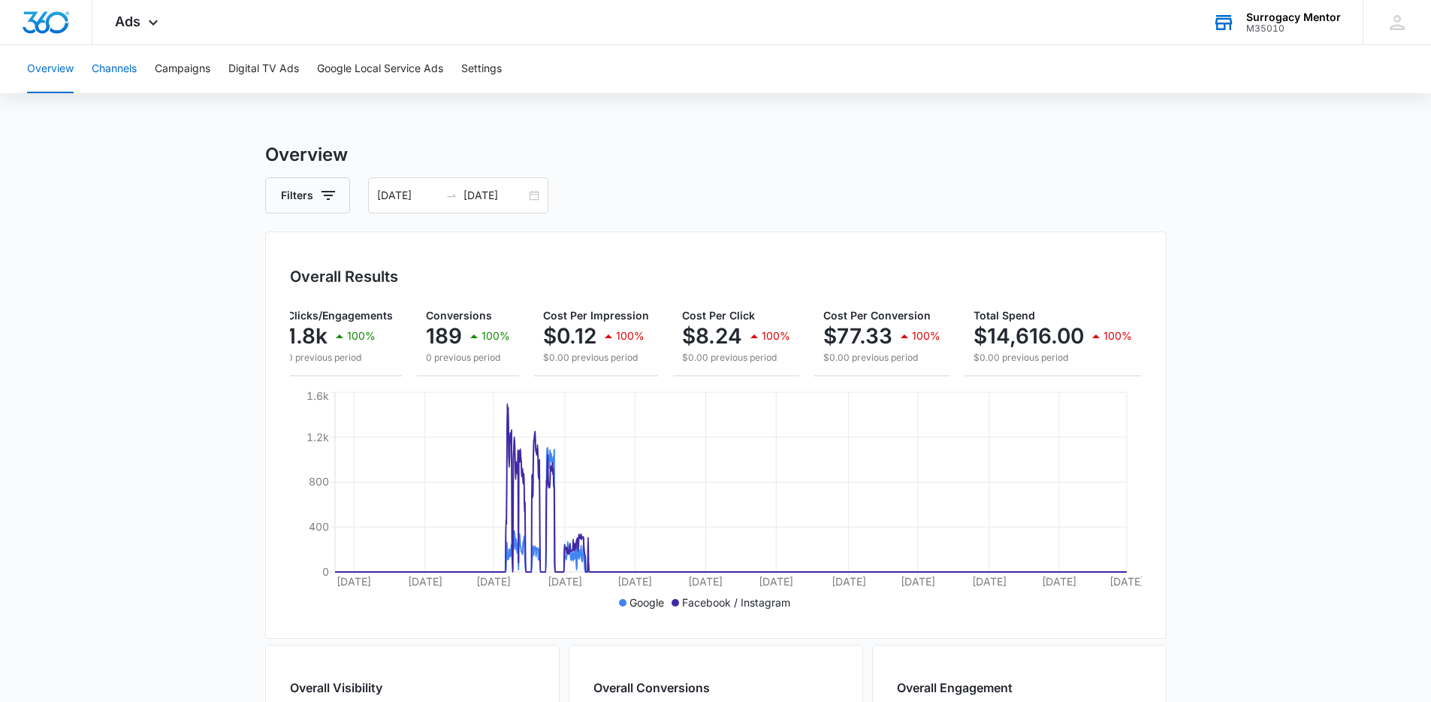
click at [131, 65] on button "Channels" at bounding box center [114, 69] width 45 height 48
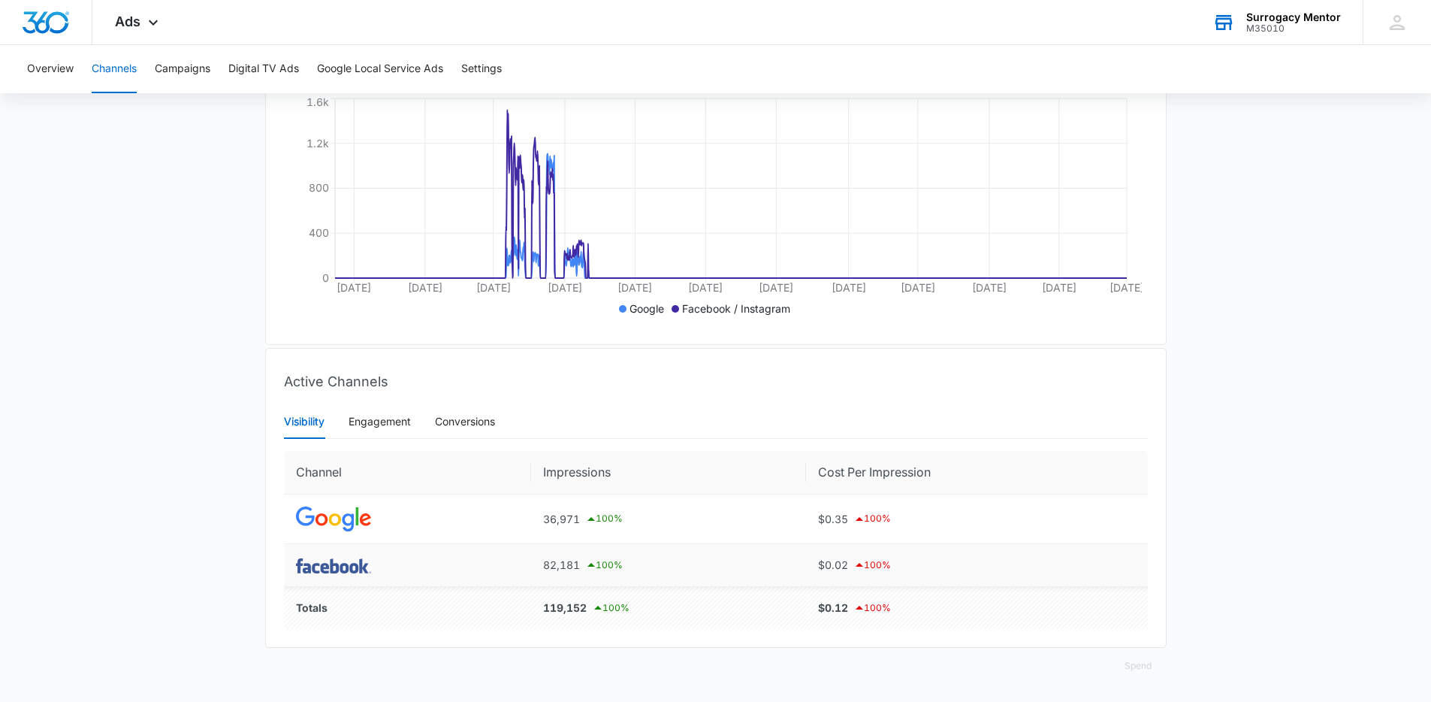
scroll to position [305, 0]
click at [353, 413] on div "Engagement" at bounding box center [380, 421] width 62 height 17
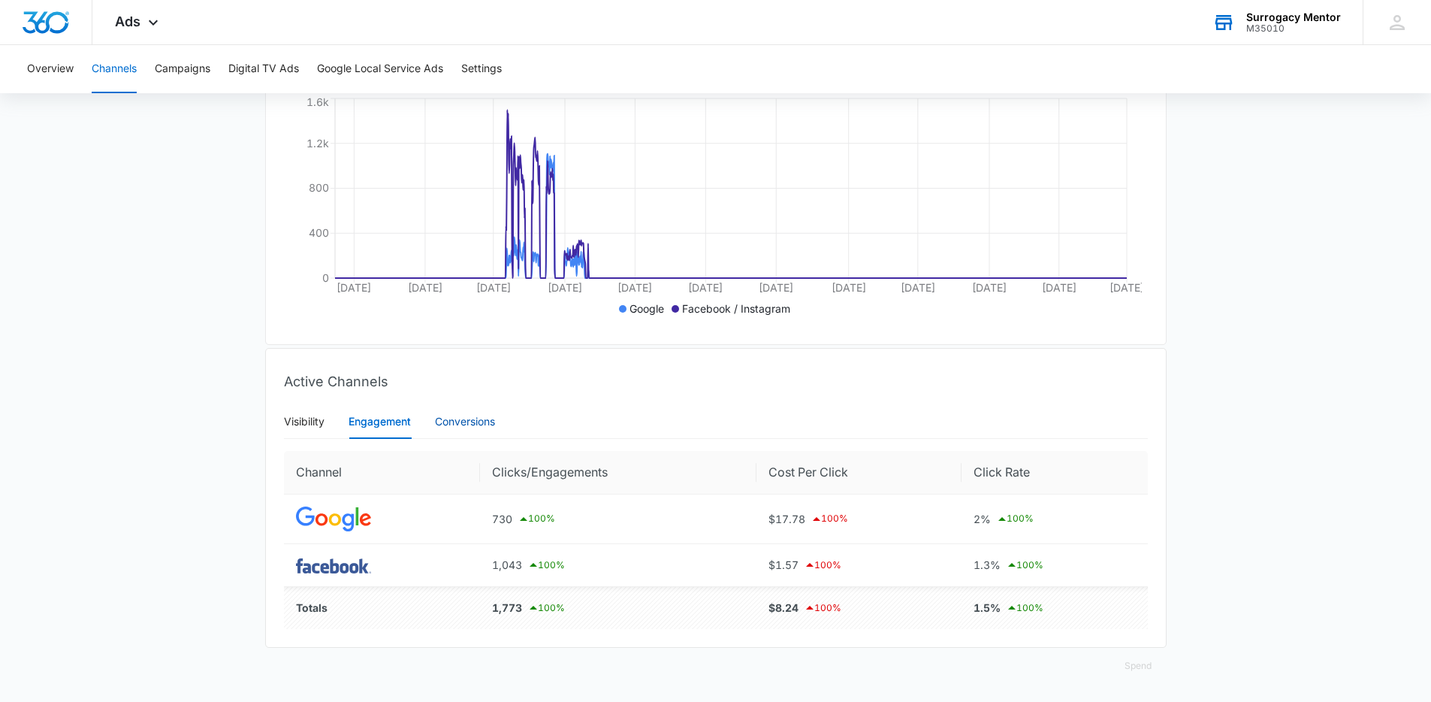
click at [459, 422] on div "Conversions" at bounding box center [465, 421] width 60 height 17
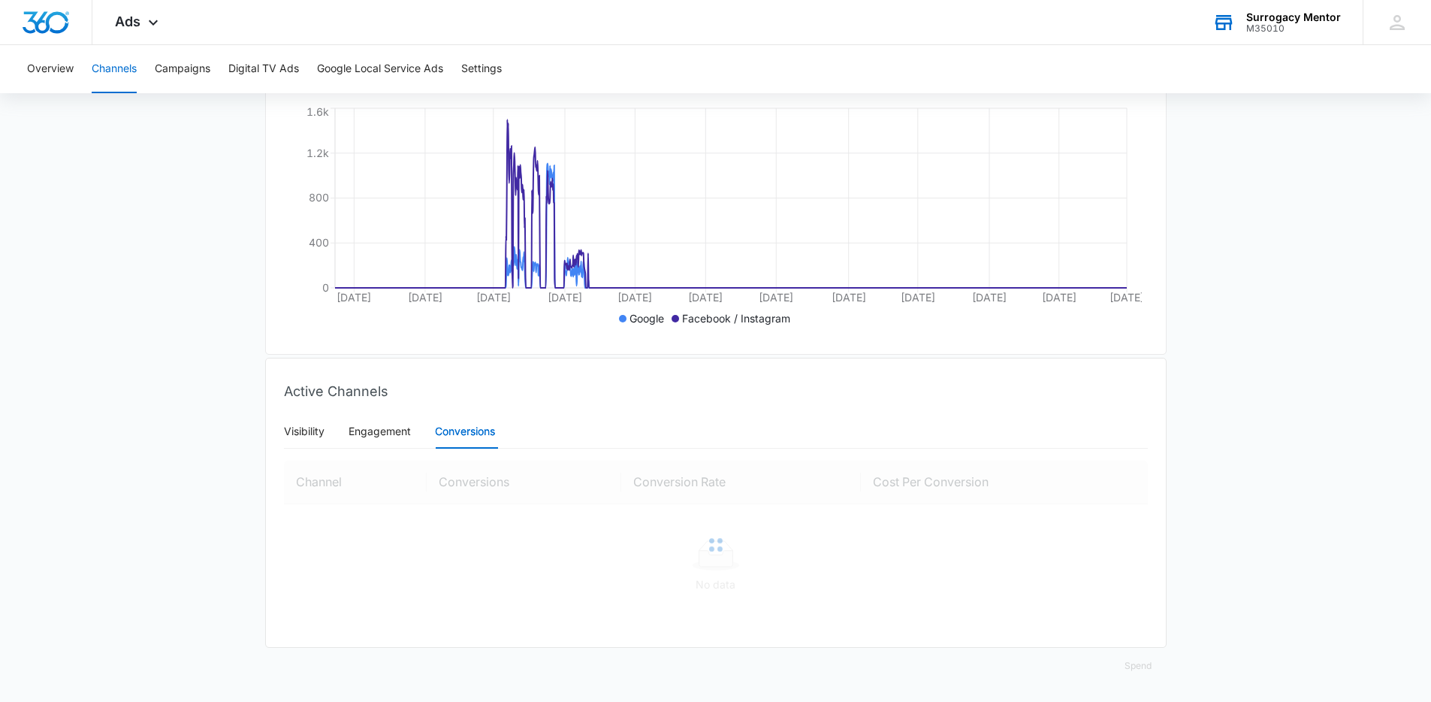
scroll to position [304, 0]
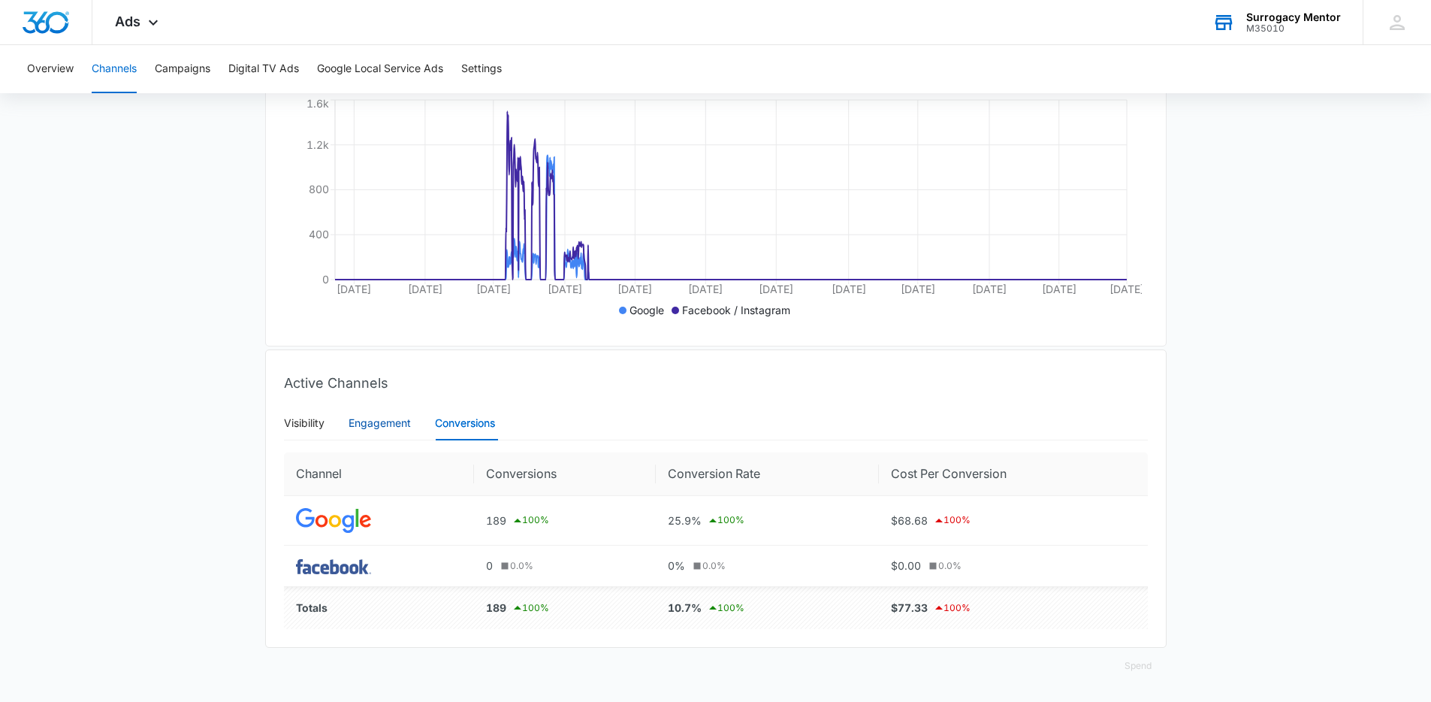
click at [359, 422] on div "Engagement" at bounding box center [380, 423] width 62 height 17
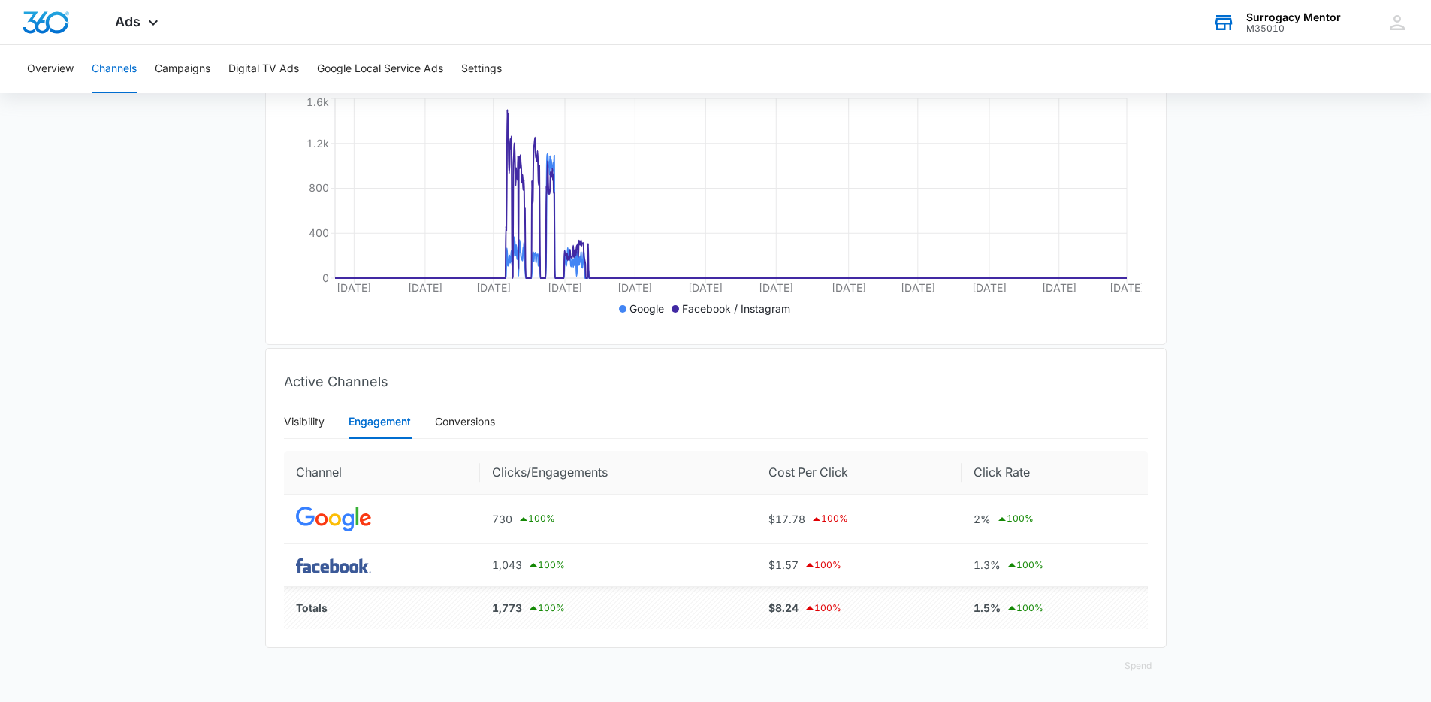
click at [511, 435] on div "Visibility Engagement Conversions" at bounding box center [716, 421] width 864 height 35
click at [492, 429] on div "Conversions" at bounding box center [465, 421] width 60 height 17
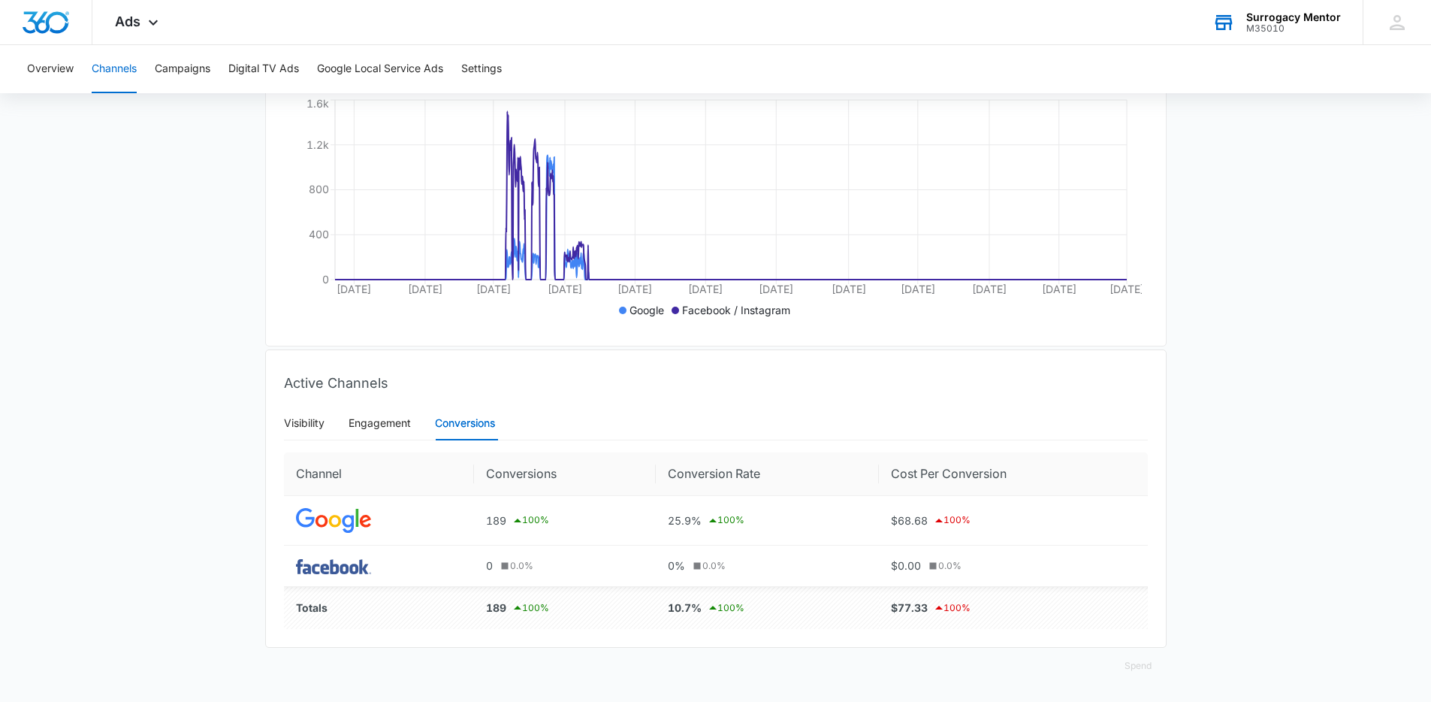
scroll to position [0, 0]
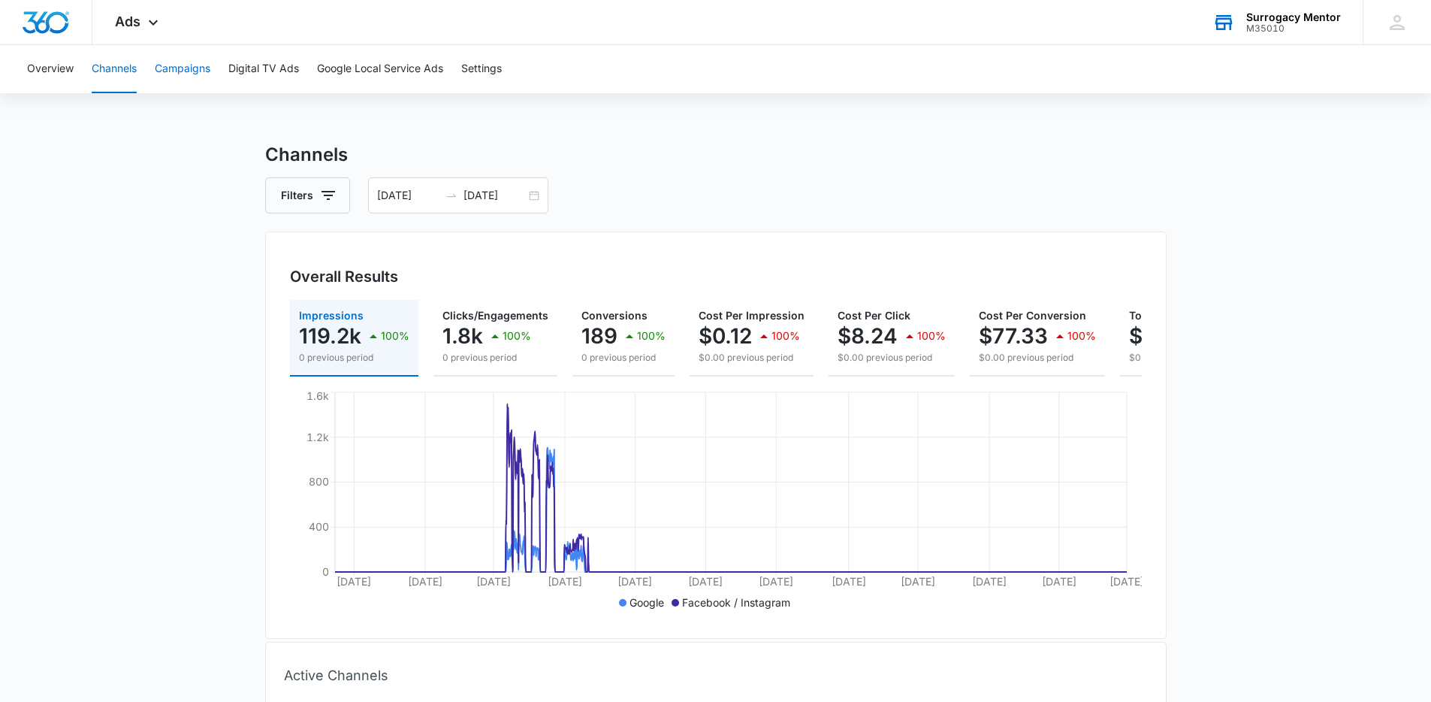
click at [185, 75] on button "Campaigns" at bounding box center [183, 69] width 56 height 48
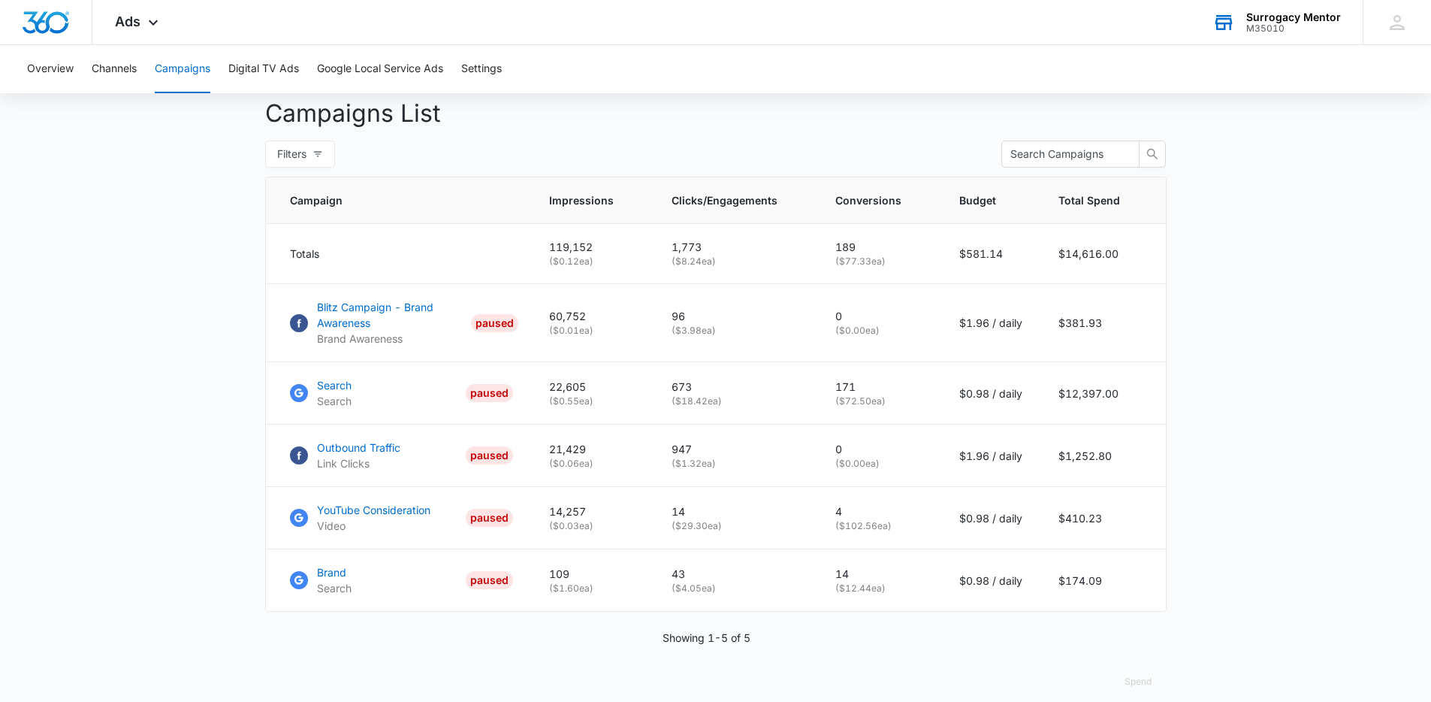
scroll to position [584, 0]
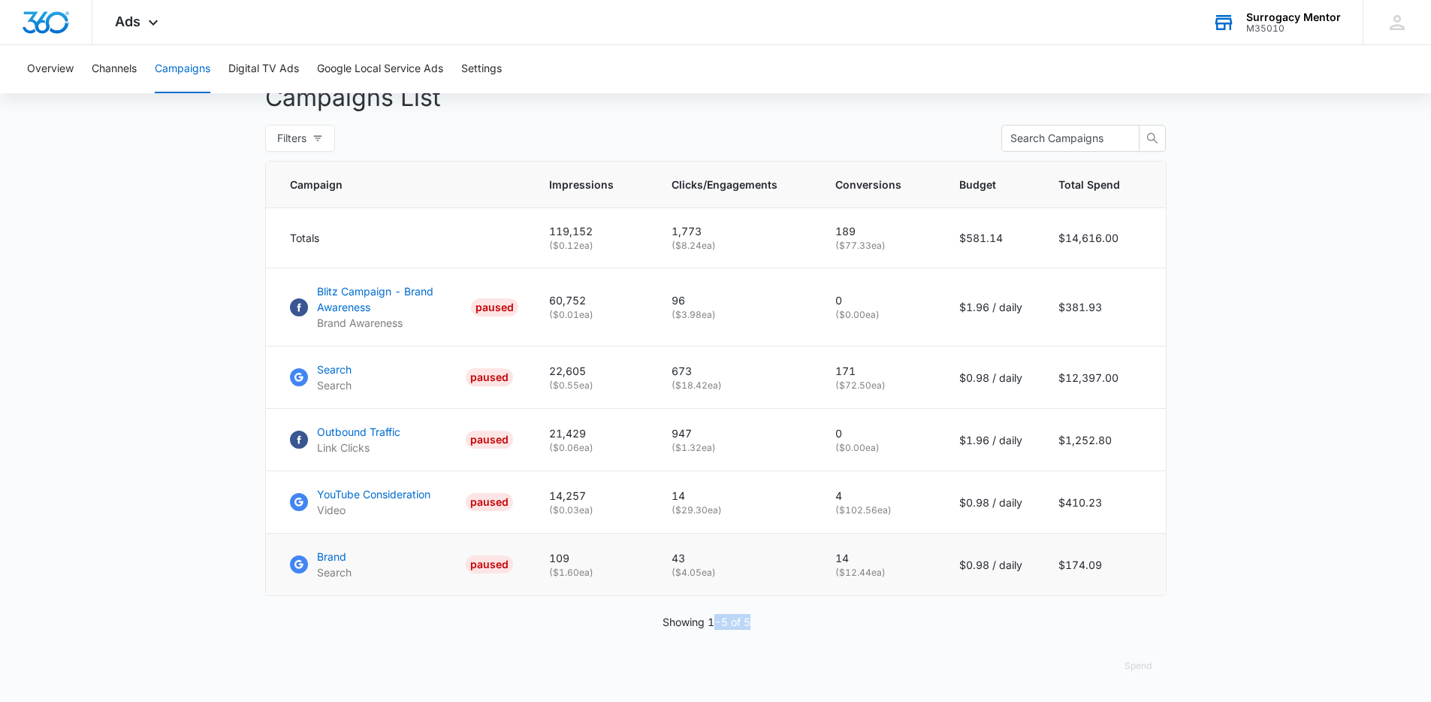
drag, startPoint x: 720, startPoint y: 615, endPoint x: 891, endPoint y: 592, distance: 172.9
click at [792, 615] on div "Showing 1-5 of 5" at bounding box center [716, 622] width 902 height 16
click at [963, 576] on td "$0.98 / daily" at bounding box center [991, 564] width 99 height 62
click at [730, 607] on div "Campaign Impressions Clicks/Engagements Conversions Budget Total Spend Totals 1…" at bounding box center [716, 395] width 902 height 469
click at [325, 129] on button "Filters" at bounding box center [300, 138] width 70 height 27
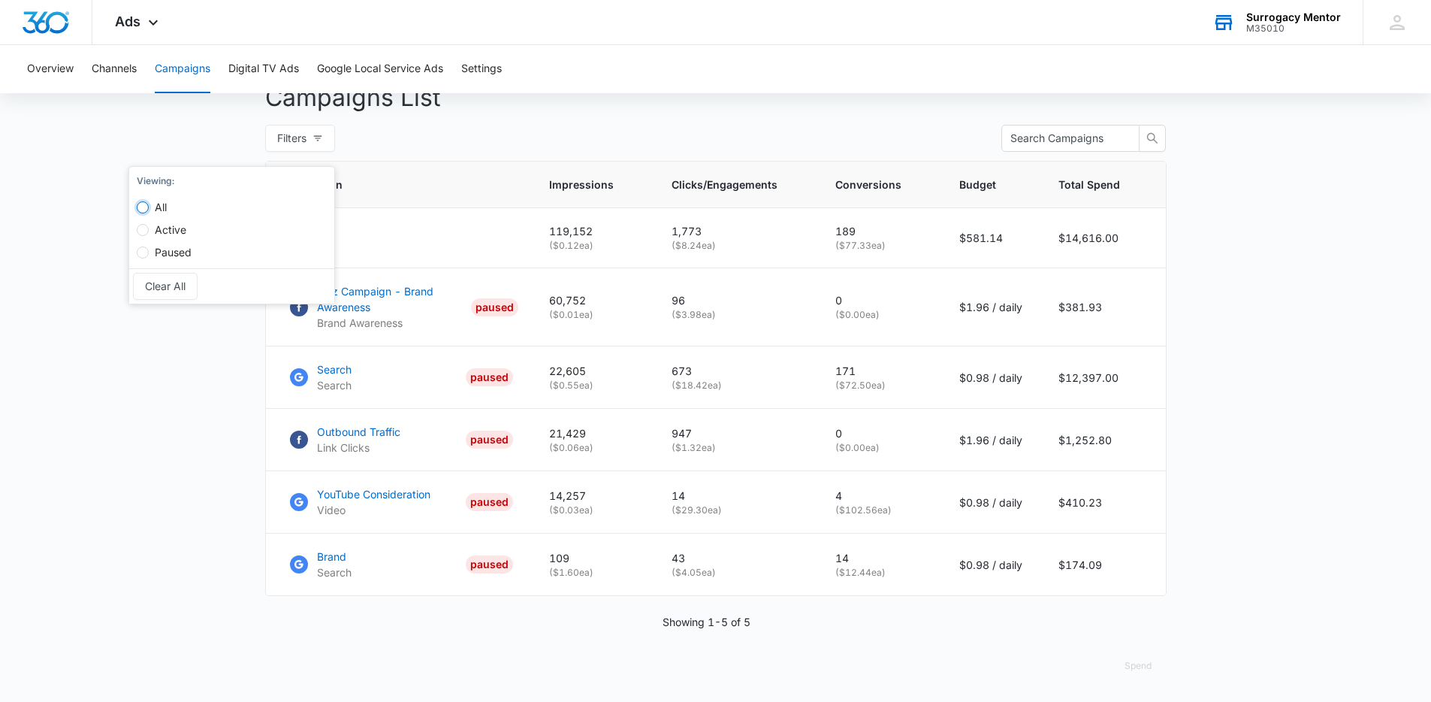
click at [141, 201] on input "All" at bounding box center [143, 207] width 12 height 12
radio input "true"
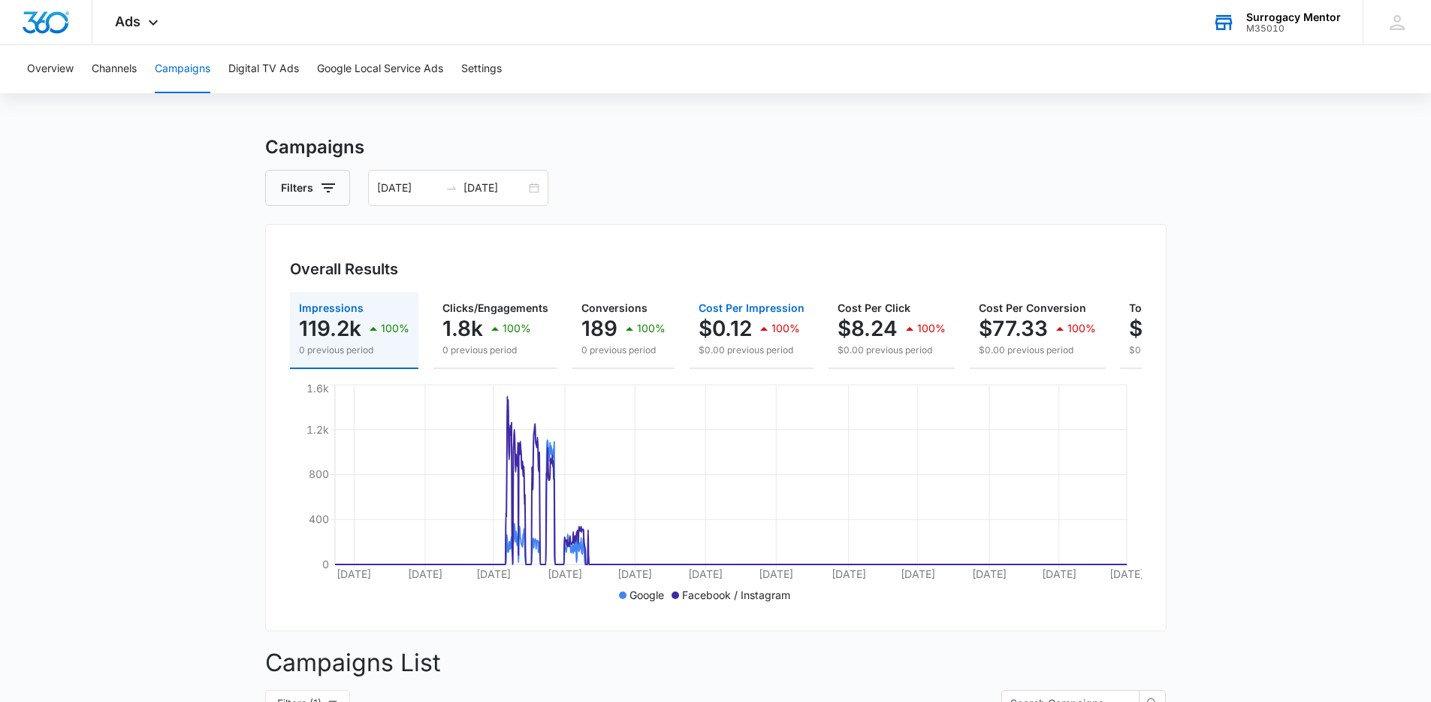
scroll to position [0, 0]
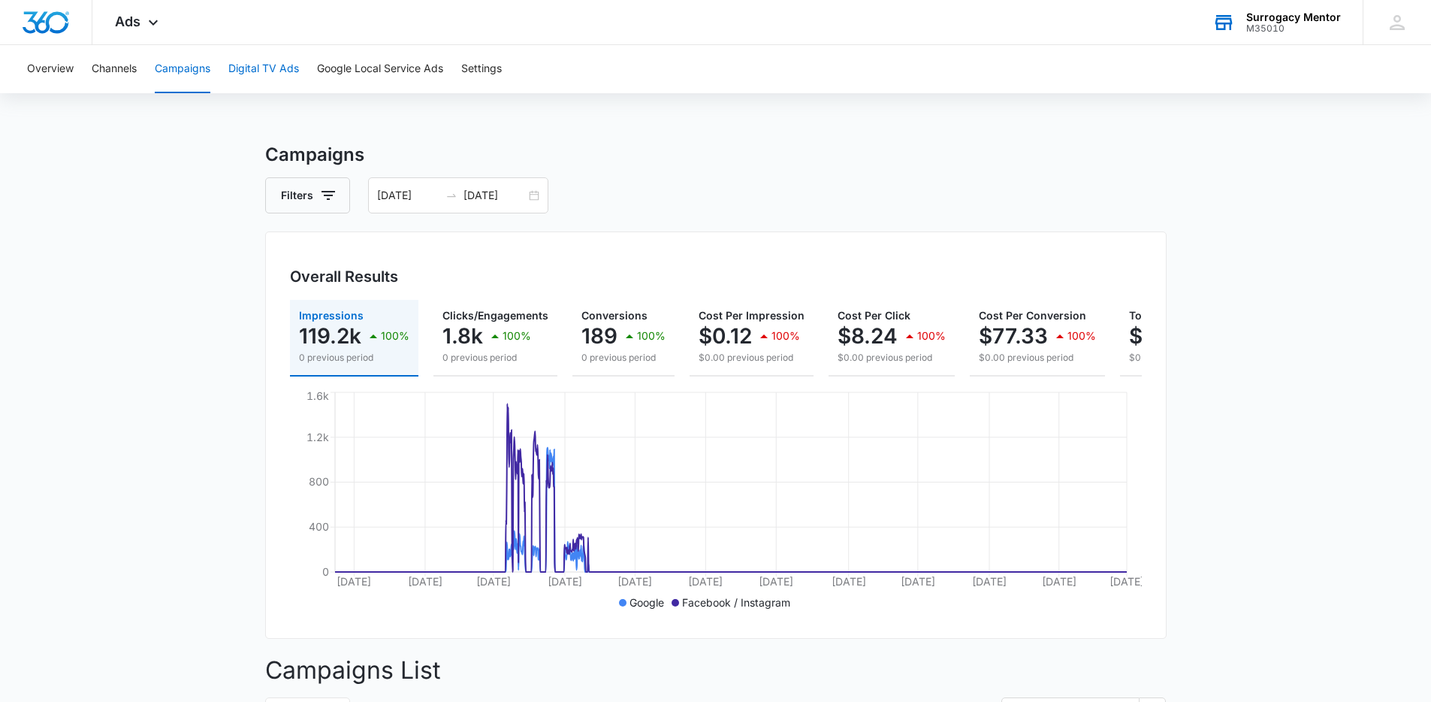
click at [247, 76] on button "Digital TV Ads" at bounding box center [263, 69] width 71 height 48
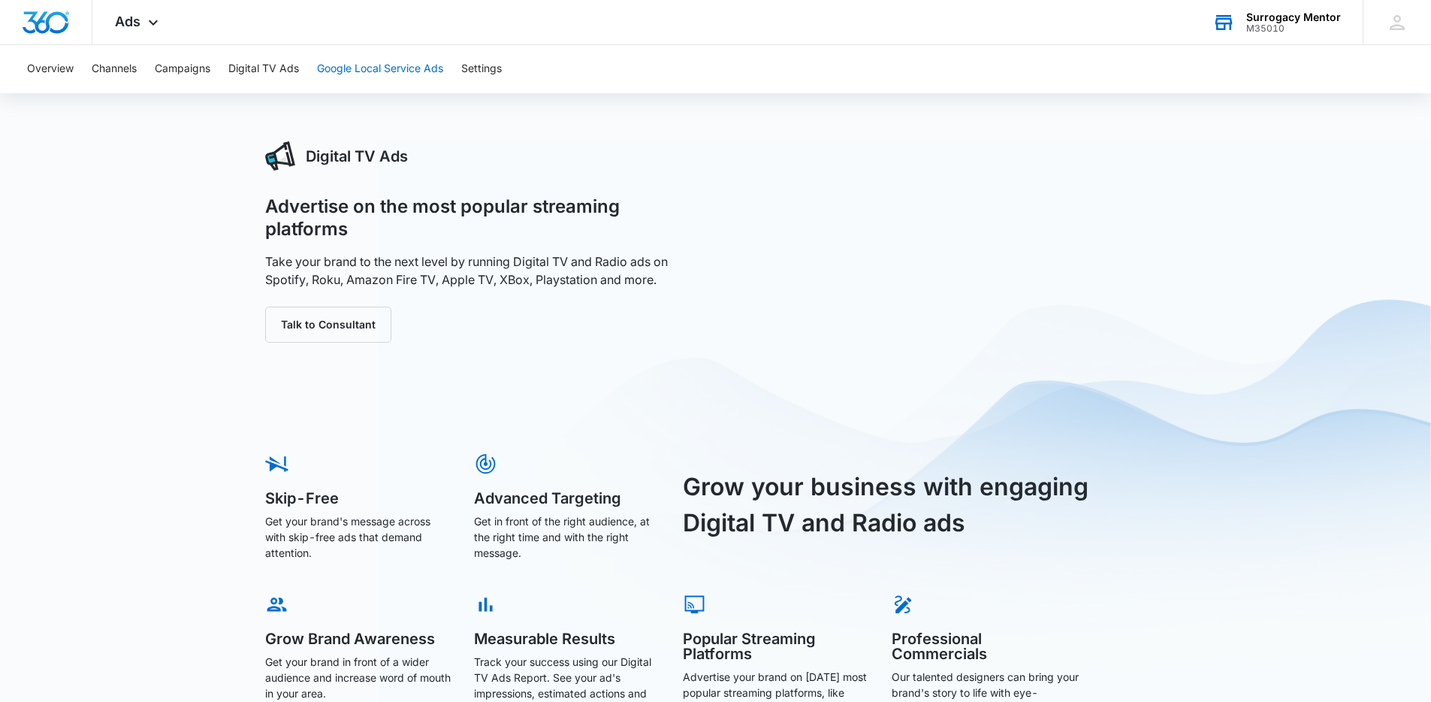
click at [345, 65] on button "Google Local Service Ads" at bounding box center [380, 69] width 126 height 48
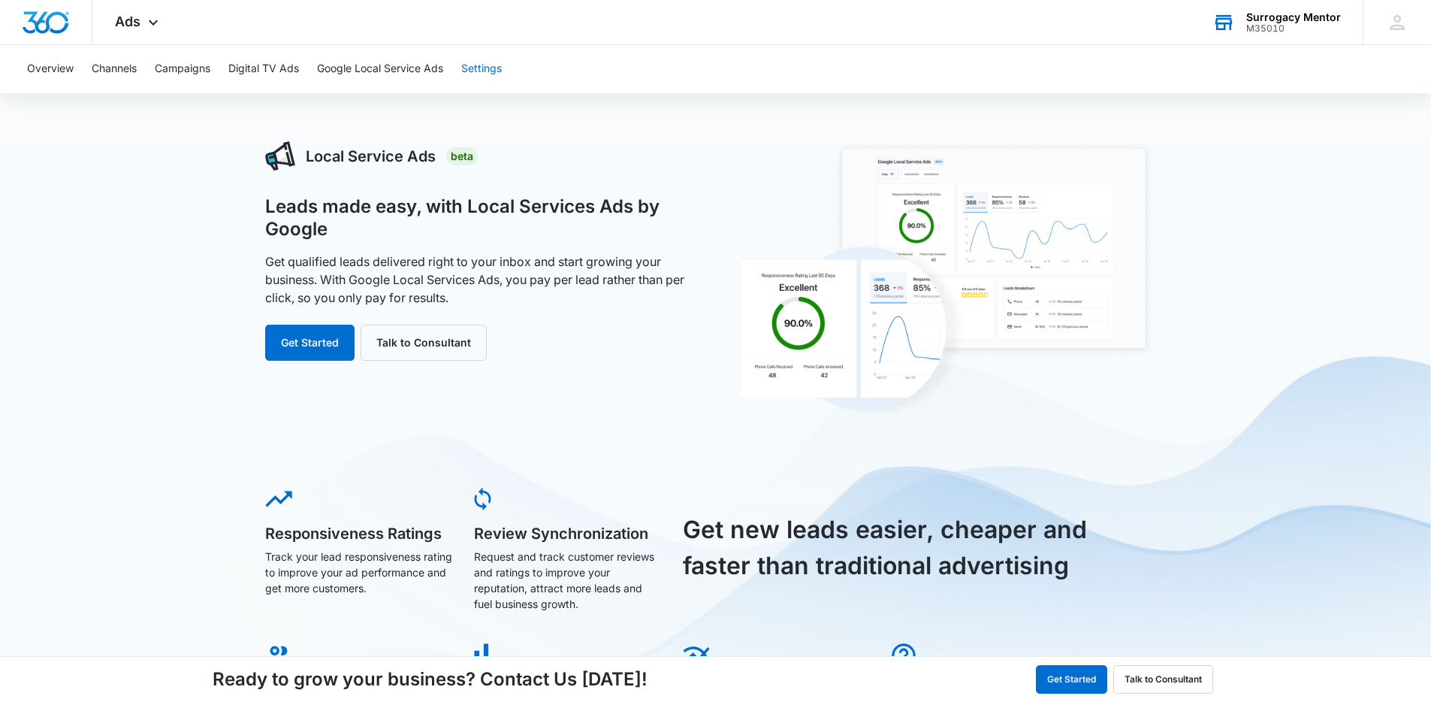
click at [482, 74] on button "Settings" at bounding box center [481, 69] width 41 height 48
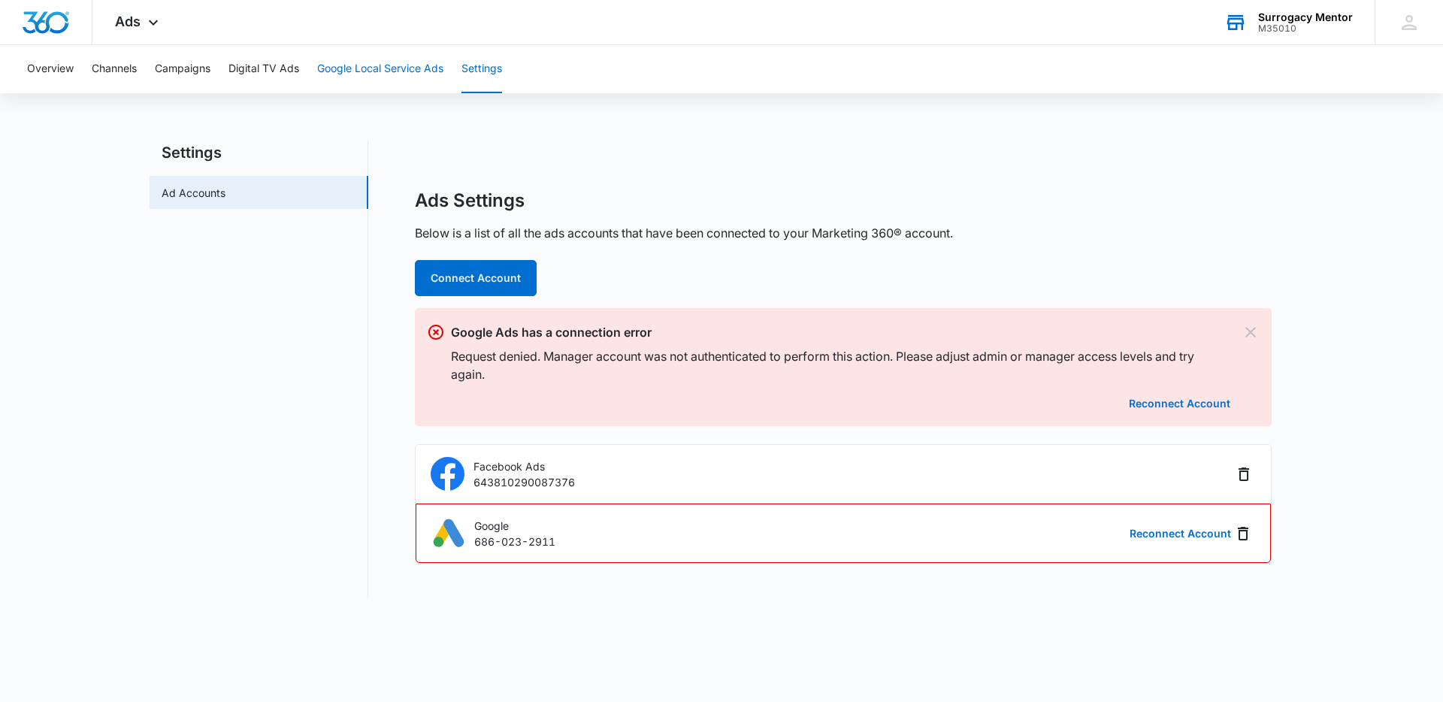
click at [361, 81] on button "Google Local Service Ads" at bounding box center [380, 69] width 126 height 48
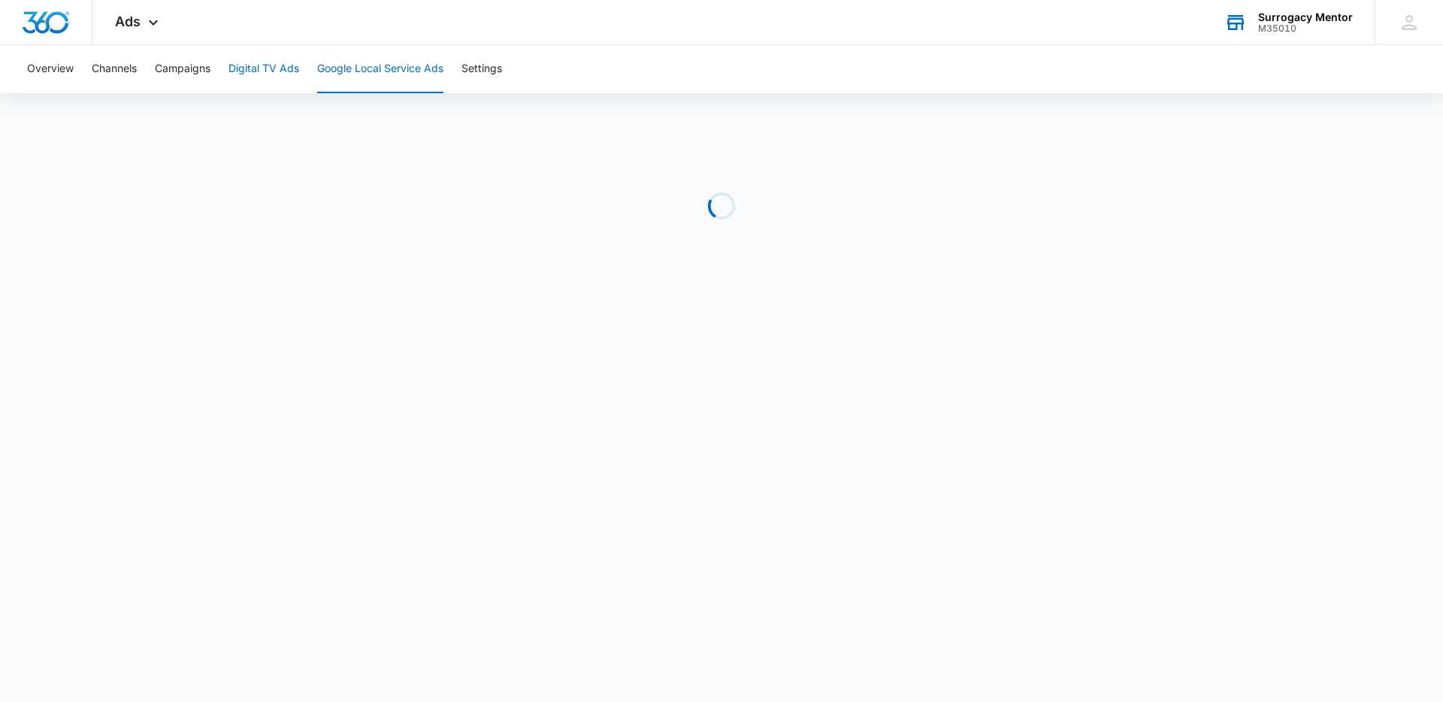
click at [273, 68] on button "Digital TV Ads" at bounding box center [263, 69] width 71 height 48
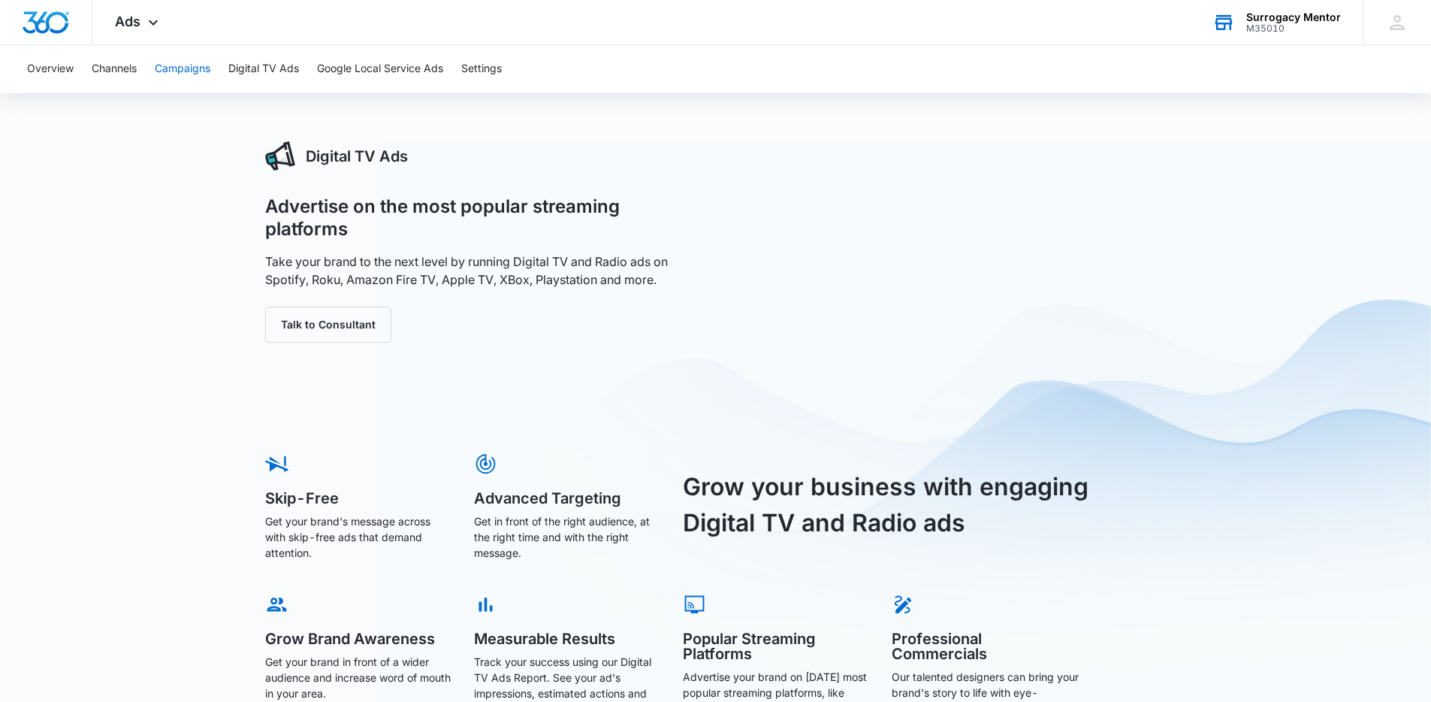
click at [159, 76] on button "Campaigns" at bounding box center [183, 69] width 56 height 48
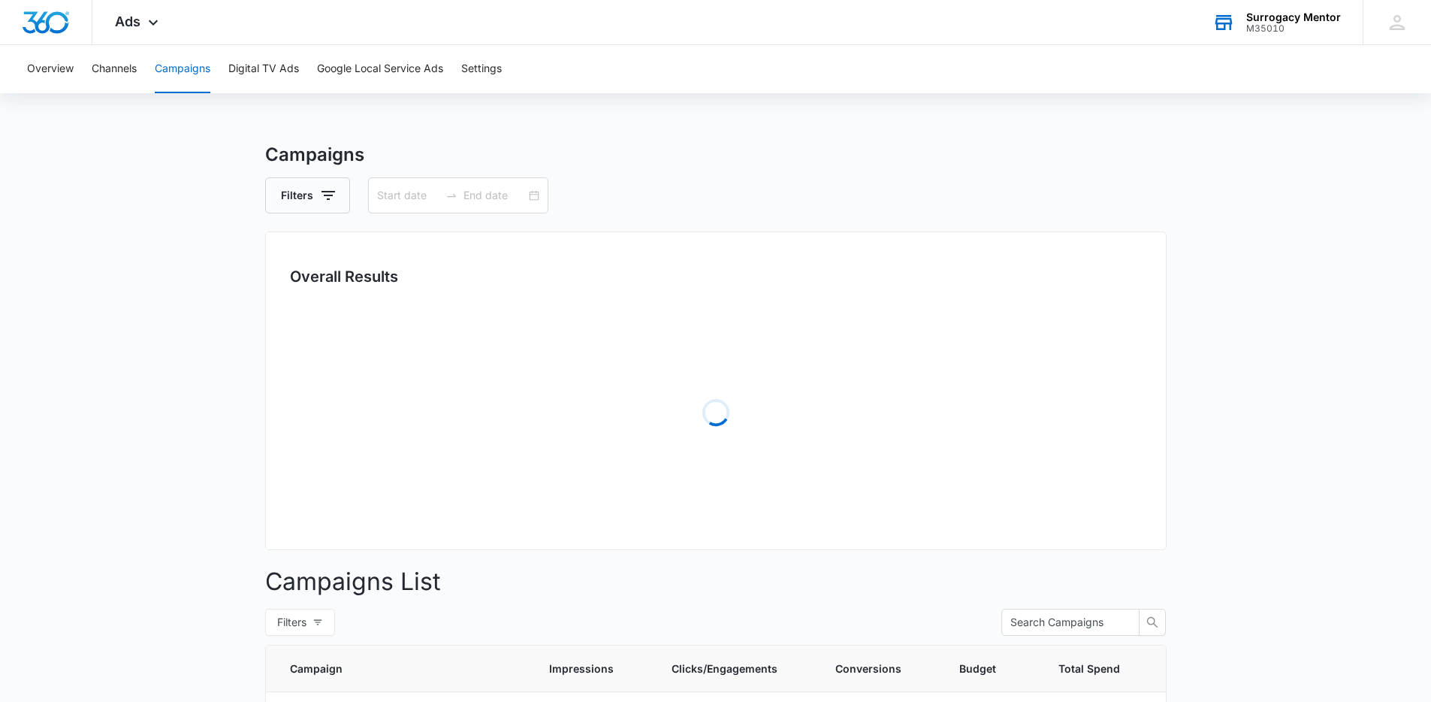
type input "01/01/2021"
type input "09/02/2025"
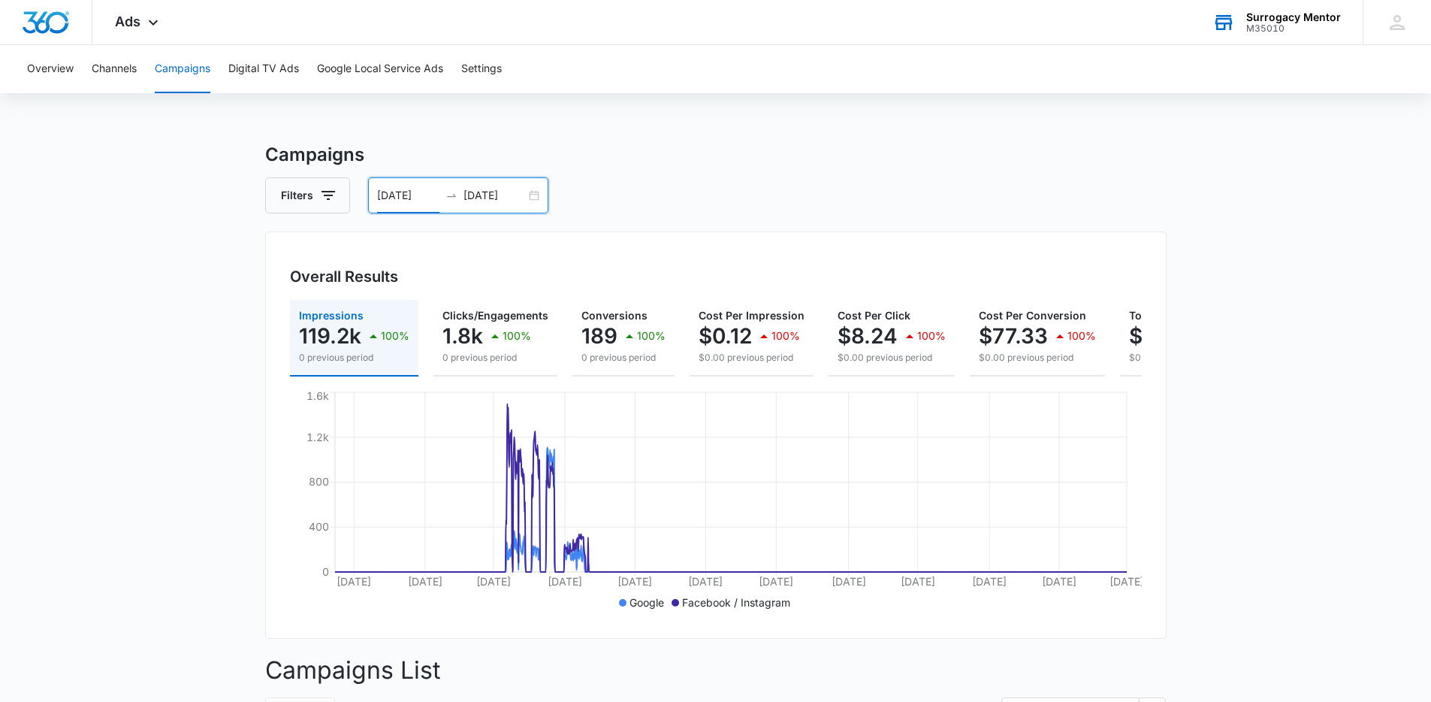
click at [400, 191] on input "01/01/2021" at bounding box center [408, 195] width 62 height 17
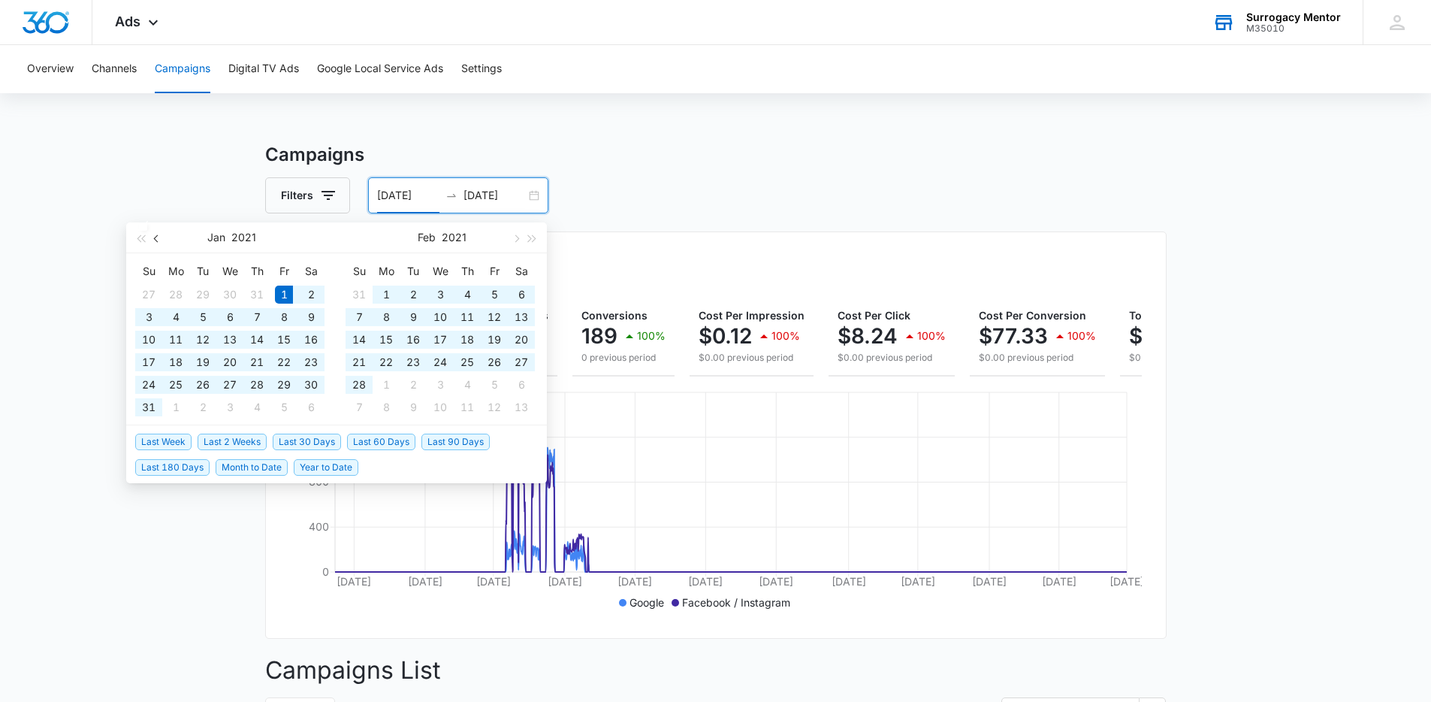
click at [155, 237] on span "button" at bounding box center [158, 238] width 8 height 8
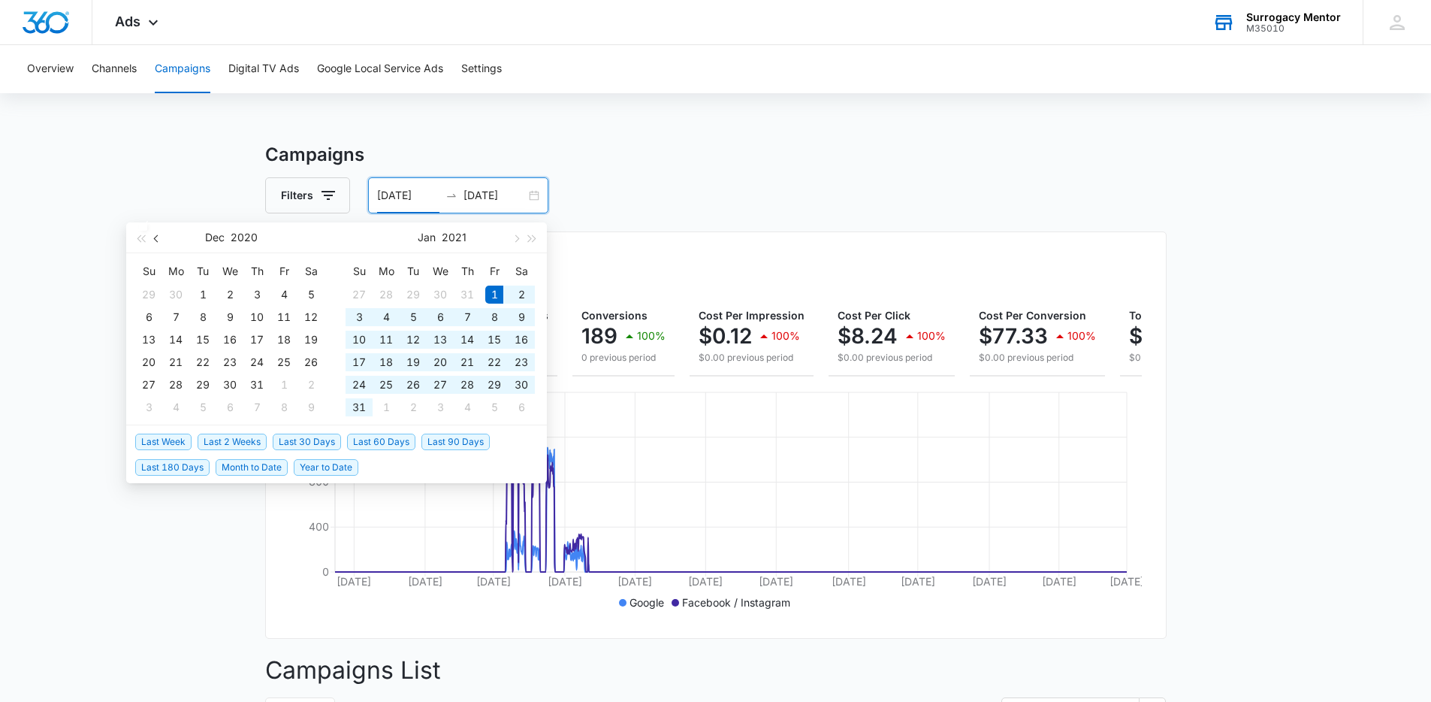
click at [155, 237] on span "button" at bounding box center [158, 238] width 8 height 8
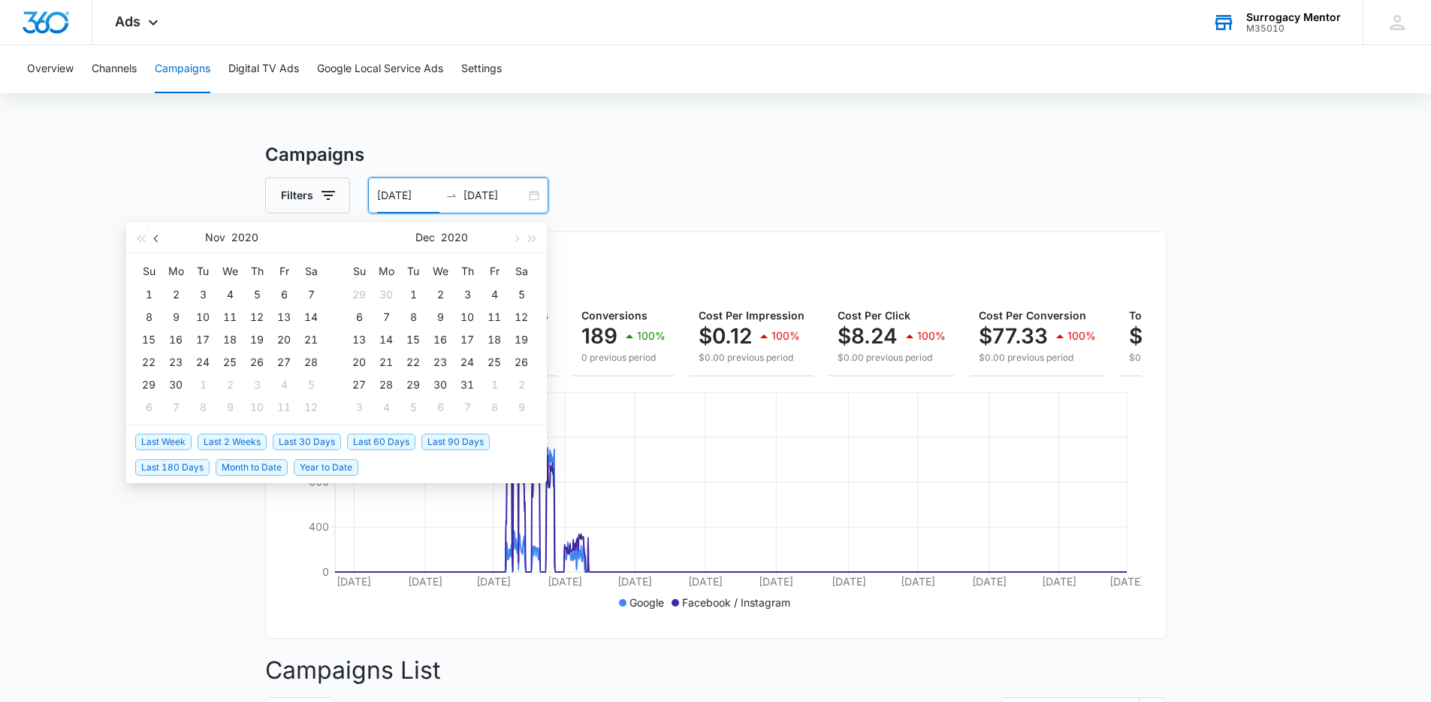
click at [155, 237] on span "button" at bounding box center [158, 238] width 8 height 8
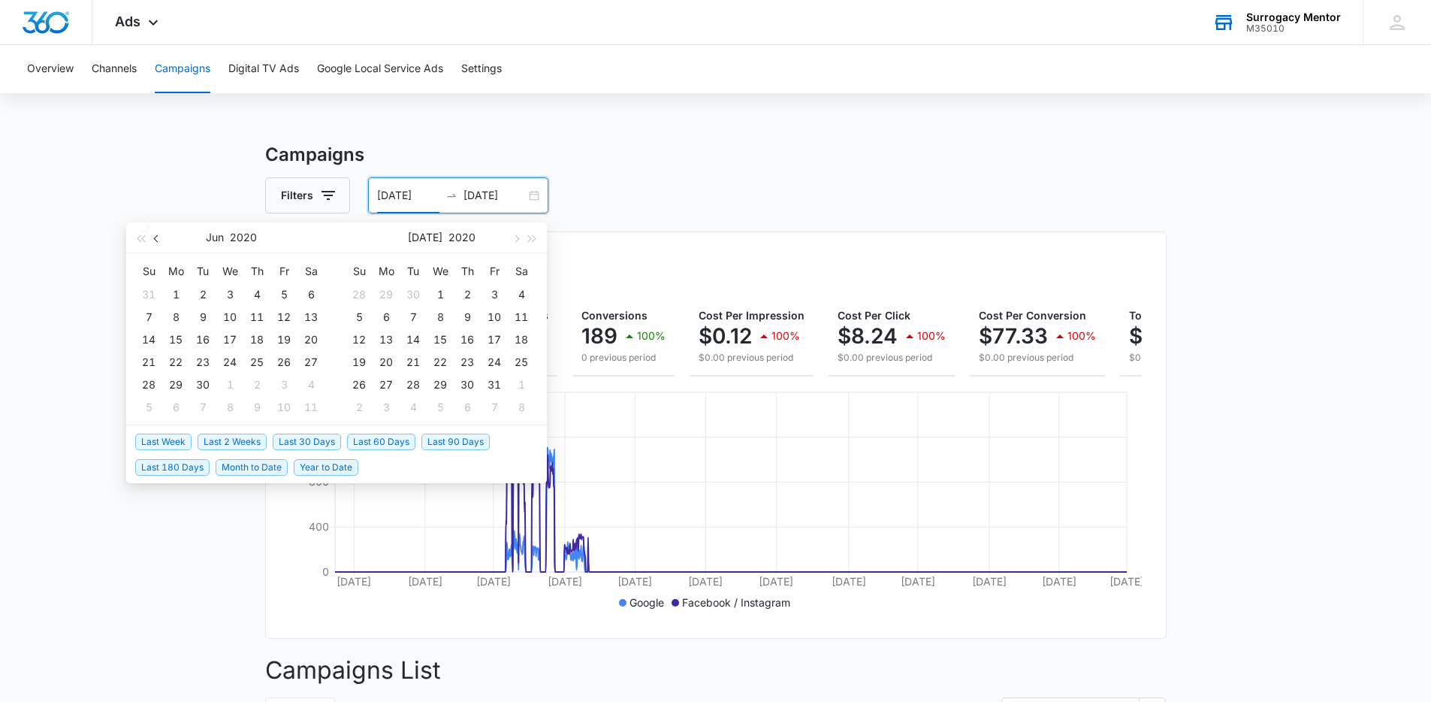
click at [155, 237] on span "button" at bounding box center [158, 238] width 8 height 8
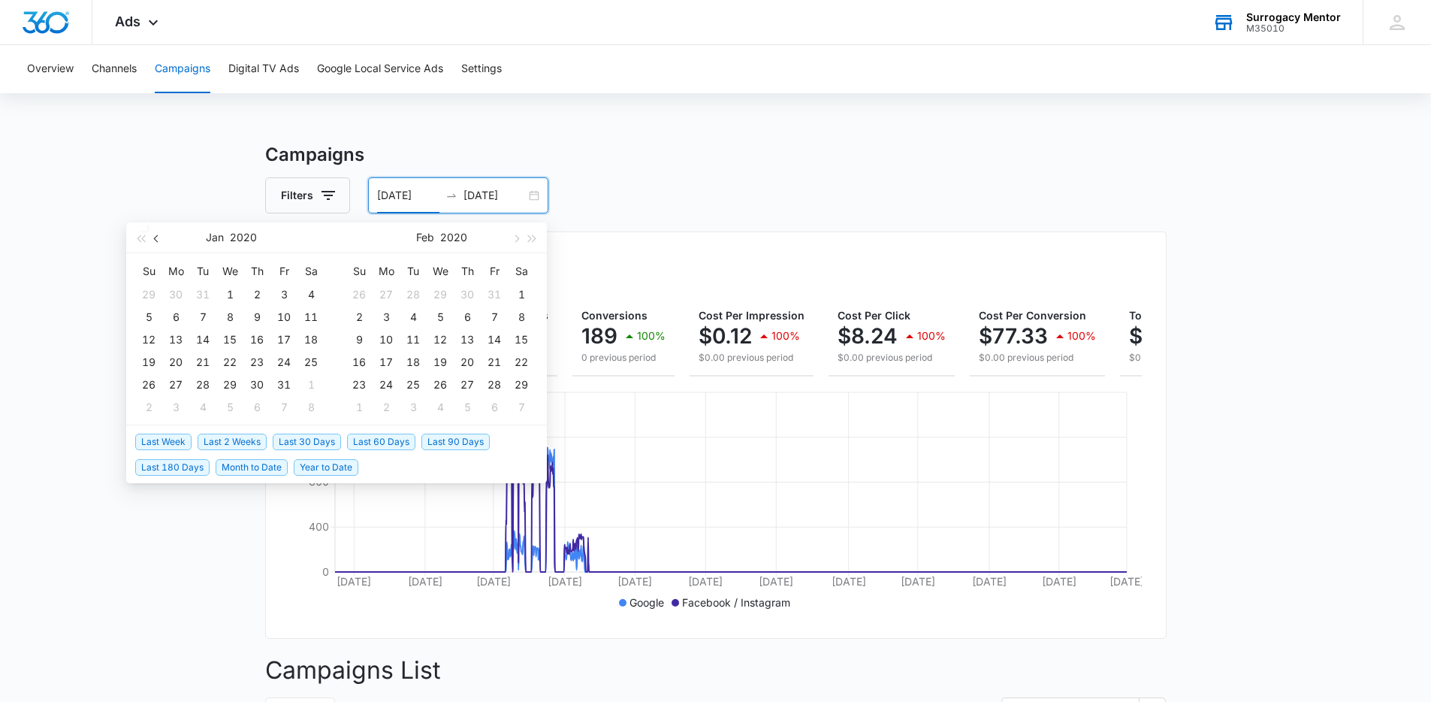
click at [155, 237] on span "button" at bounding box center [158, 238] width 8 height 8
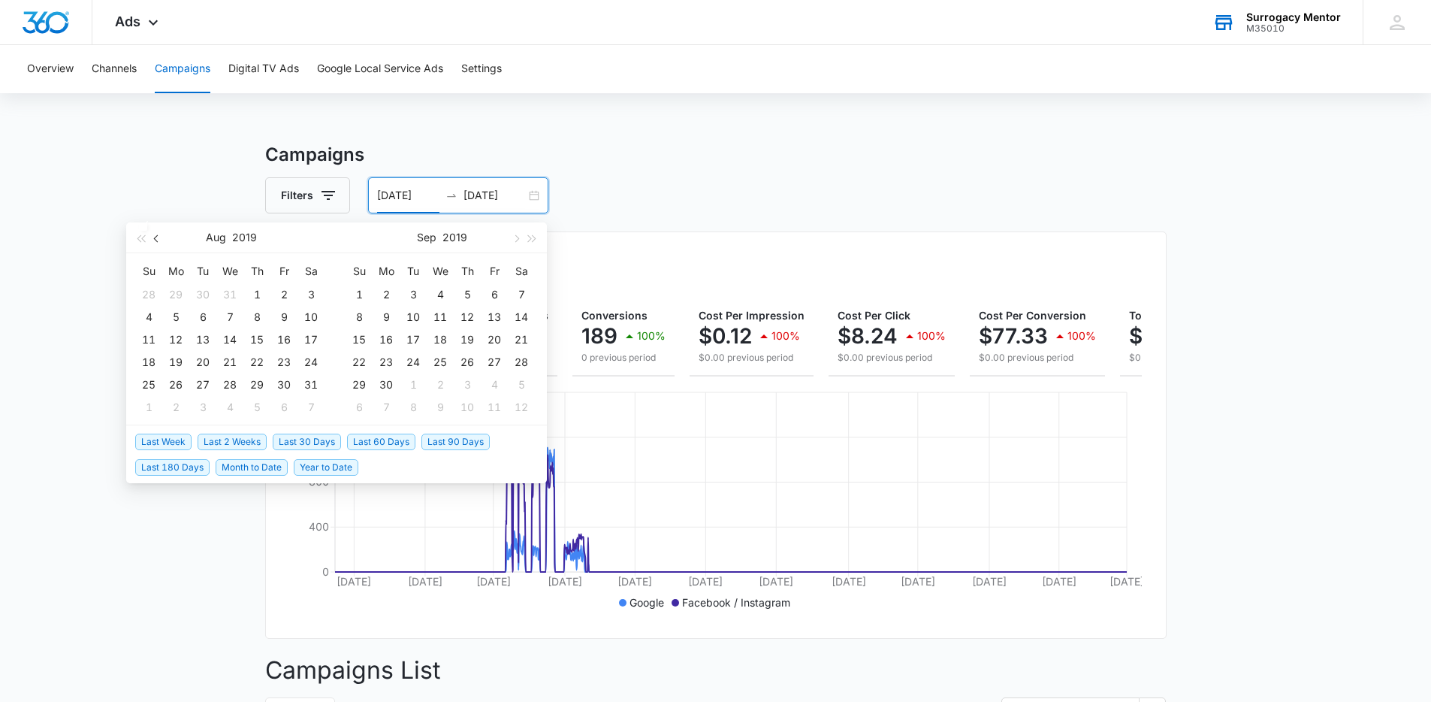
click at [155, 237] on span "button" at bounding box center [158, 238] width 8 height 8
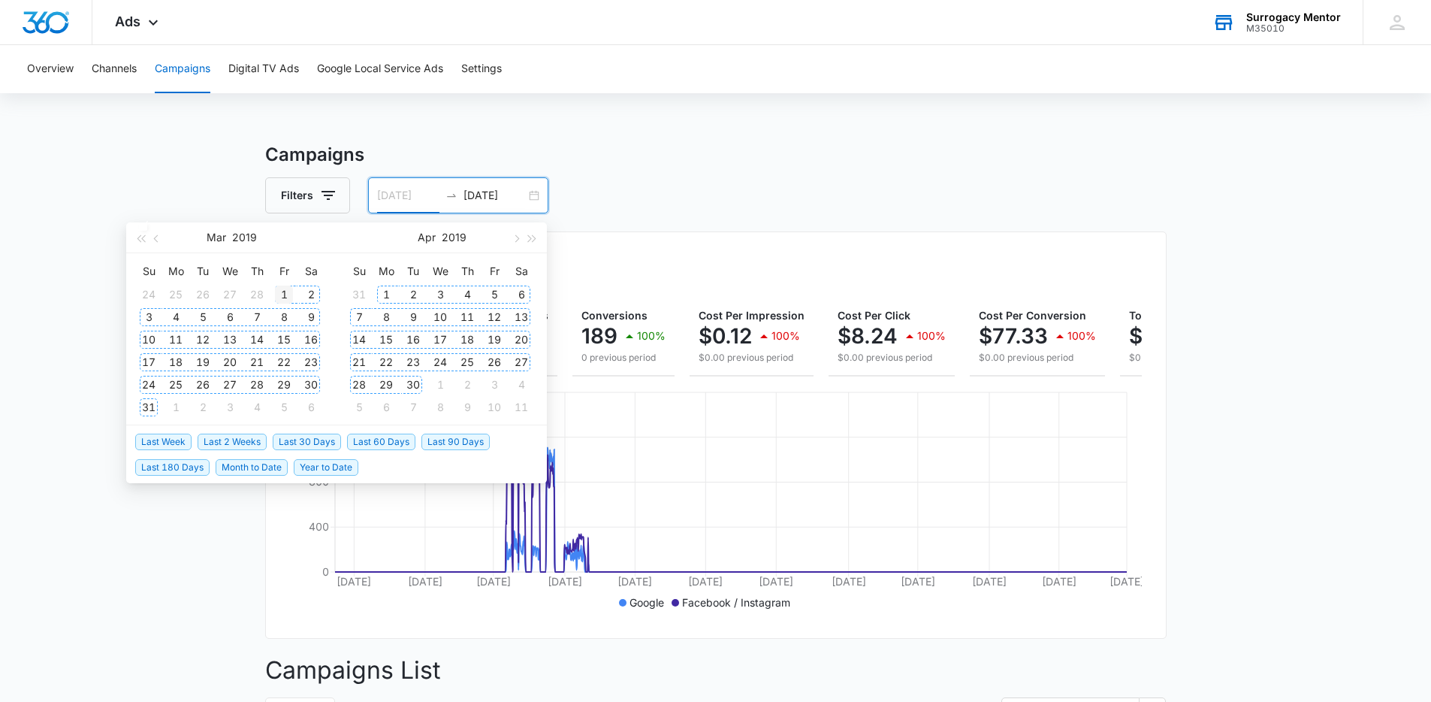
type input "03/01/2019"
click at [286, 291] on div "1" at bounding box center [284, 295] width 18 height 18
type input "09/02/2025"
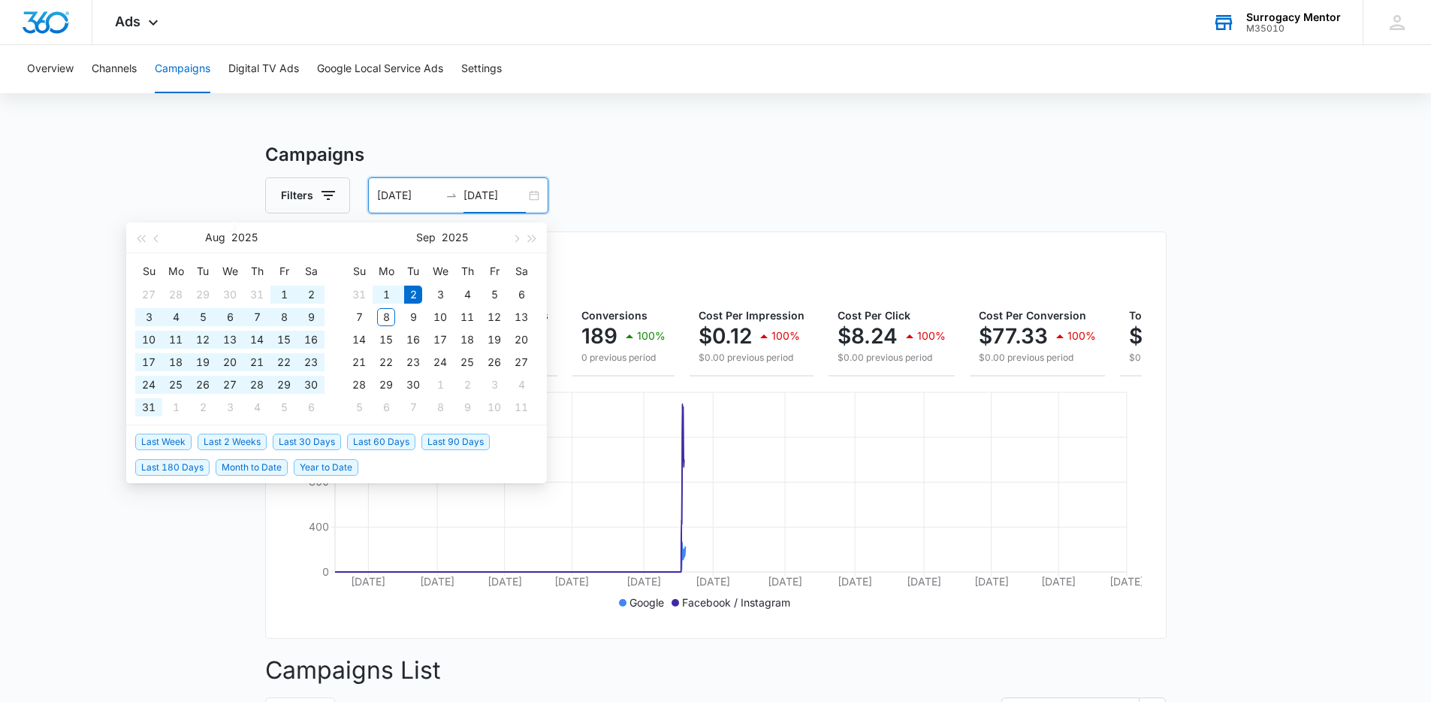
click at [694, 195] on div "Filters 03/01/2019 09/02/2025" at bounding box center [716, 195] width 902 height 36
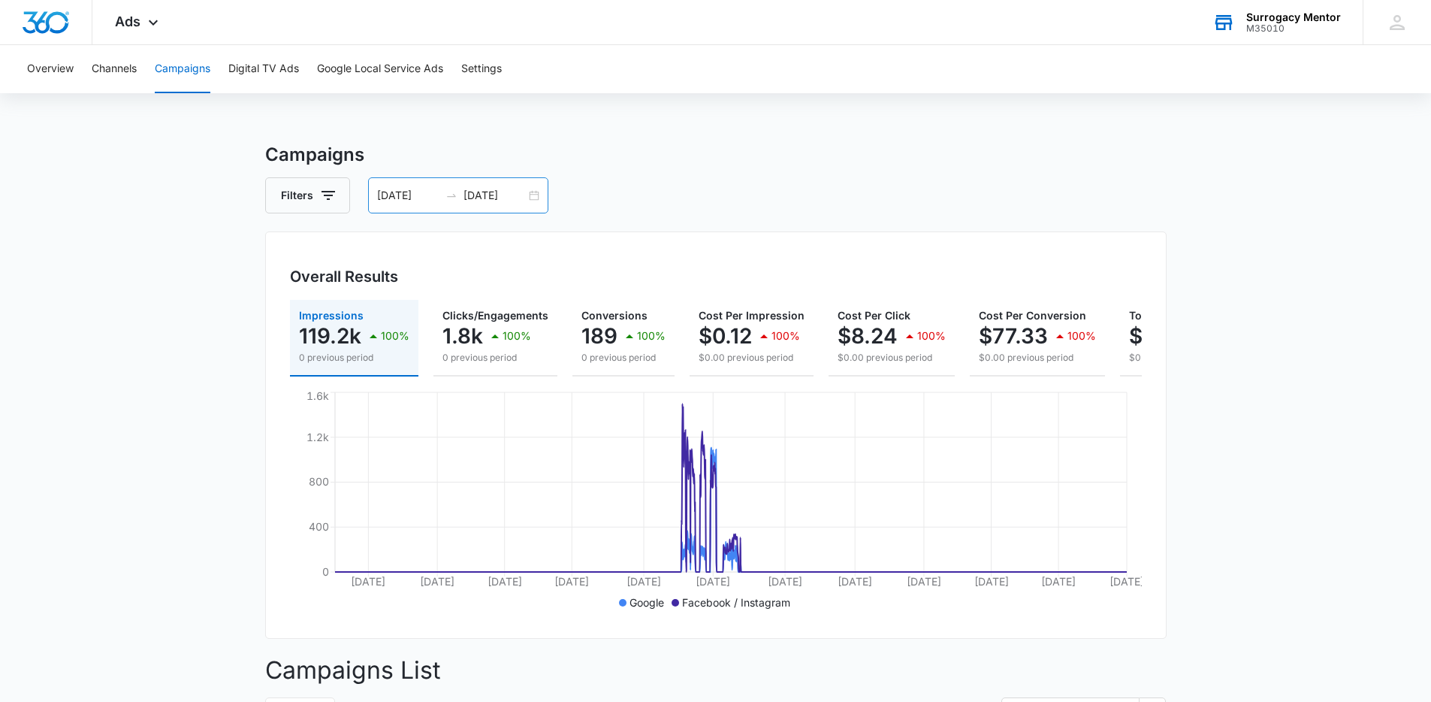
click at [397, 192] on input "03/01/2019" at bounding box center [408, 195] width 62 height 17
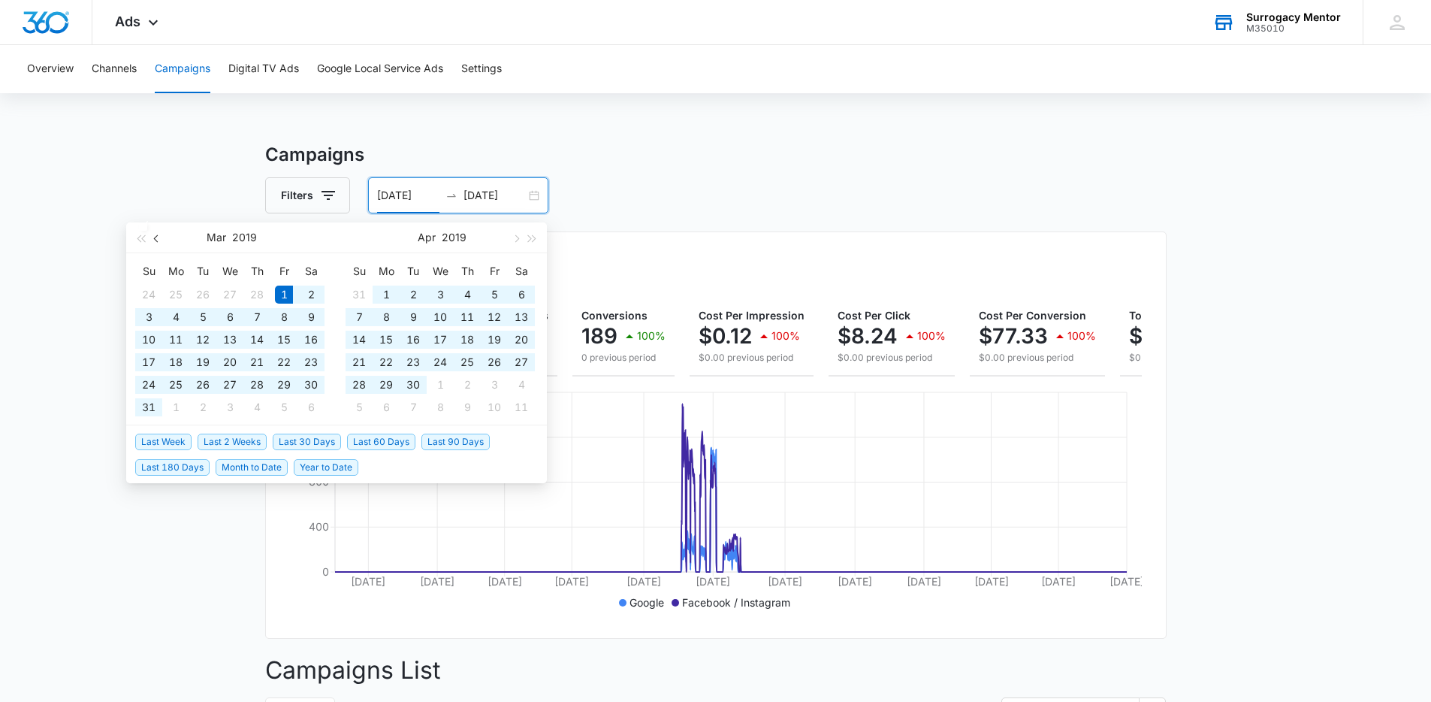
click at [161, 240] on button "button" at bounding box center [157, 237] width 17 height 30
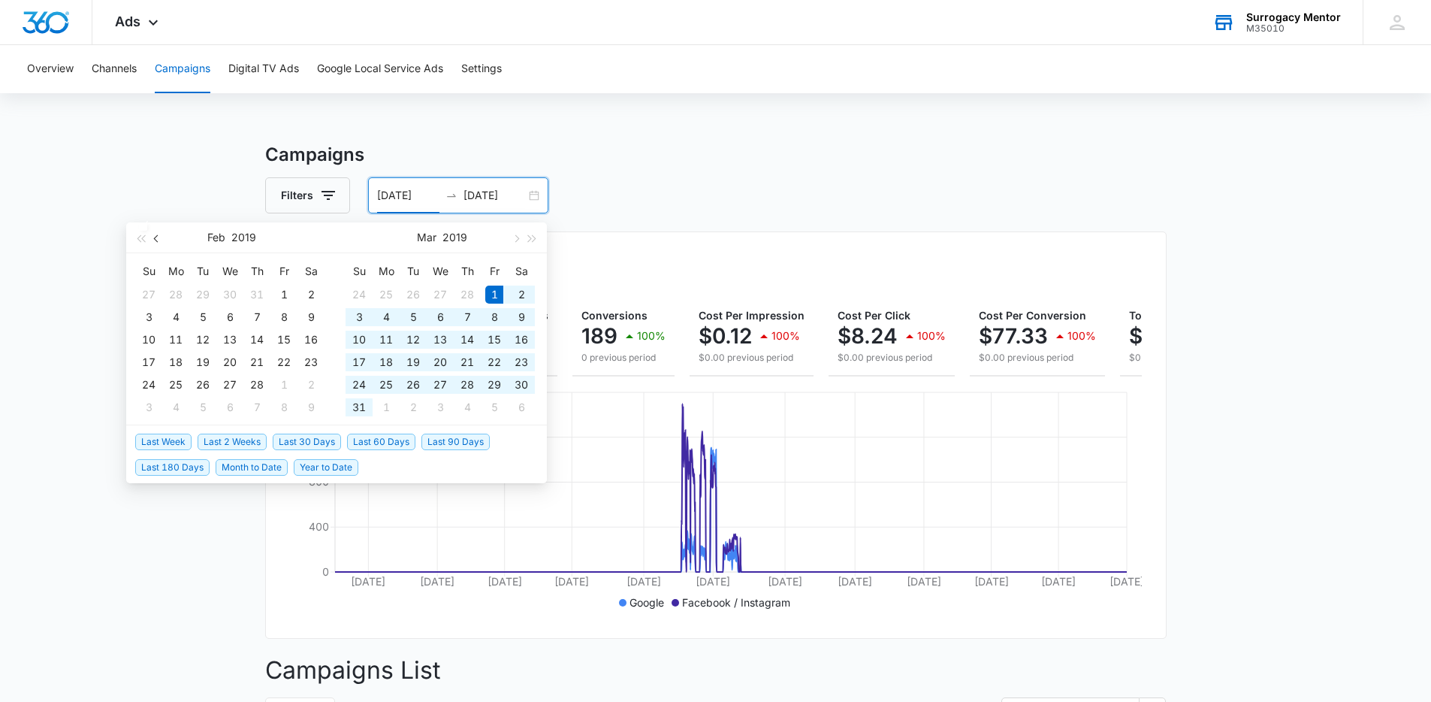
click at [161, 240] on button "button" at bounding box center [157, 237] width 17 height 30
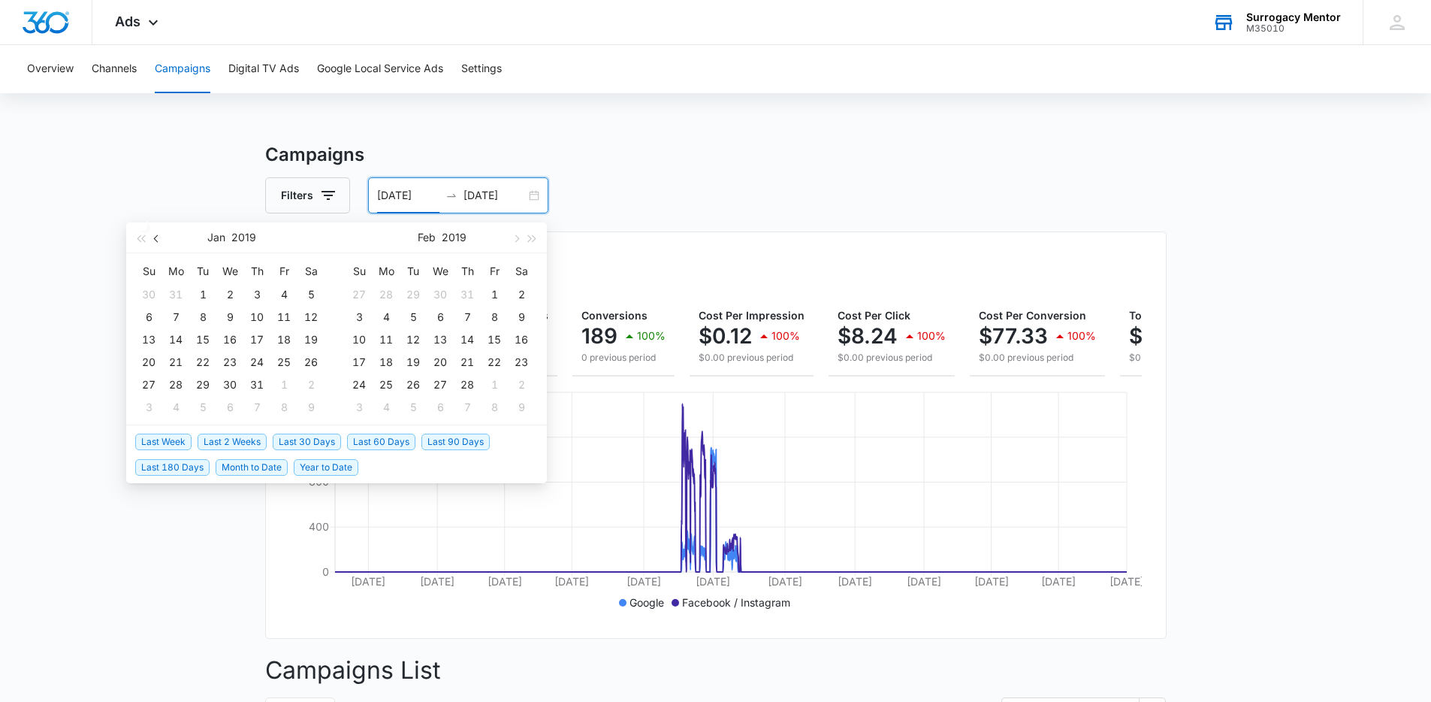
click at [161, 240] on button "button" at bounding box center [157, 237] width 17 height 30
click at [144, 237] on span "button" at bounding box center [141, 238] width 8 height 8
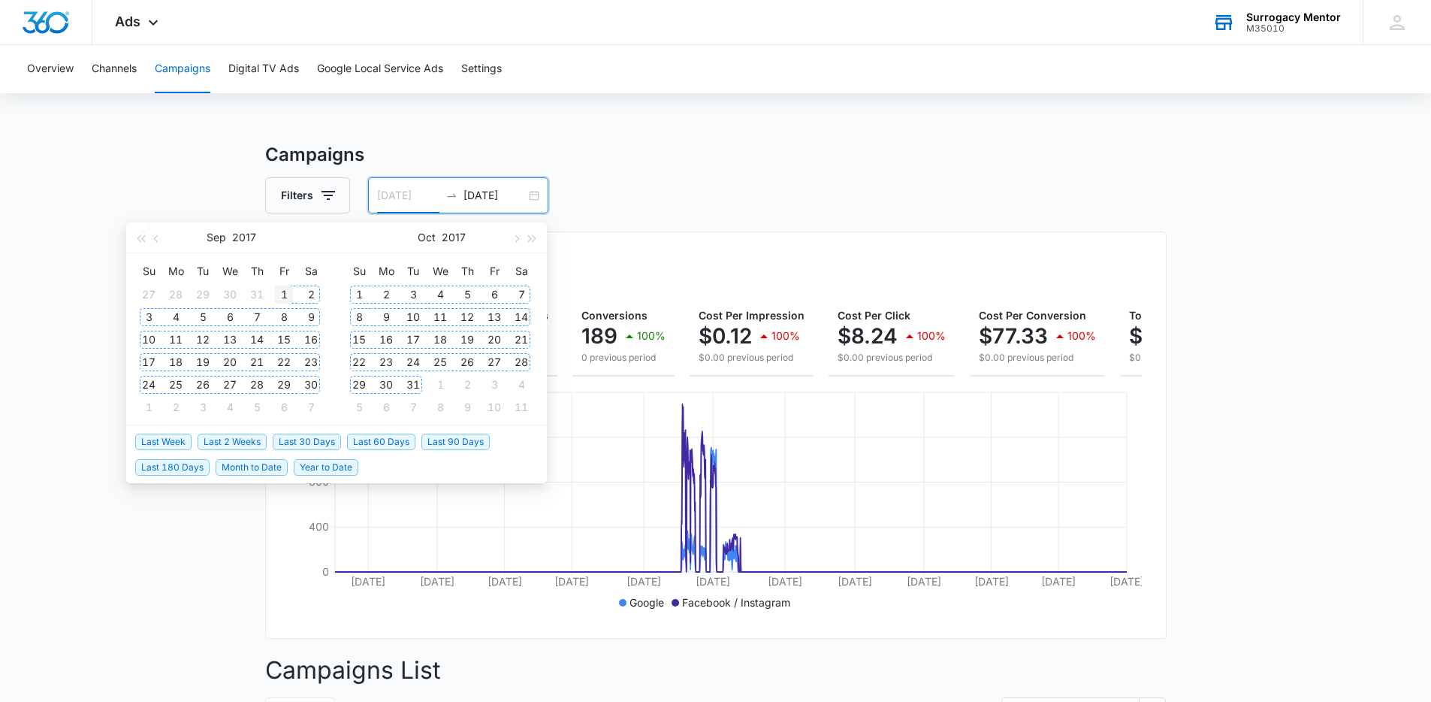
type input "09/01/2017"
click at [289, 294] on div "1" at bounding box center [284, 295] width 18 height 18
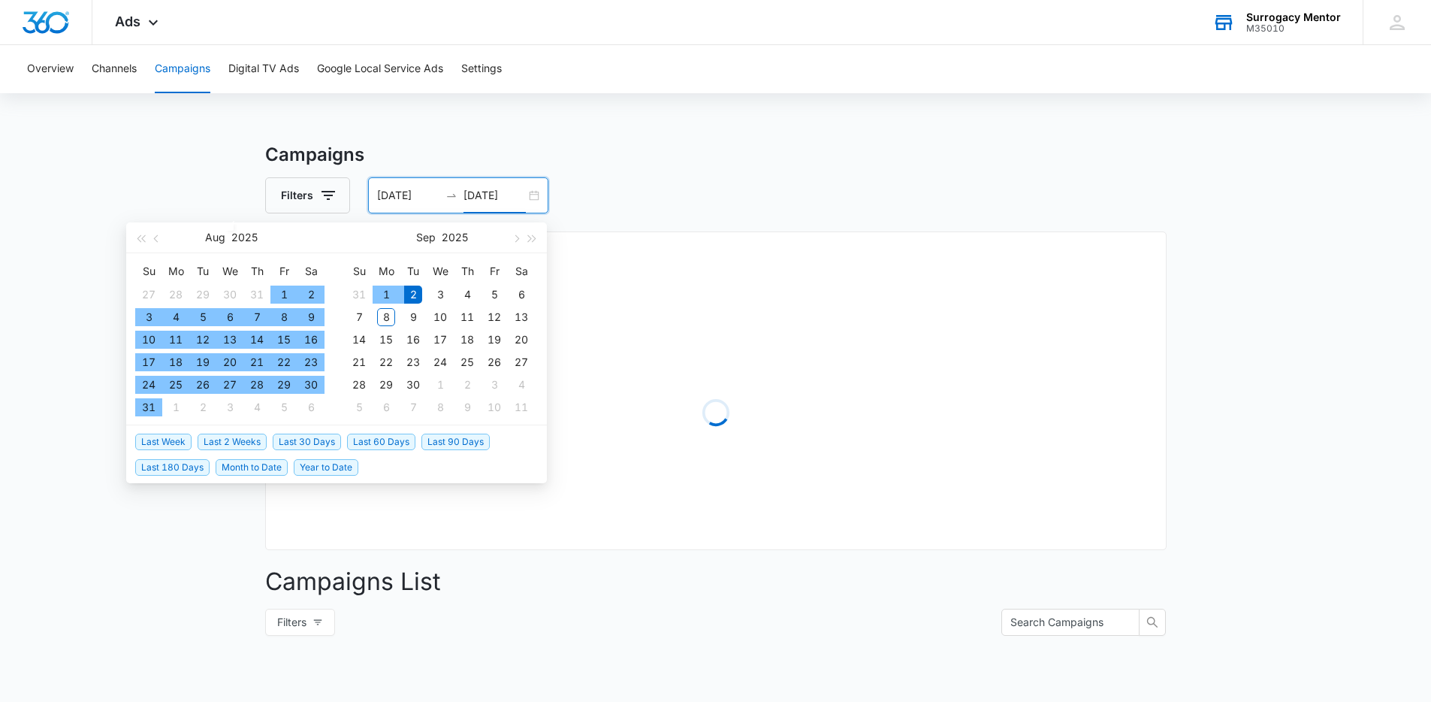
type input "09/02/2025"
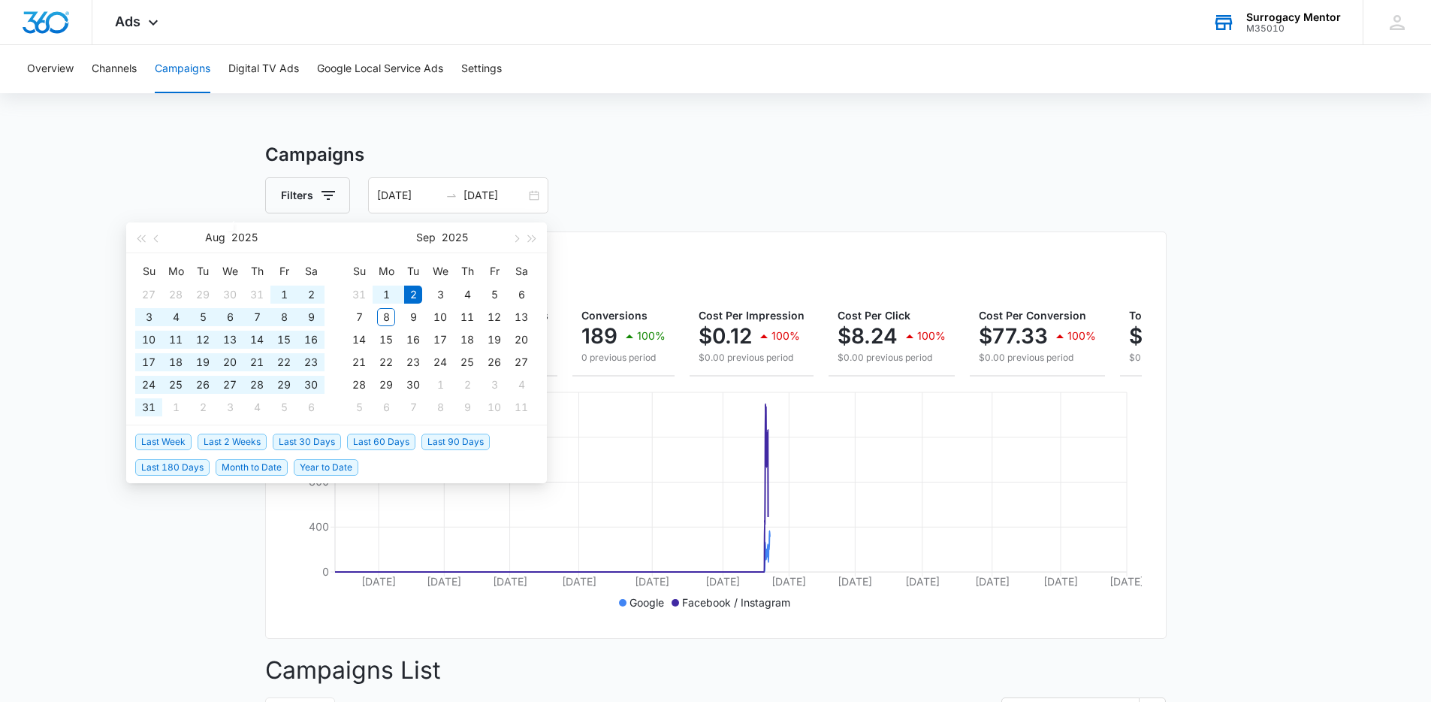
click at [781, 200] on div "Filters 09/01/2017 09/02/2025" at bounding box center [716, 195] width 902 height 36
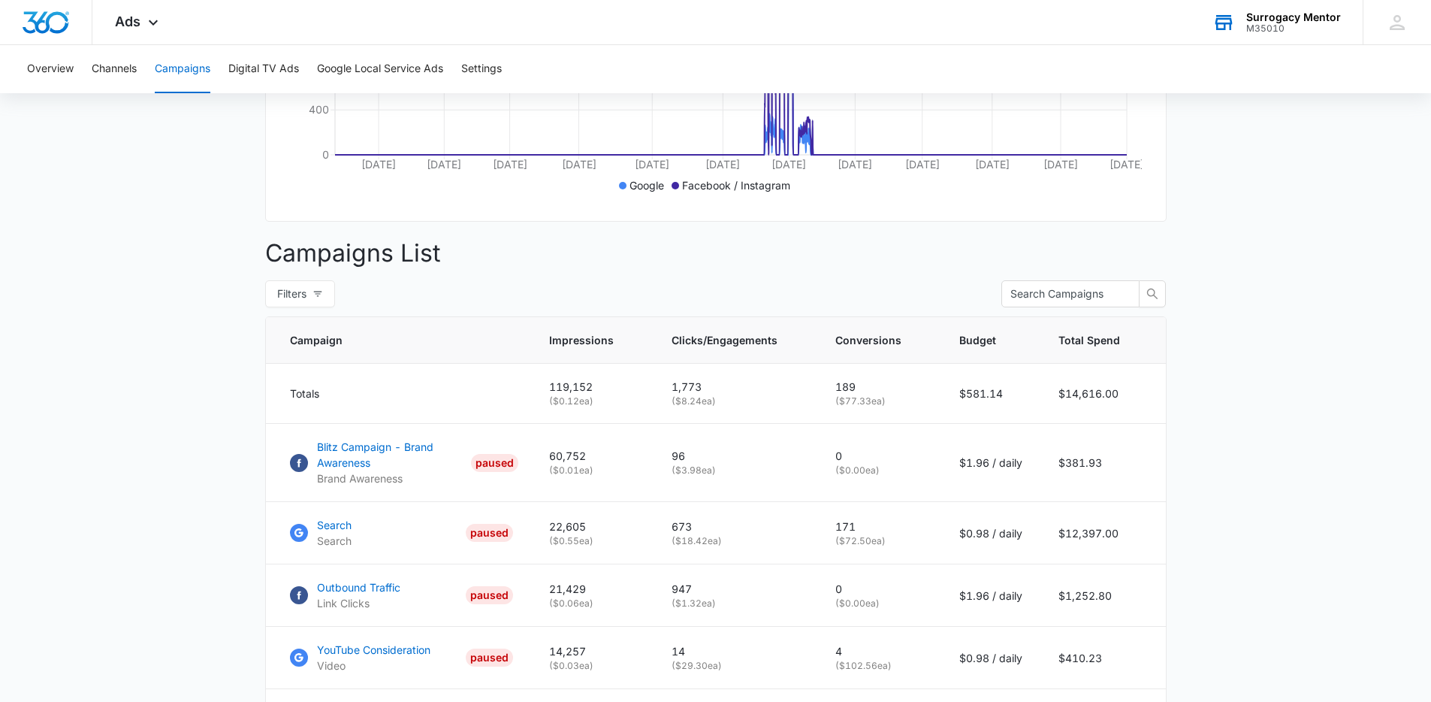
scroll to position [584, 0]
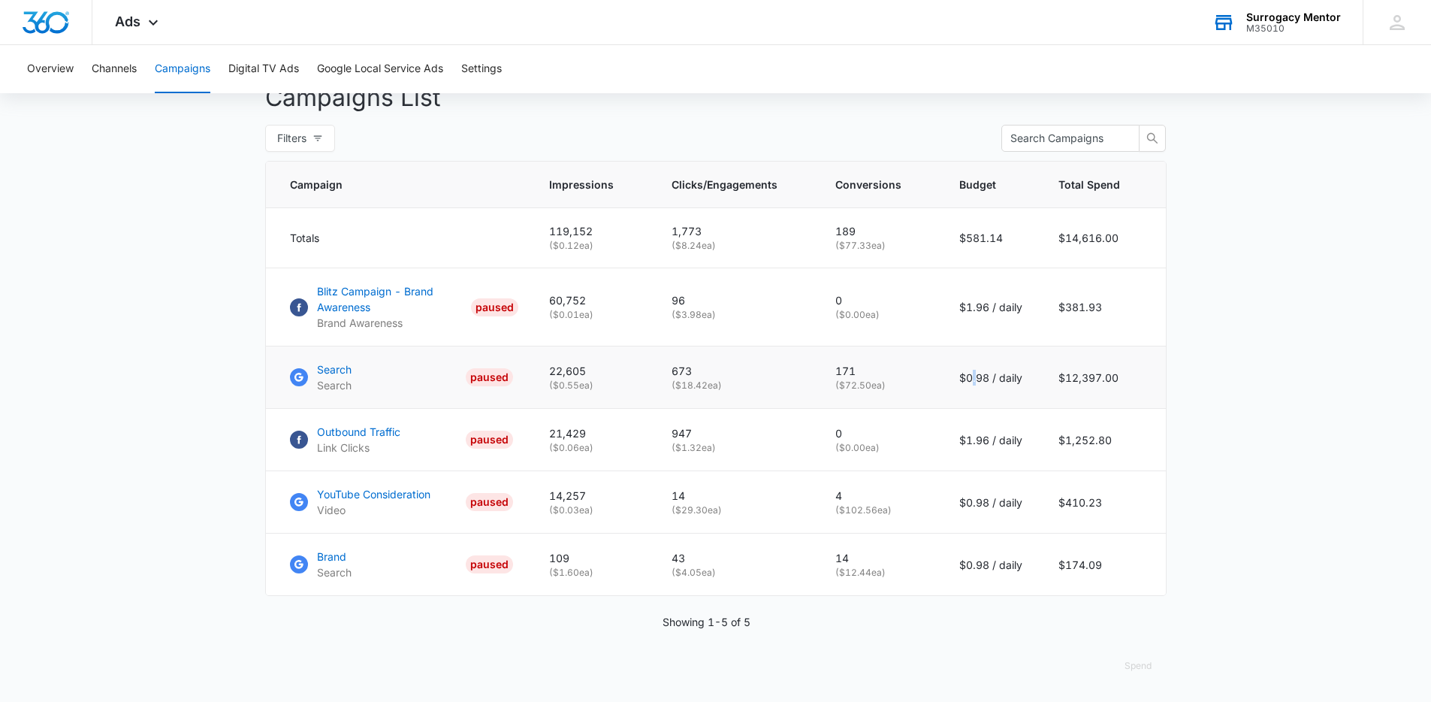
drag, startPoint x: 974, startPoint y: 377, endPoint x: 989, endPoint y: 379, distance: 15.1
click at [986, 379] on p "$0.98 / daily" at bounding box center [991, 378] width 63 height 16
click at [1004, 382] on p "$0.98 / daily" at bounding box center [991, 378] width 63 height 16
click at [1127, 663] on button "Spend" at bounding box center [1138, 666] width 57 height 36
click at [1142, 625] on div "Raw" at bounding box center [1150, 629] width 44 height 9
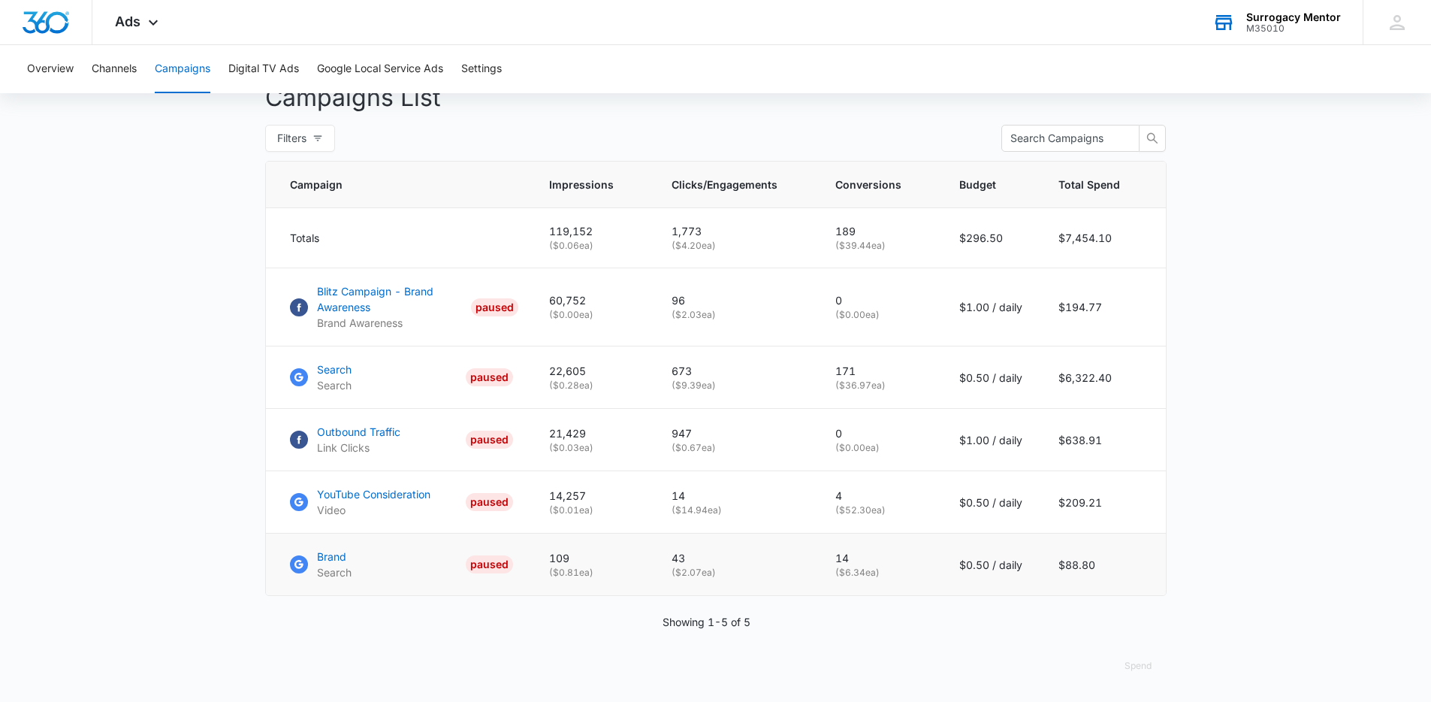
scroll to position [578, 0]
drag, startPoint x: 1063, startPoint y: 319, endPoint x: 1110, endPoint y: 312, distance: 47.1
click at [1110, 312] on td "$194.77" at bounding box center [1103, 307] width 125 height 78
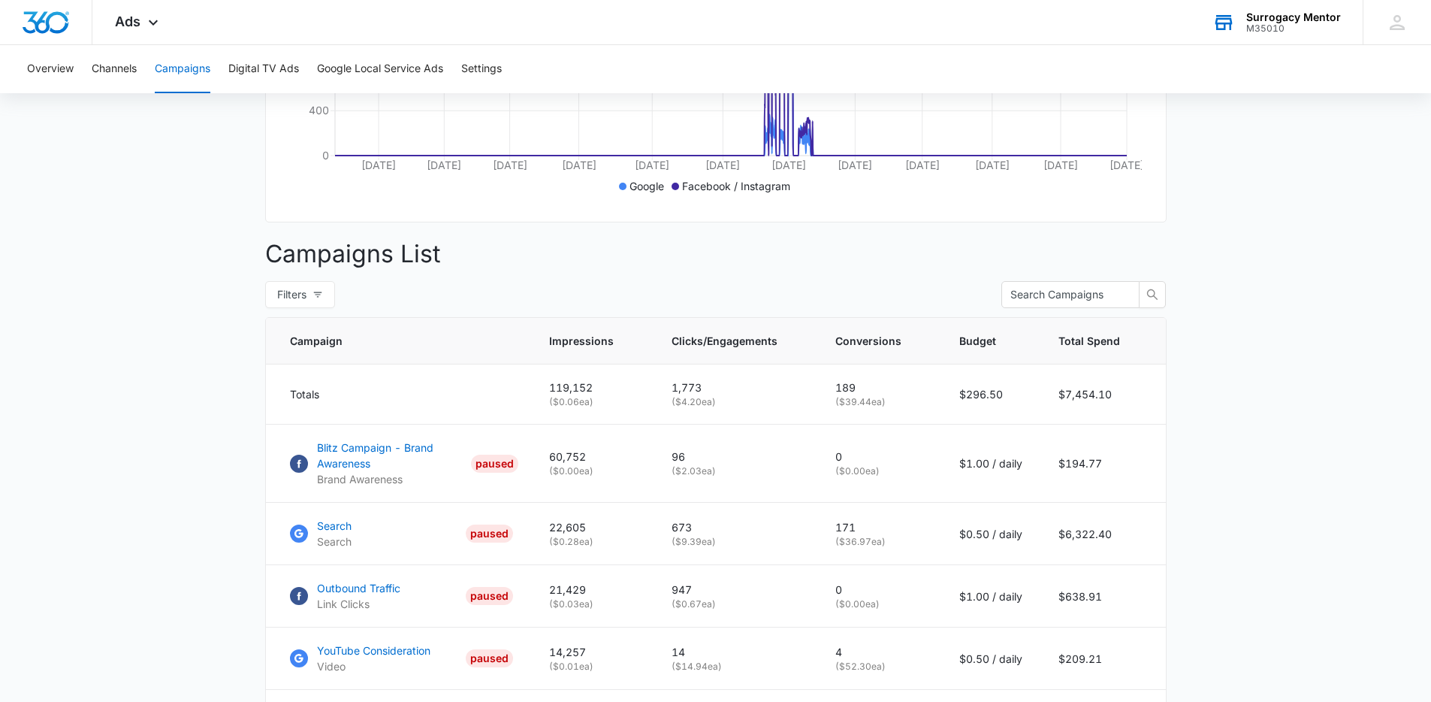
scroll to position [584, 0]
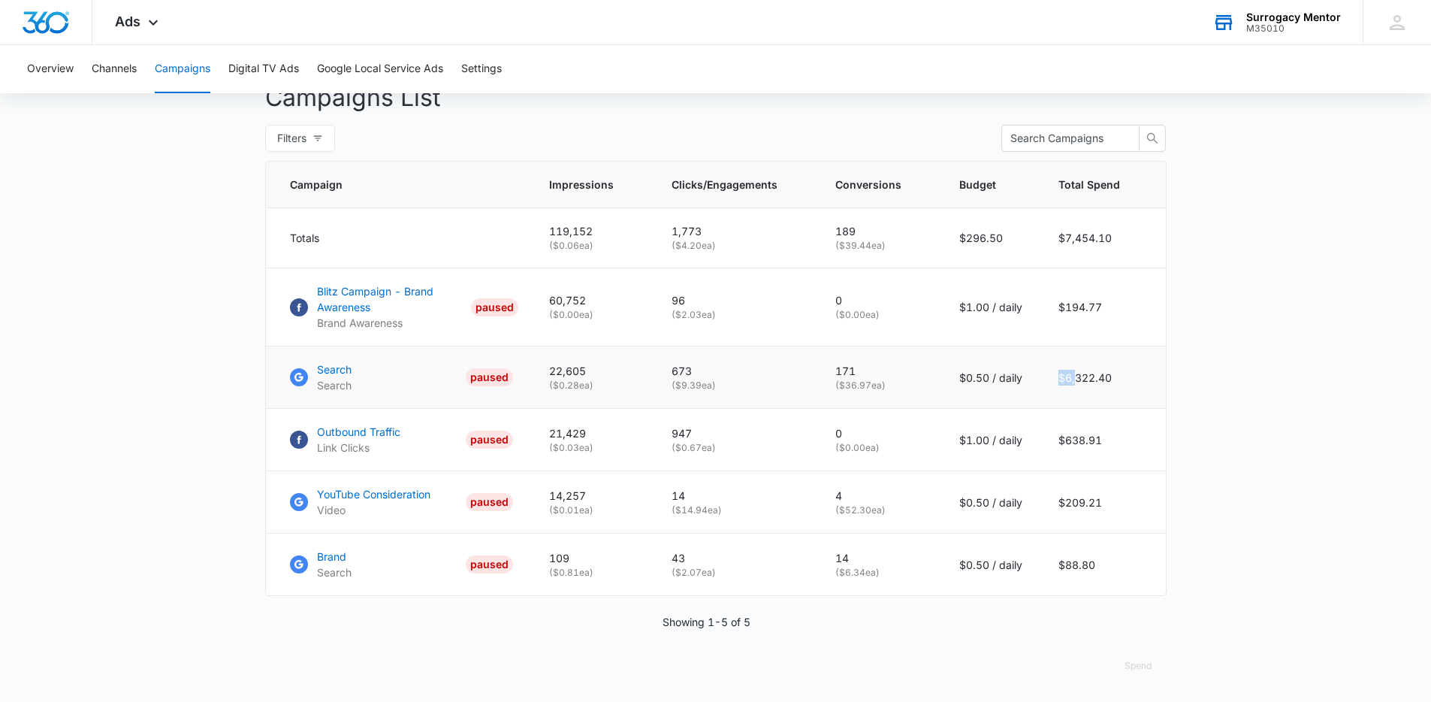
drag, startPoint x: 1107, startPoint y: 366, endPoint x: 1120, endPoint y: 365, distance: 13.5
click at [1120, 365] on td "$6,322.40" at bounding box center [1103, 377] width 125 height 62
click at [1108, 378] on td "$6,322.40" at bounding box center [1103, 377] width 125 height 62
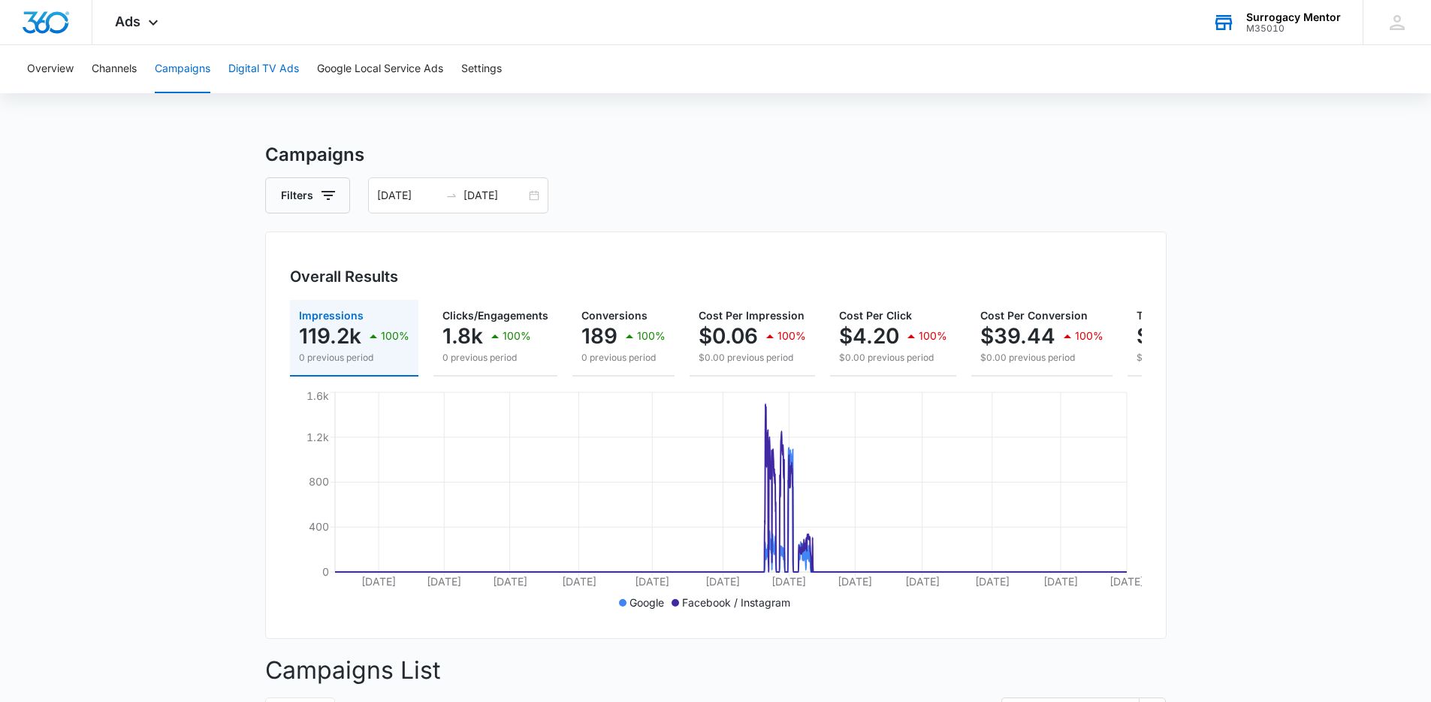
click at [272, 71] on button "Digital TV Ads" at bounding box center [263, 69] width 71 height 48
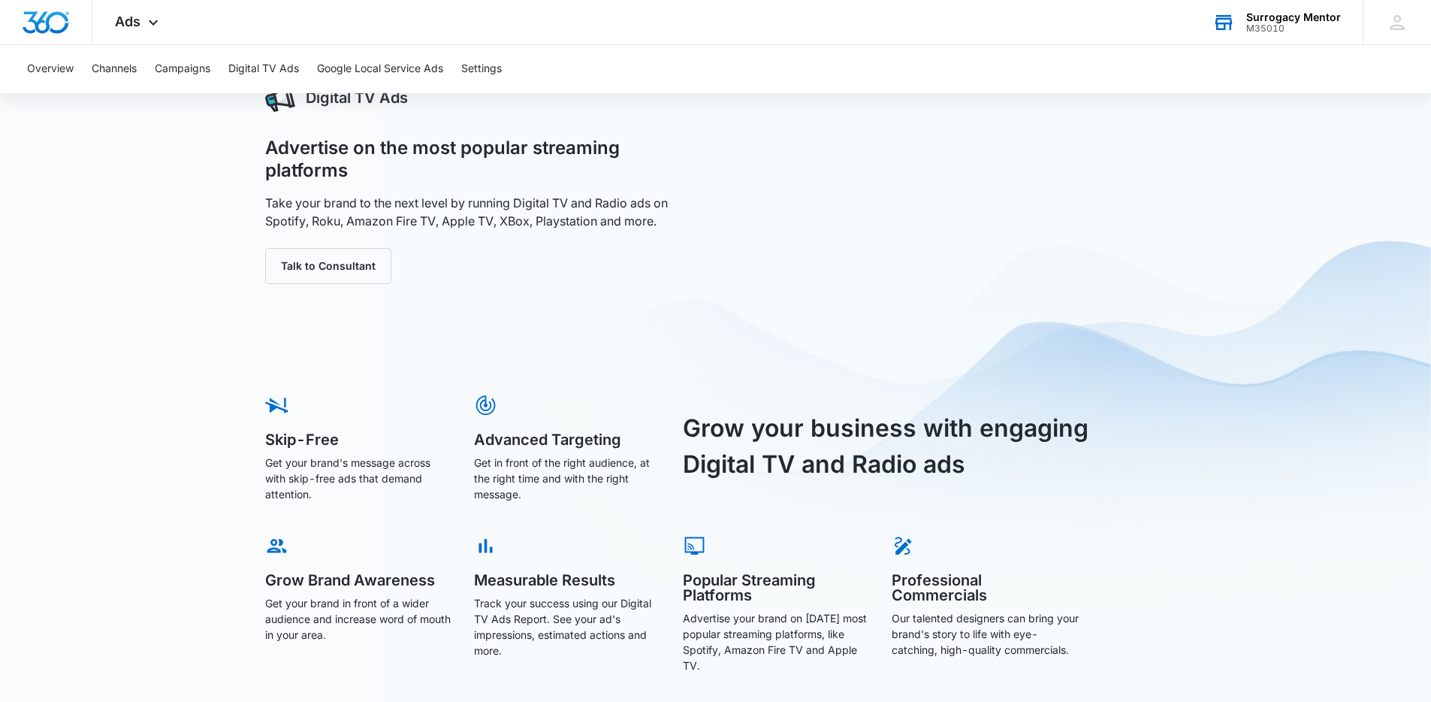
scroll to position [47, 0]
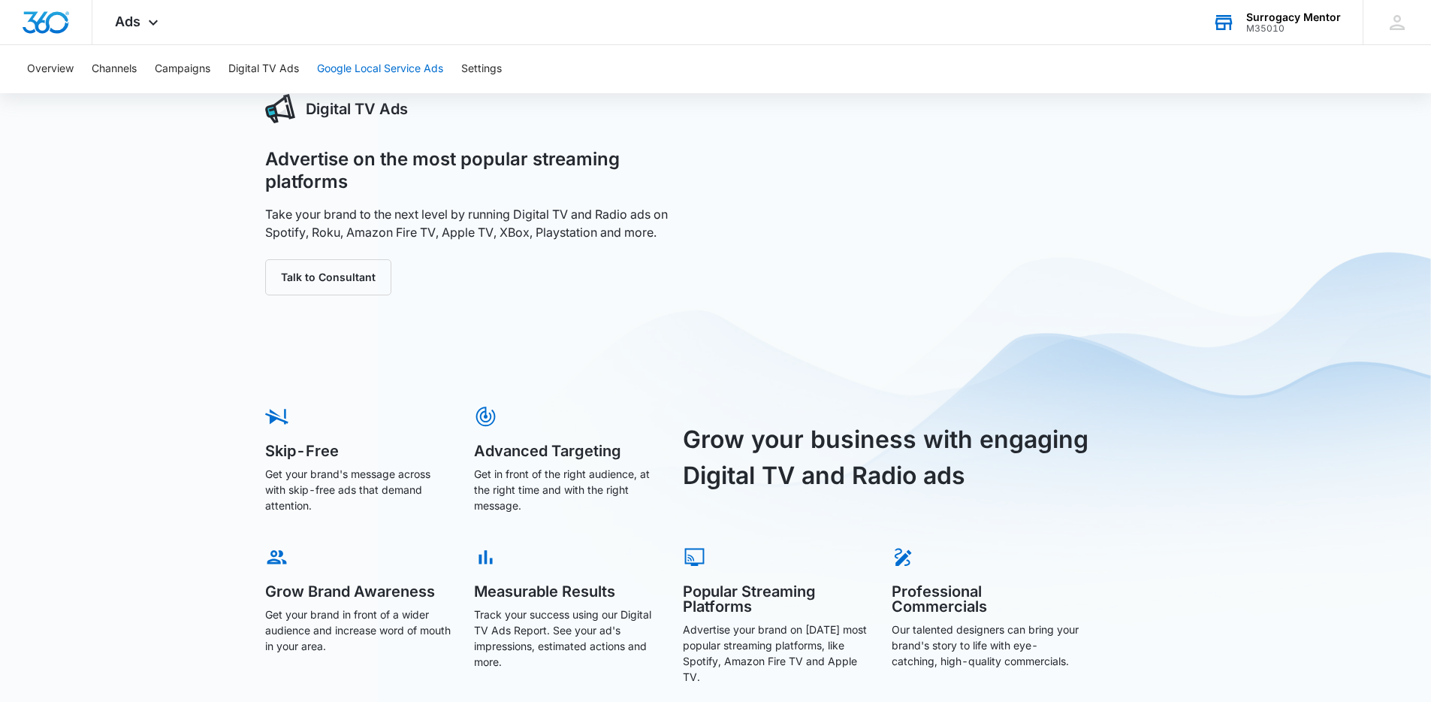
click at [443, 79] on button "Google Local Service Ads" at bounding box center [380, 69] width 126 height 48
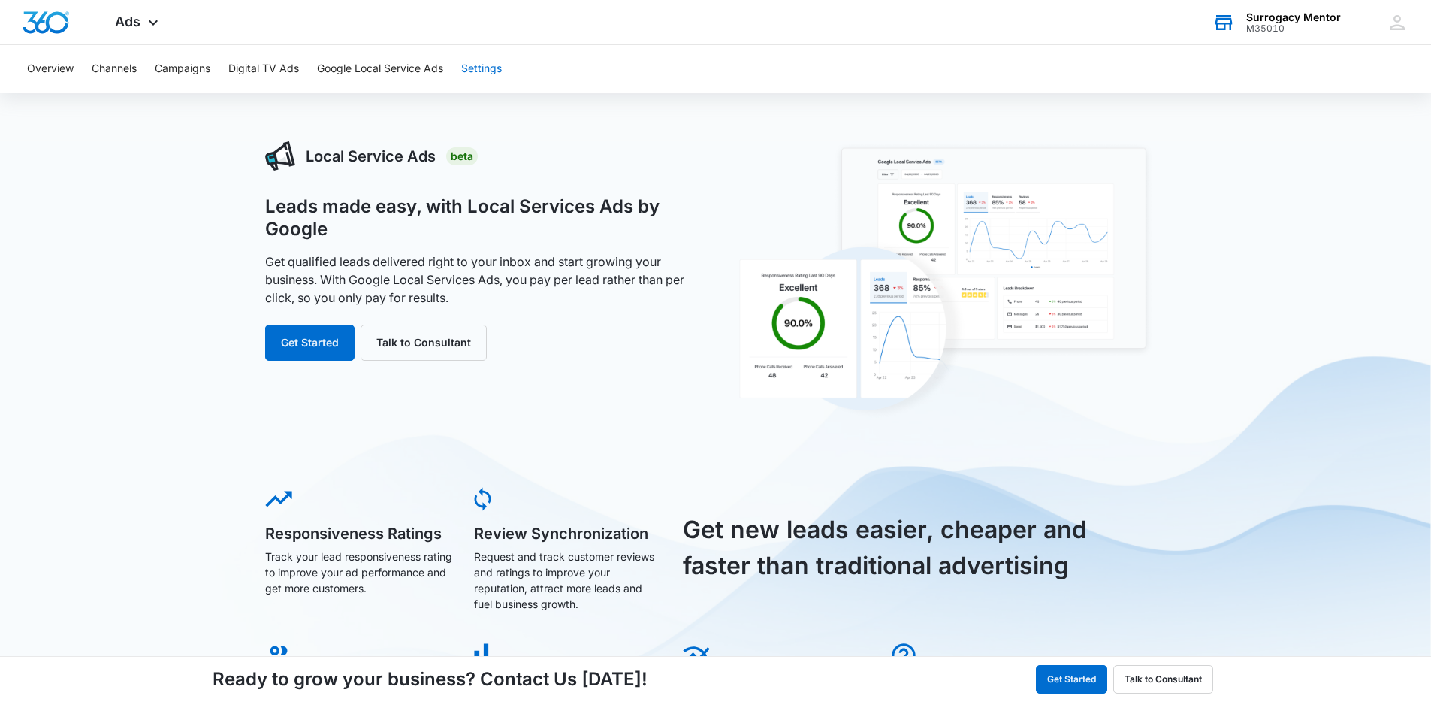
click at [480, 63] on button "Settings" at bounding box center [481, 69] width 41 height 48
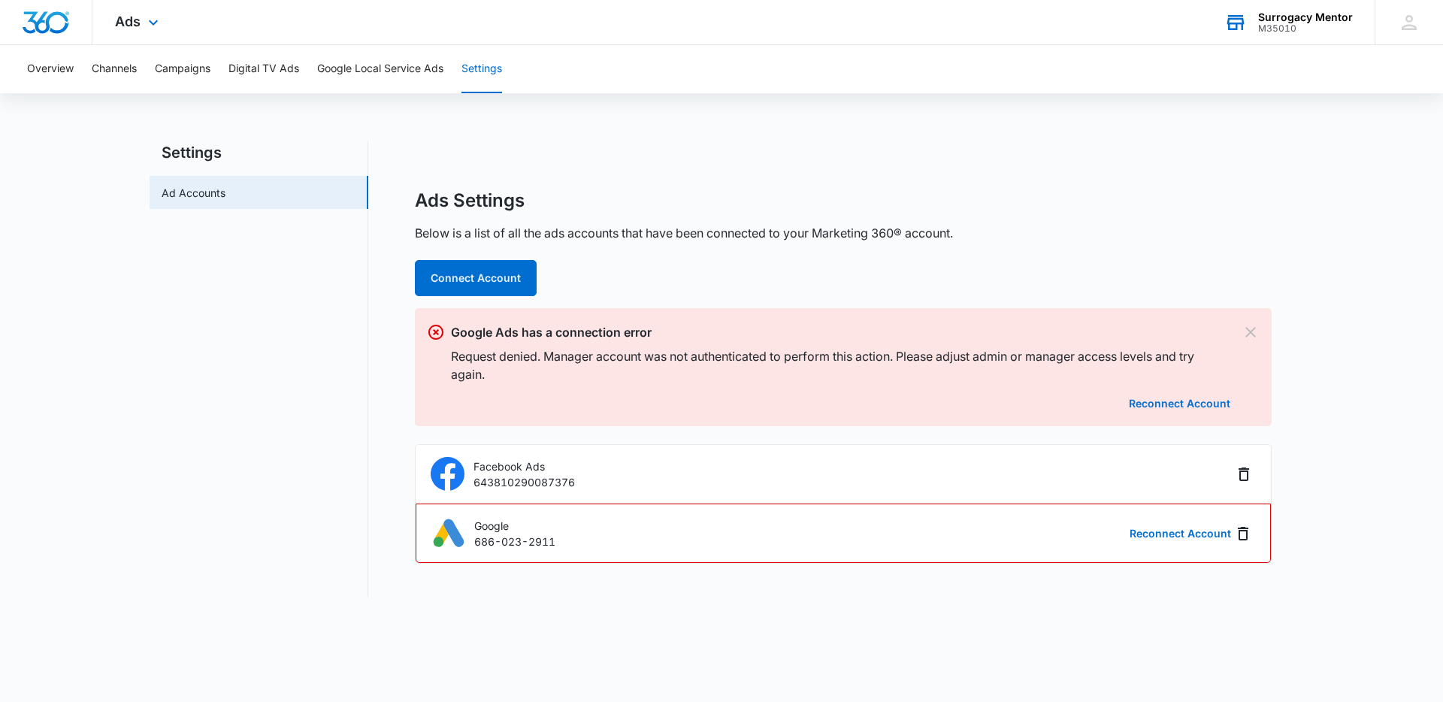
click at [144, 10] on div "Ads Apps Reputation Websites Forms CRM Email Social Shop Payments POS Content A…" at bounding box center [138, 22] width 92 height 44
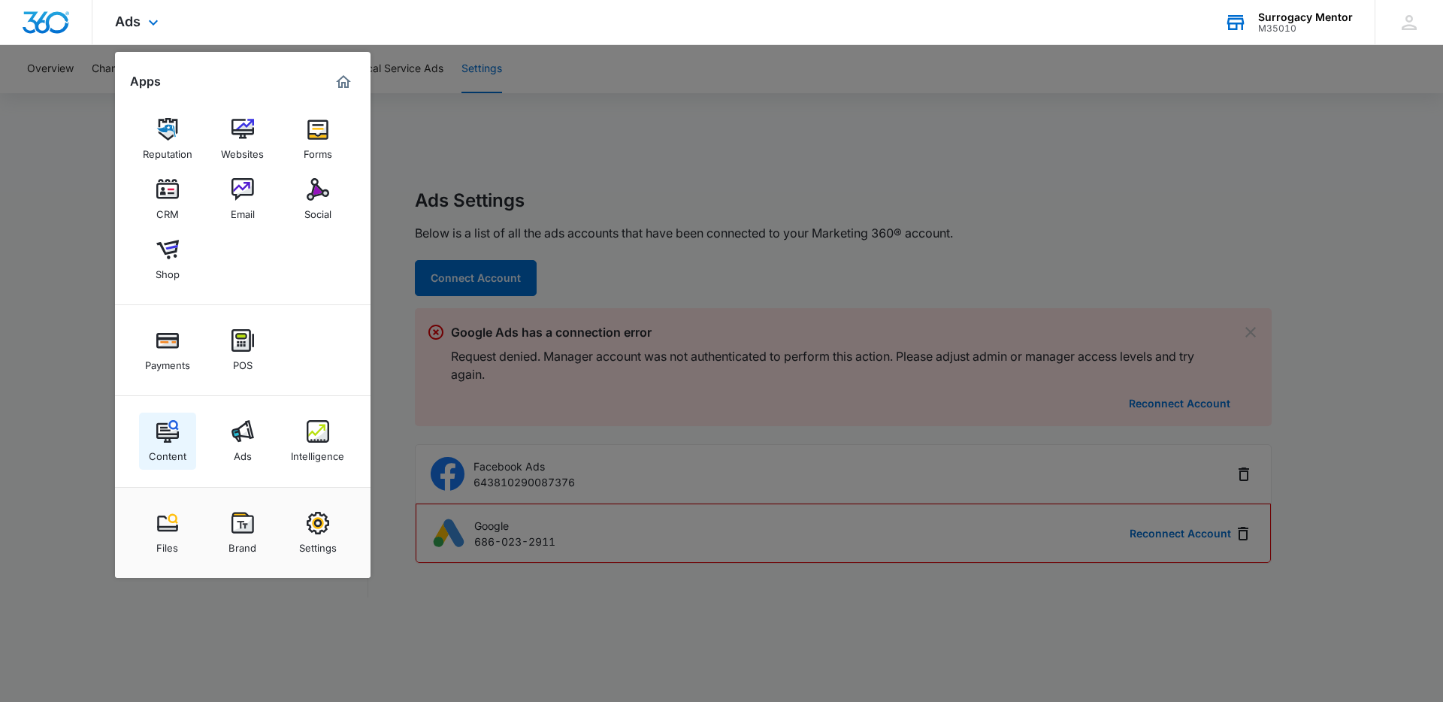
click at [180, 446] on div "Content" at bounding box center [168, 453] width 38 height 20
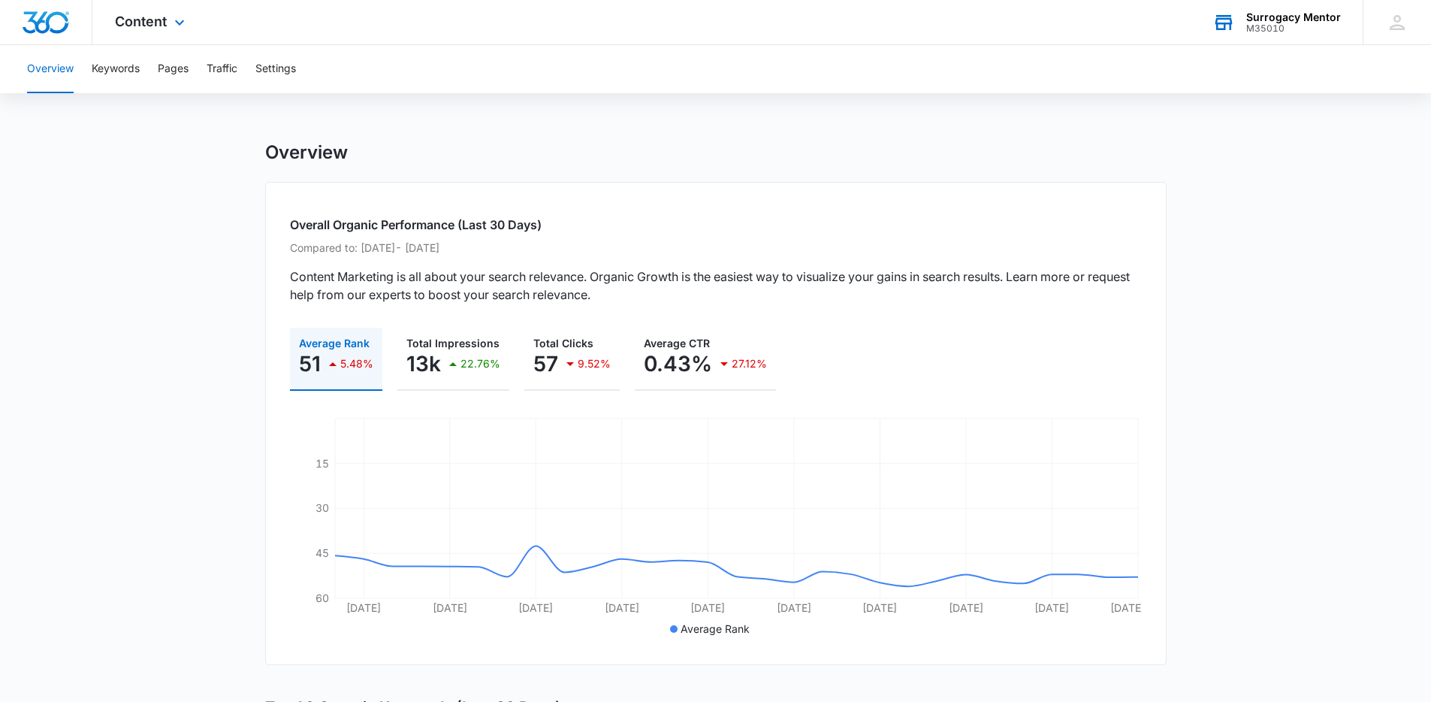
click at [169, 17] on div "Content Apps Reputation Websites Forms CRM Email Social Shop Payments POS Conte…" at bounding box center [151, 22] width 119 height 44
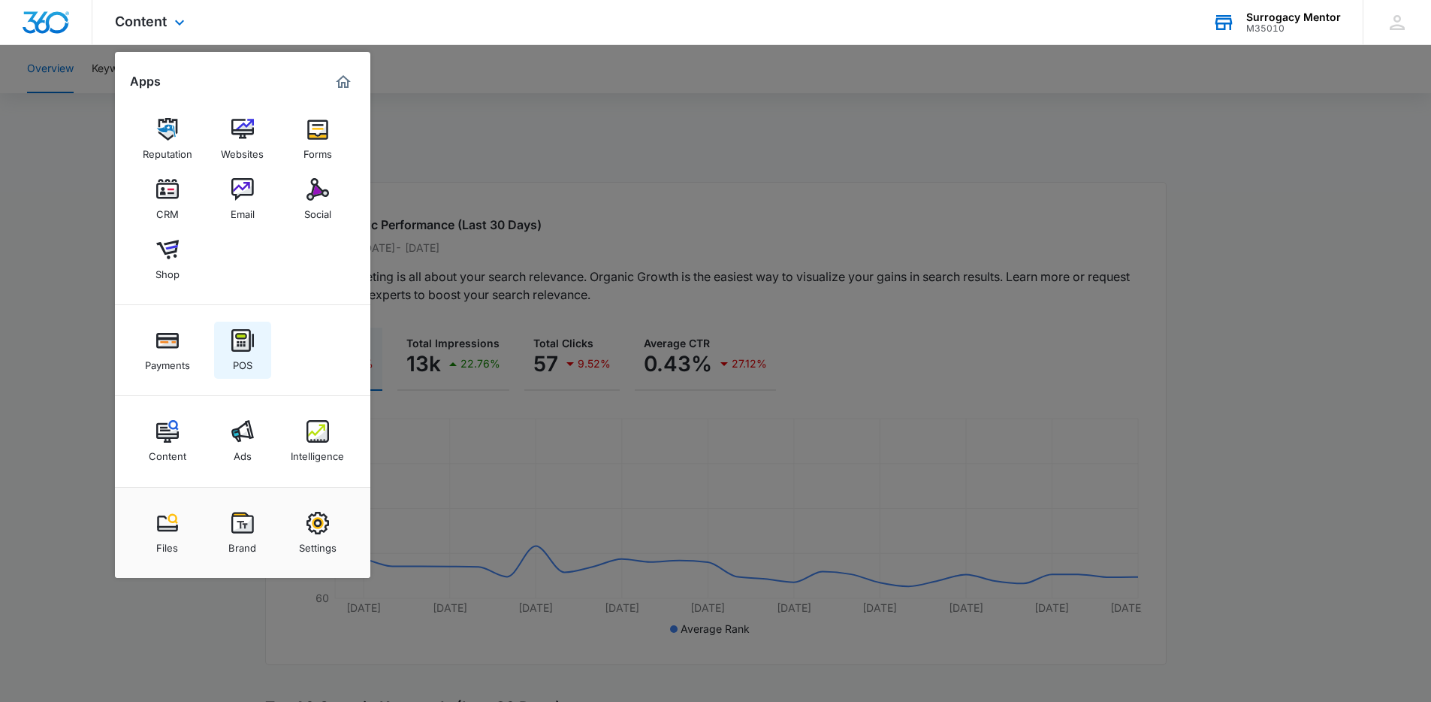
click at [243, 355] on div "POS" at bounding box center [243, 362] width 20 height 20
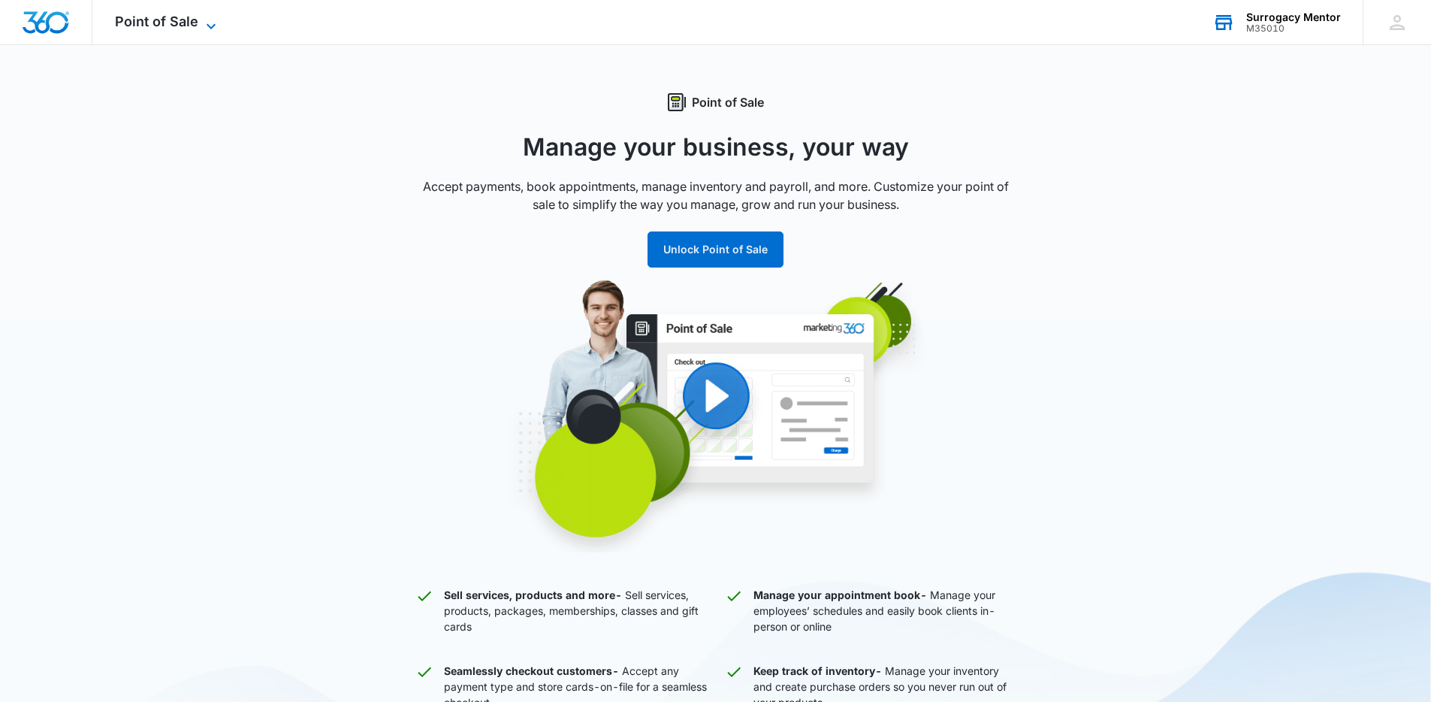
click at [135, 20] on span "Point of Sale" at bounding box center [156, 22] width 83 height 16
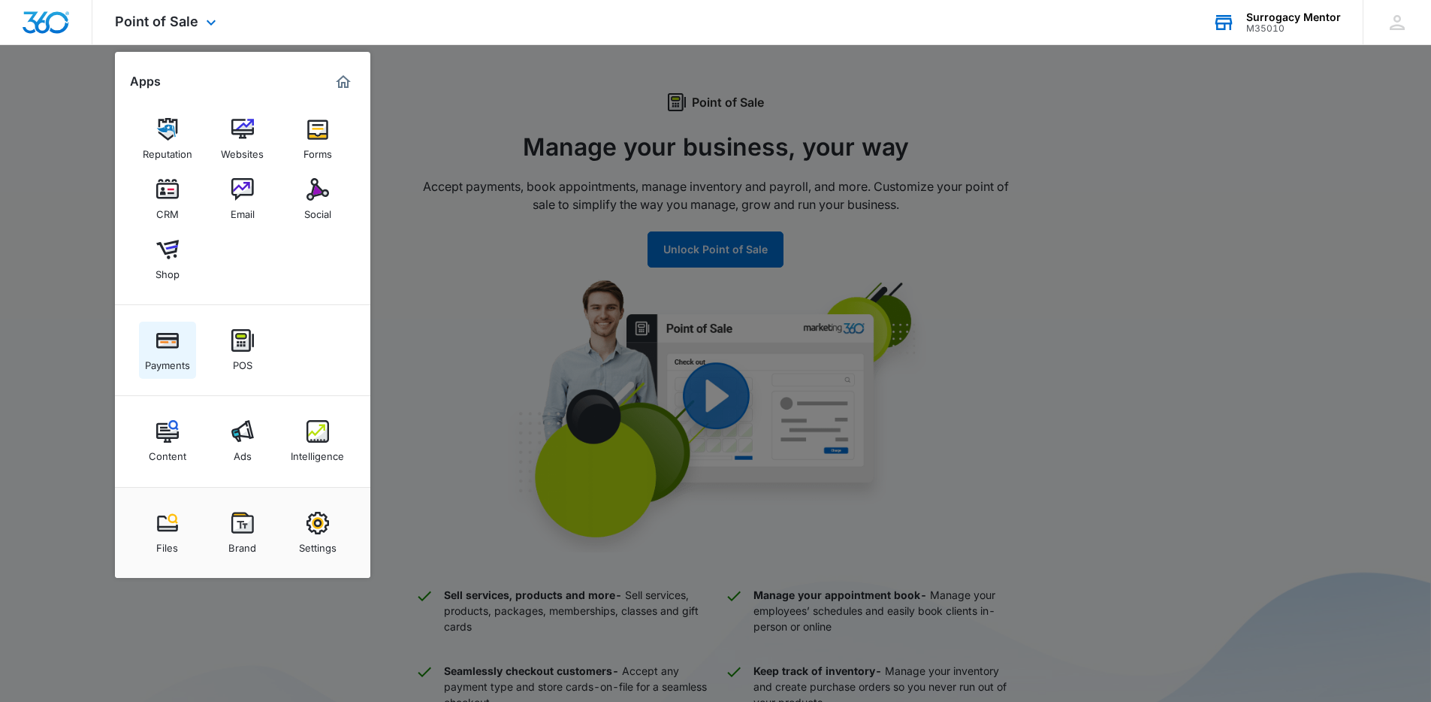
click at [162, 341] on img at bounding box center [167, 340] width 23 height 23
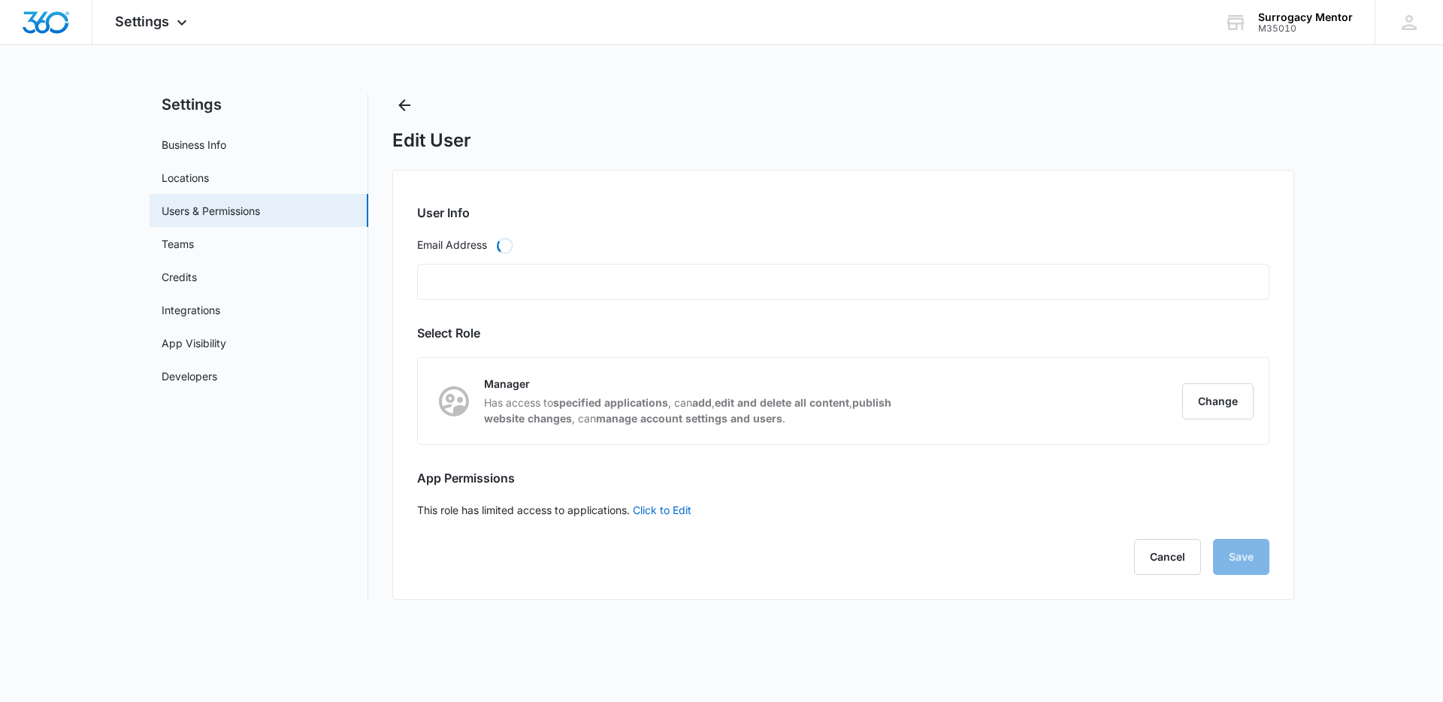
type input "Michala@surrogacymentor.com"
click at [474, 281] on div "[PERSON_NAME][EMAIL_ADDRESS][DOMAIN_NAME]" at bounding box center [843, 280] width 852 height 36
drag, startPoint x: 609, startPoint y: 396, endPoint x: 691, endPoint y: 407, distance: 81.8
click at [691, 407] on p "Has access to specified applications , can add , edit and delete all content , …" at bounding box center [695, 409] width 422 height 32
drag, startPoint x: 714, startPoint y: 397, endPoint x: 763, endPoint y: 402, distance: 49.1
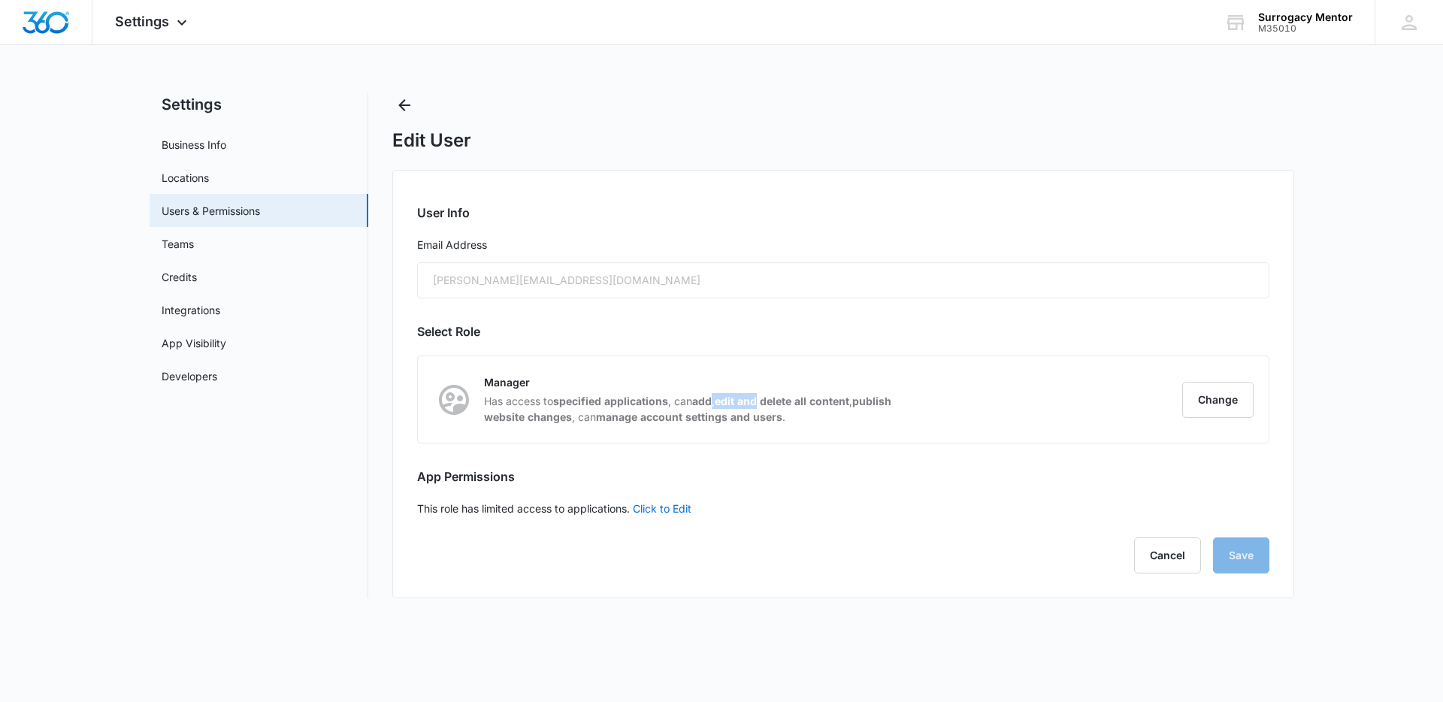
click at [760, 402] on p "Has access to specified applications , can add , edit and delete all content , …" at bounding box center [695, 409] width 422 height 32
click at [778, 402] on strong "edit and delete all content" at bounding box center [782, 400] width 135 height 13
drag, startPoint x: 575, startPoint y: 410, endPoint x: 644, endPoint y: 416, distance: 69.4
click at [600, 413] on p "Has access to specified applications , can add , edit and delete all content , …" at bounding box center [695, 409] width 422 height 32
click at [751, 426] on div "Manager Has access to specified applications , can add , edit and delete all co…" at bounding box center [843, 399] width 851 height 86
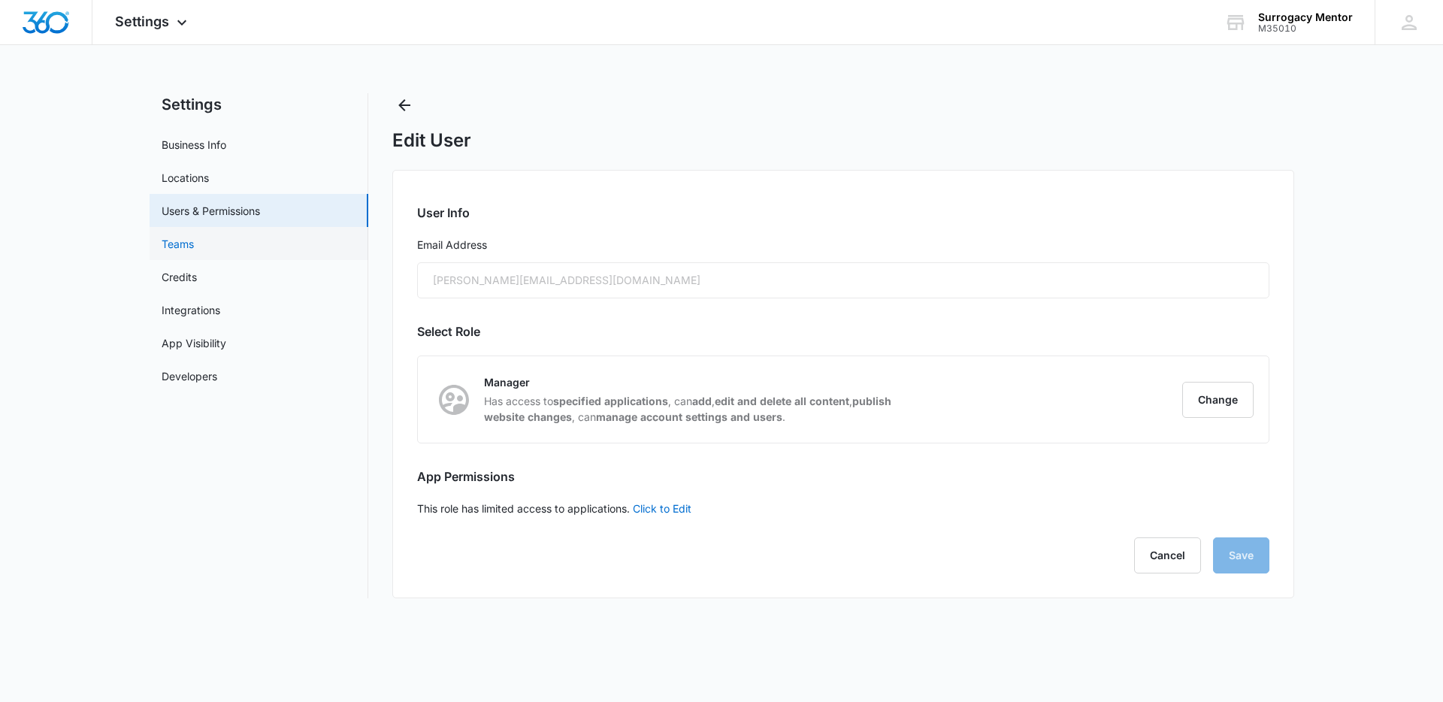
click at [186, 239] on link "Teams" at bounding box center [178, 244] width 32 height 16
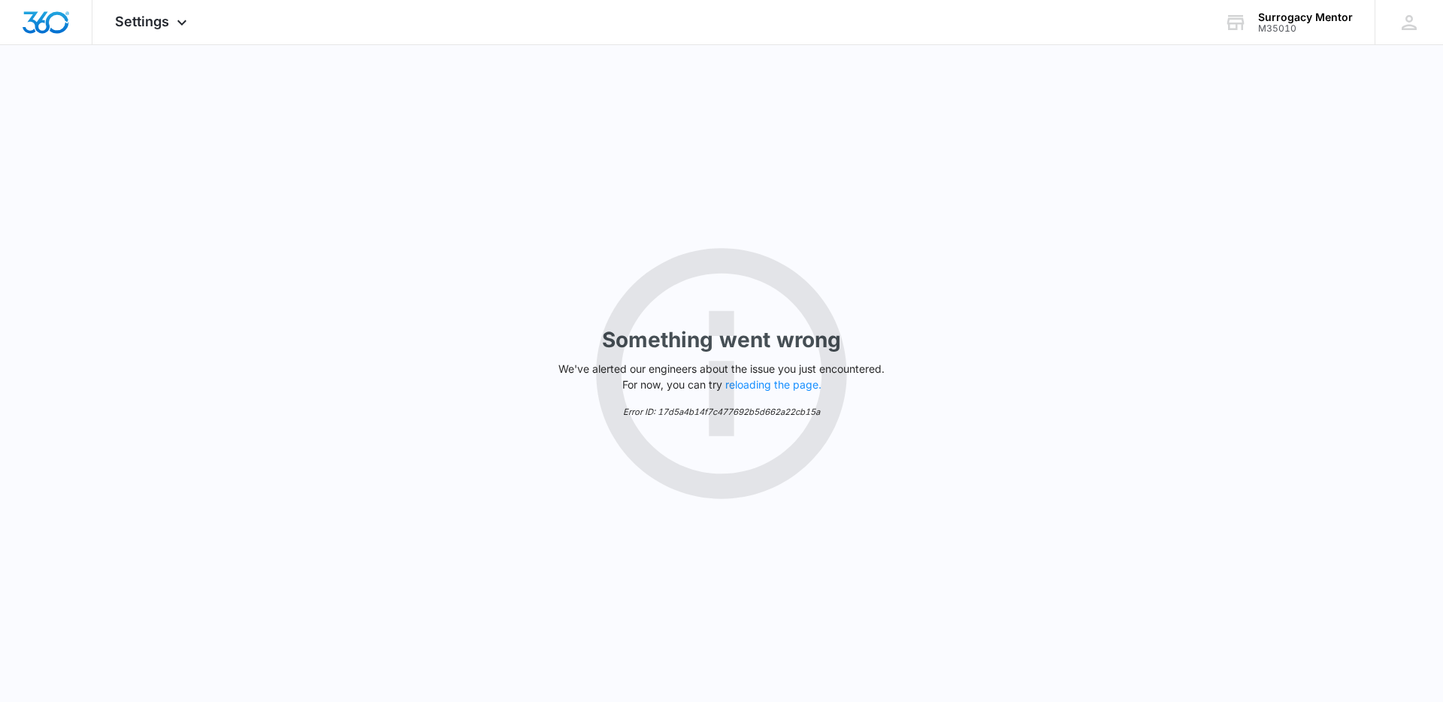
click at [574, 305] on div "Something went wrong We've alerted our engineers about the issue you just encou…" at bounding box center [721, 373] width 1443 height 657
click at [752, 388] on button "reloading the page." at bounding box center [773, 385] width 96 height 12
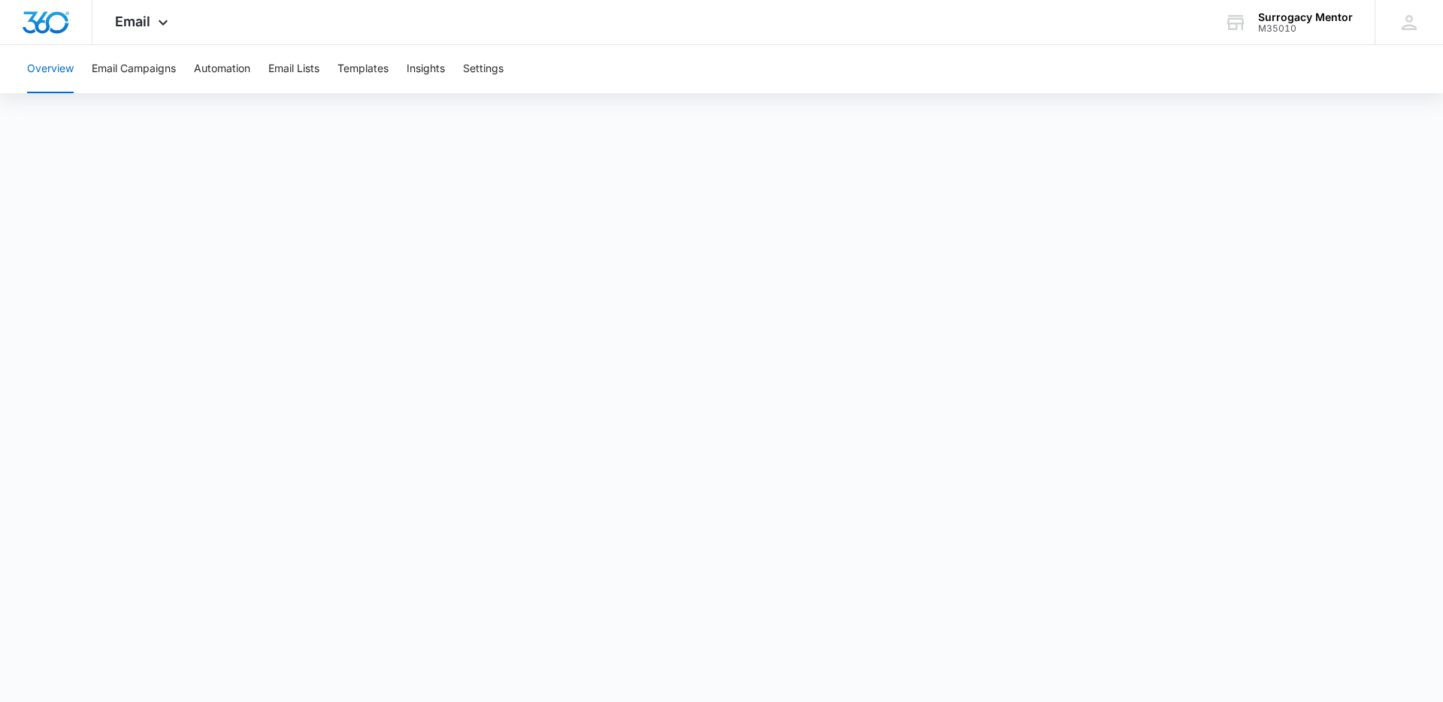
click at [50, 65] on button "Overview" at bounding box center [50, 69] width 47 height 48
